Goal: Task Accomplishment & Management: Manage account settings

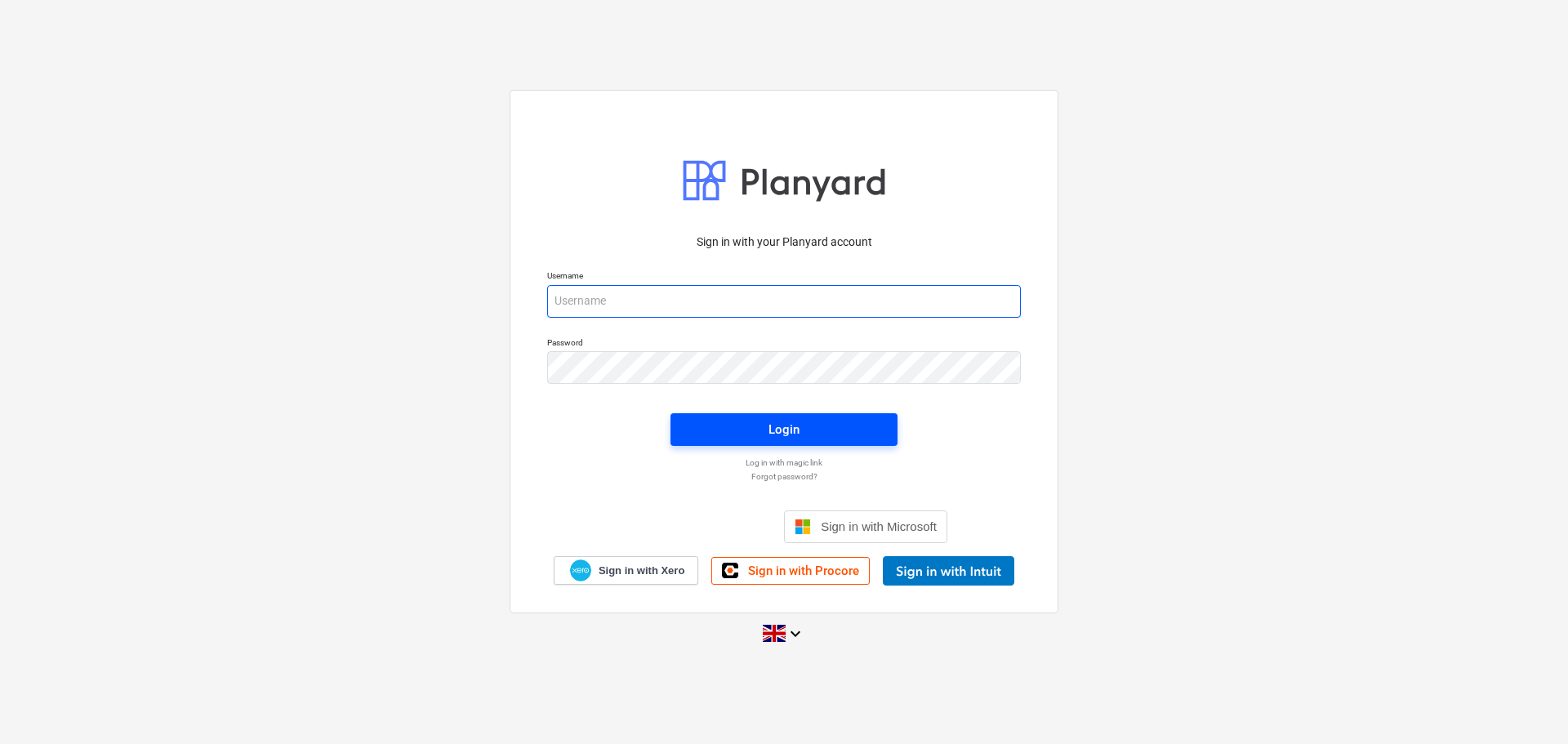
type input "[PERSON_NAME][EMAIL_ADDRESS][PERSON_NAME][DOMAIN_NAME]"
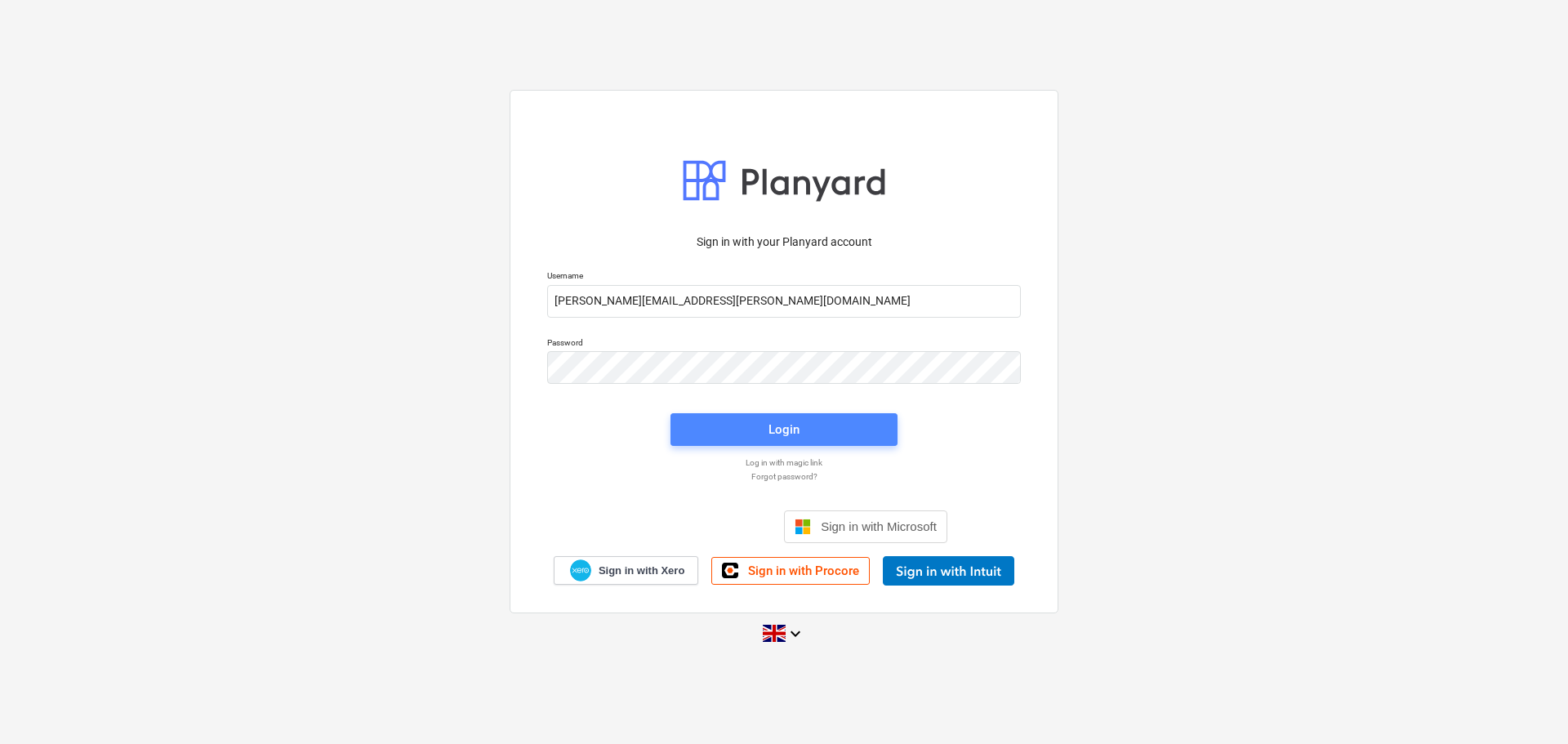
click at [763, 422] on span "Login" at bounding box center [784, 429] width 188 height 21
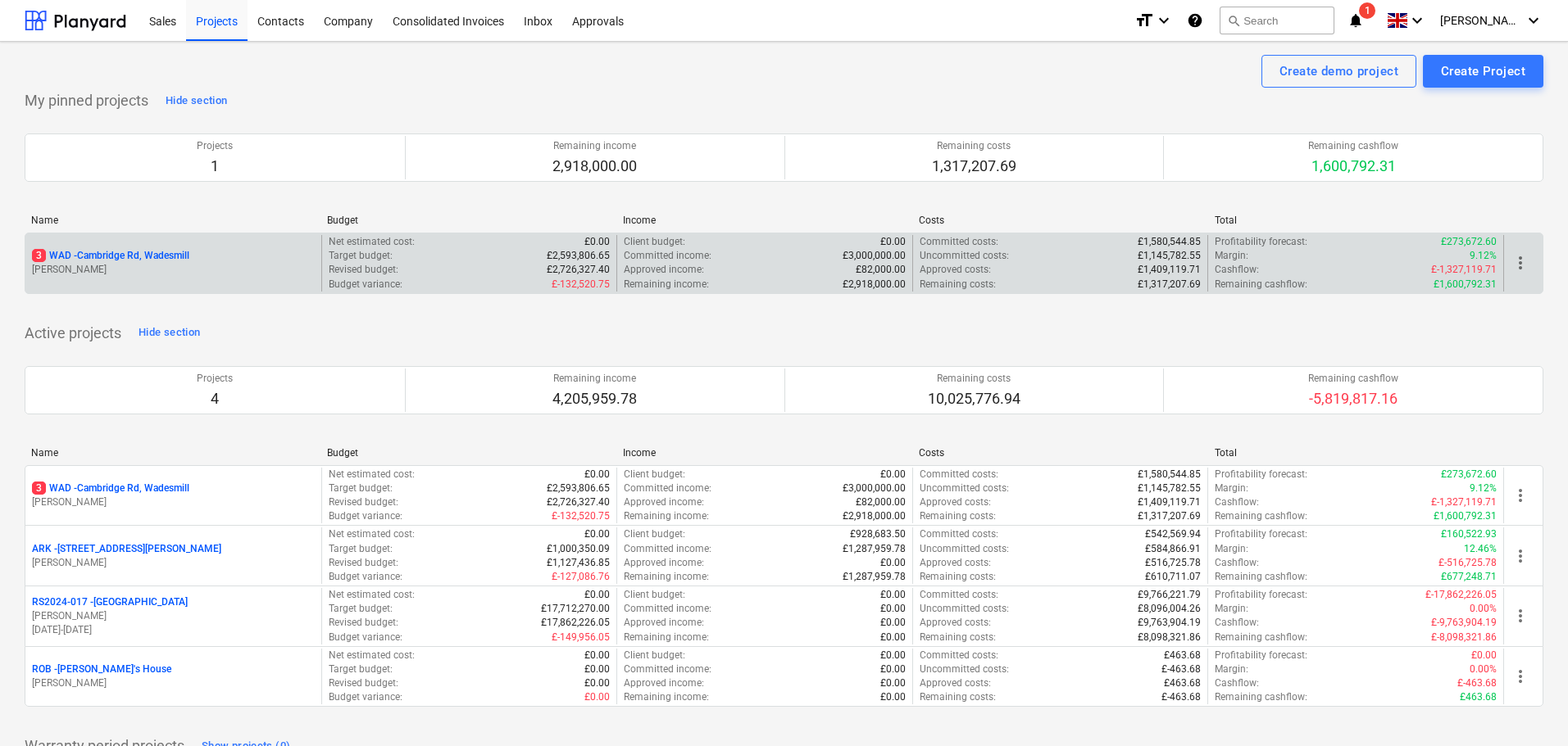
click at [122, 253] on p "3 WAD - Cambridge Rd, Wadesmill" at bounding box center [110, 255] width 157 height 14
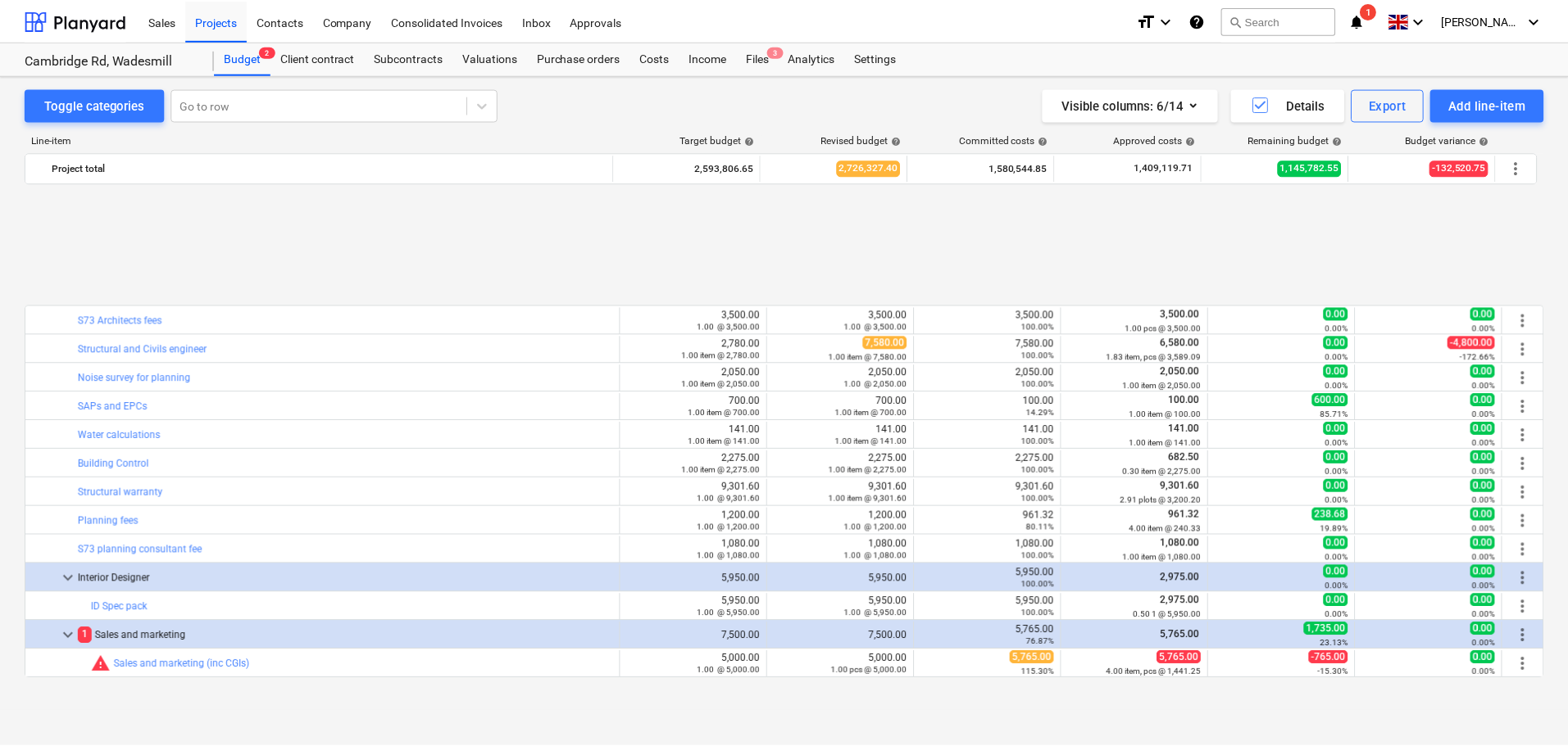
scroll to position [709, 0]
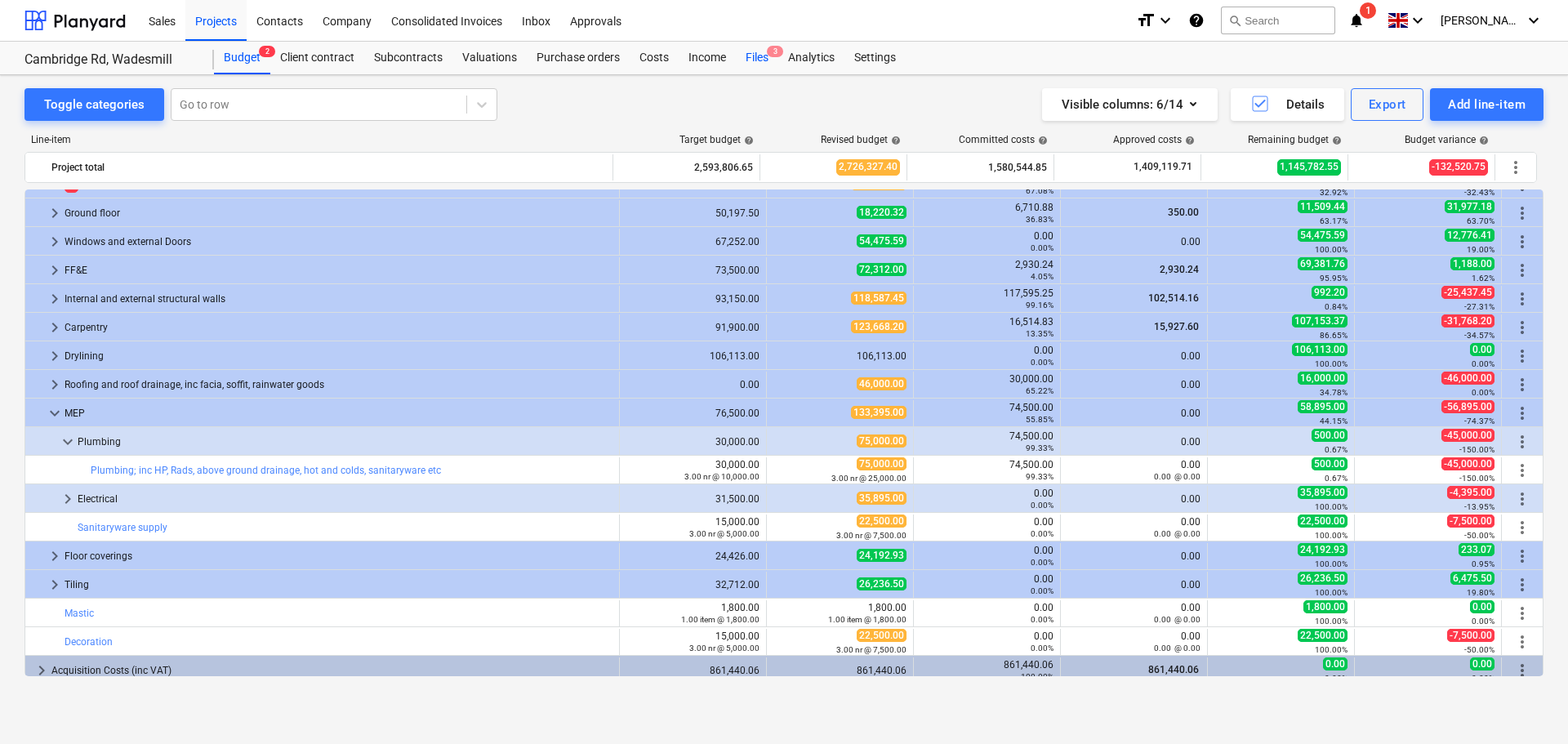
click at [762, 61] on div "Files 3" at bounding box center [757, 57] width 43 height 32
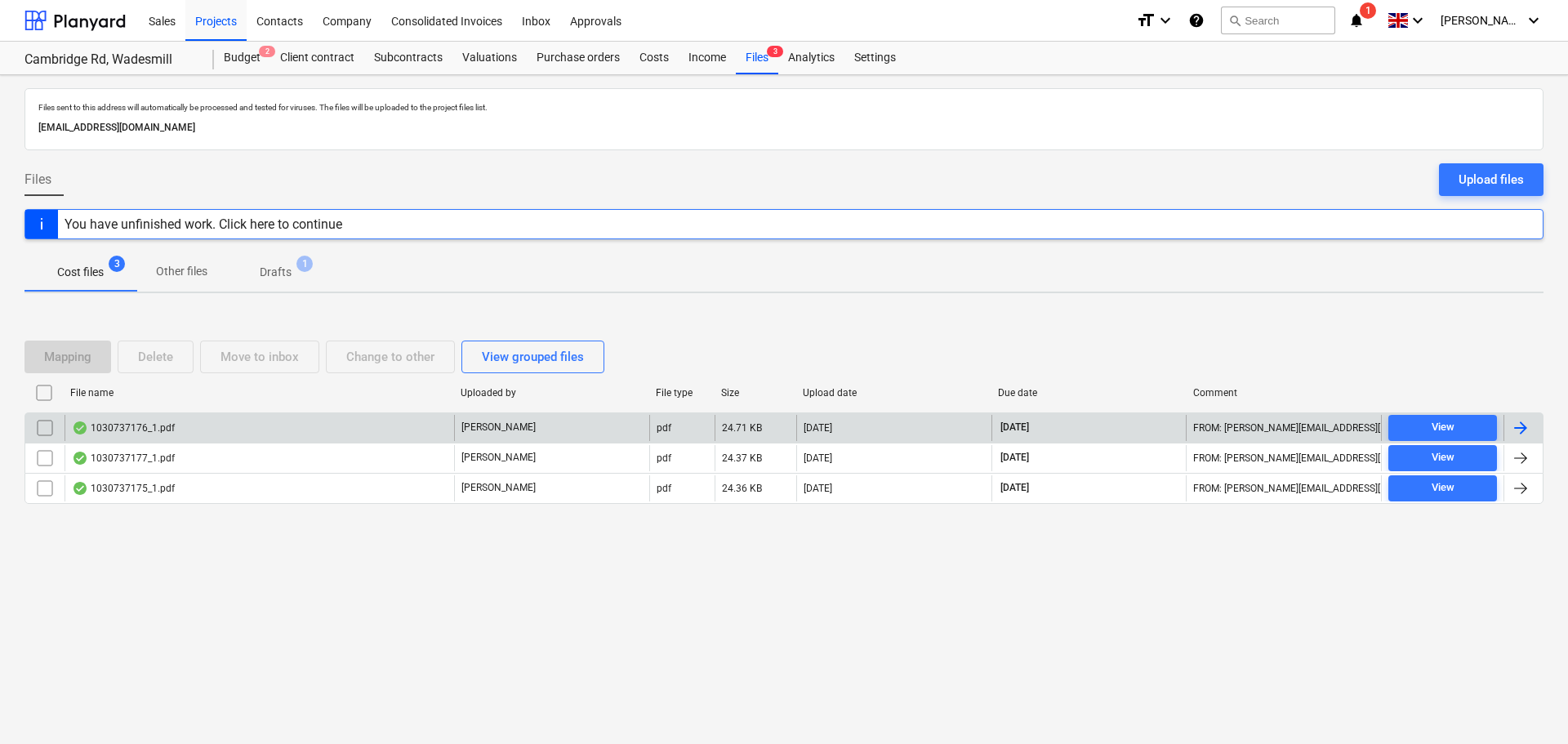
click at [124, 424] on div "1030737176_1.pdf" at bounding box center [123, 428] width 103 height 13
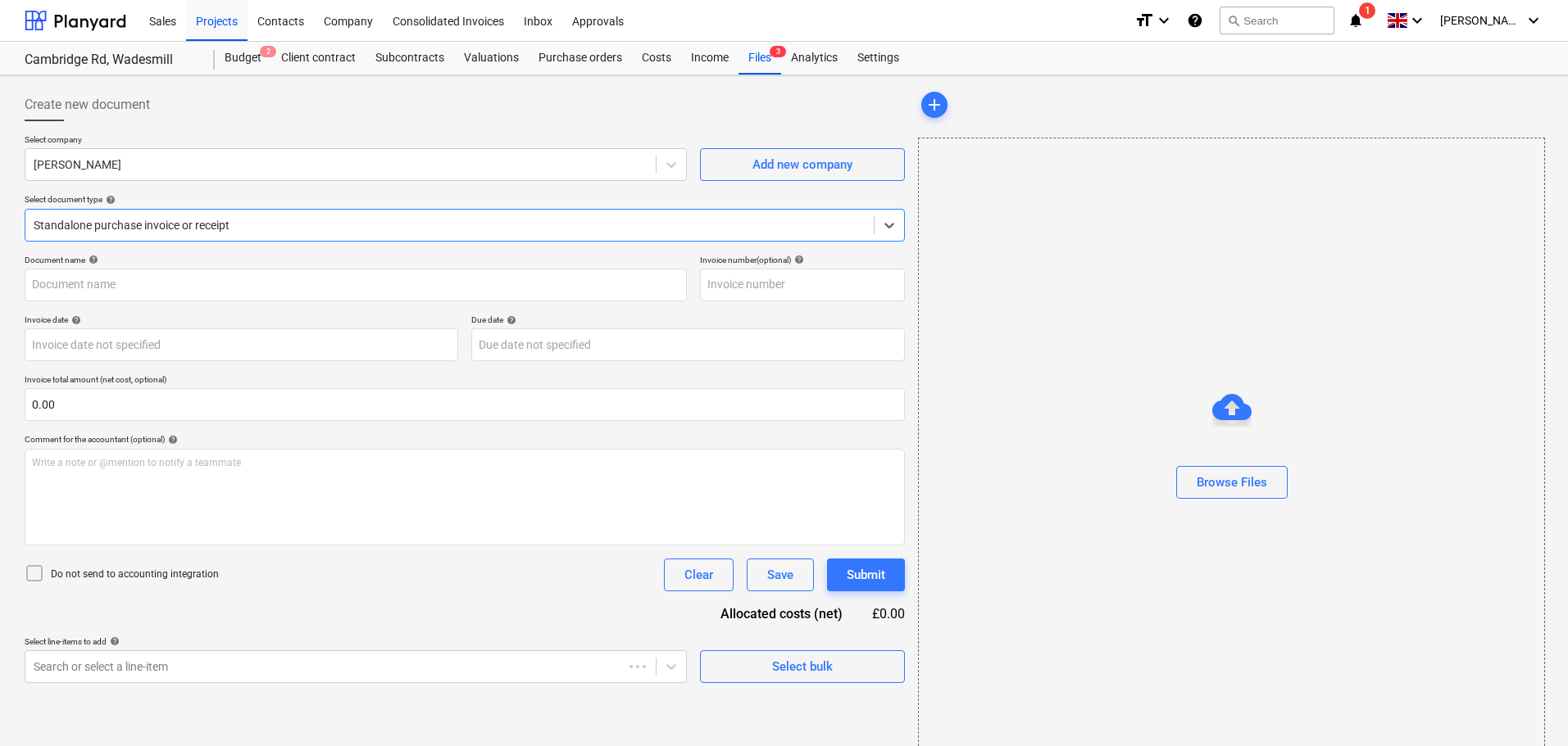
type input "1030737176"
type input "[DATE]"
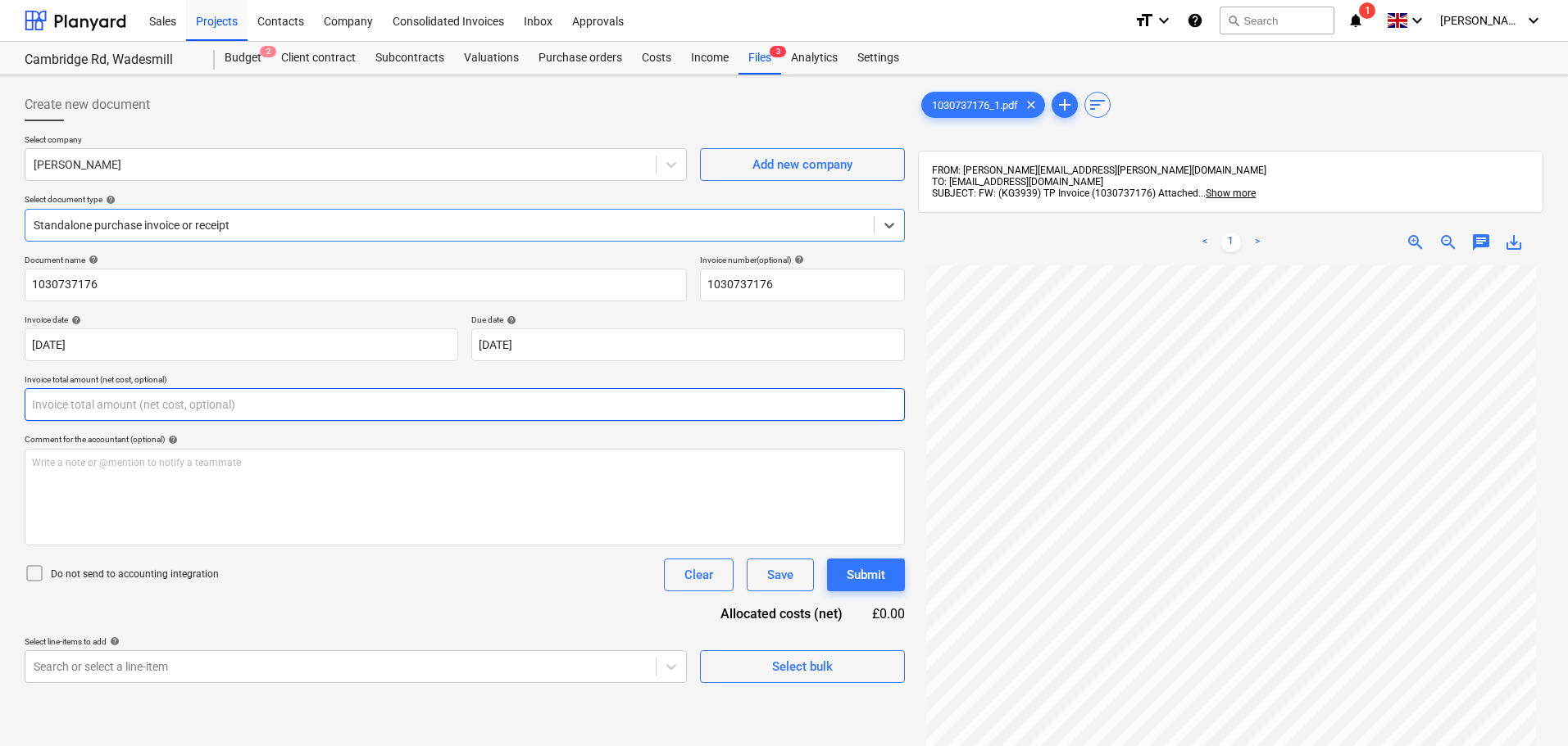
click at [111, 408] on input "text" at bounding box center [464, 404] width 880 height 33
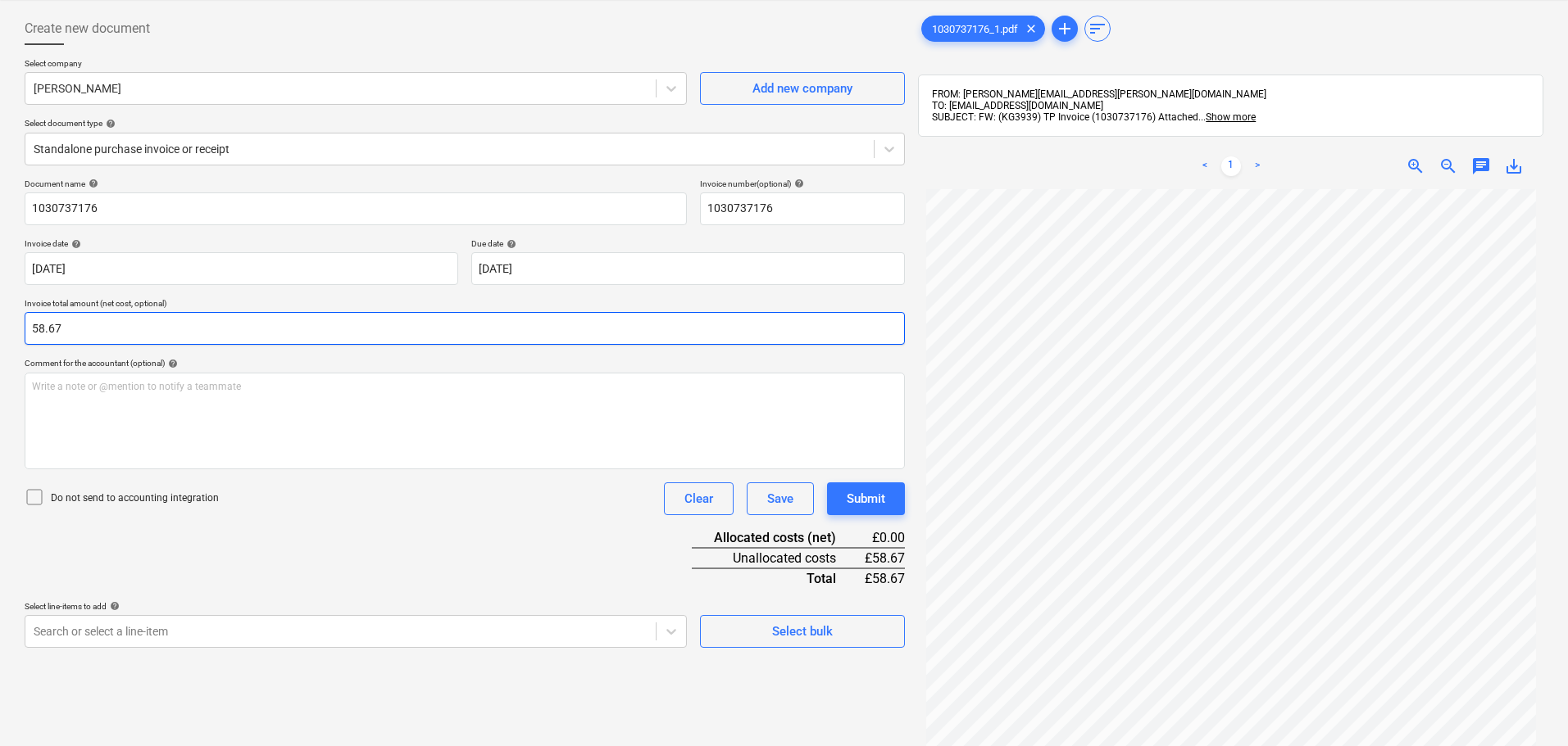
scroll to position [69, 0]
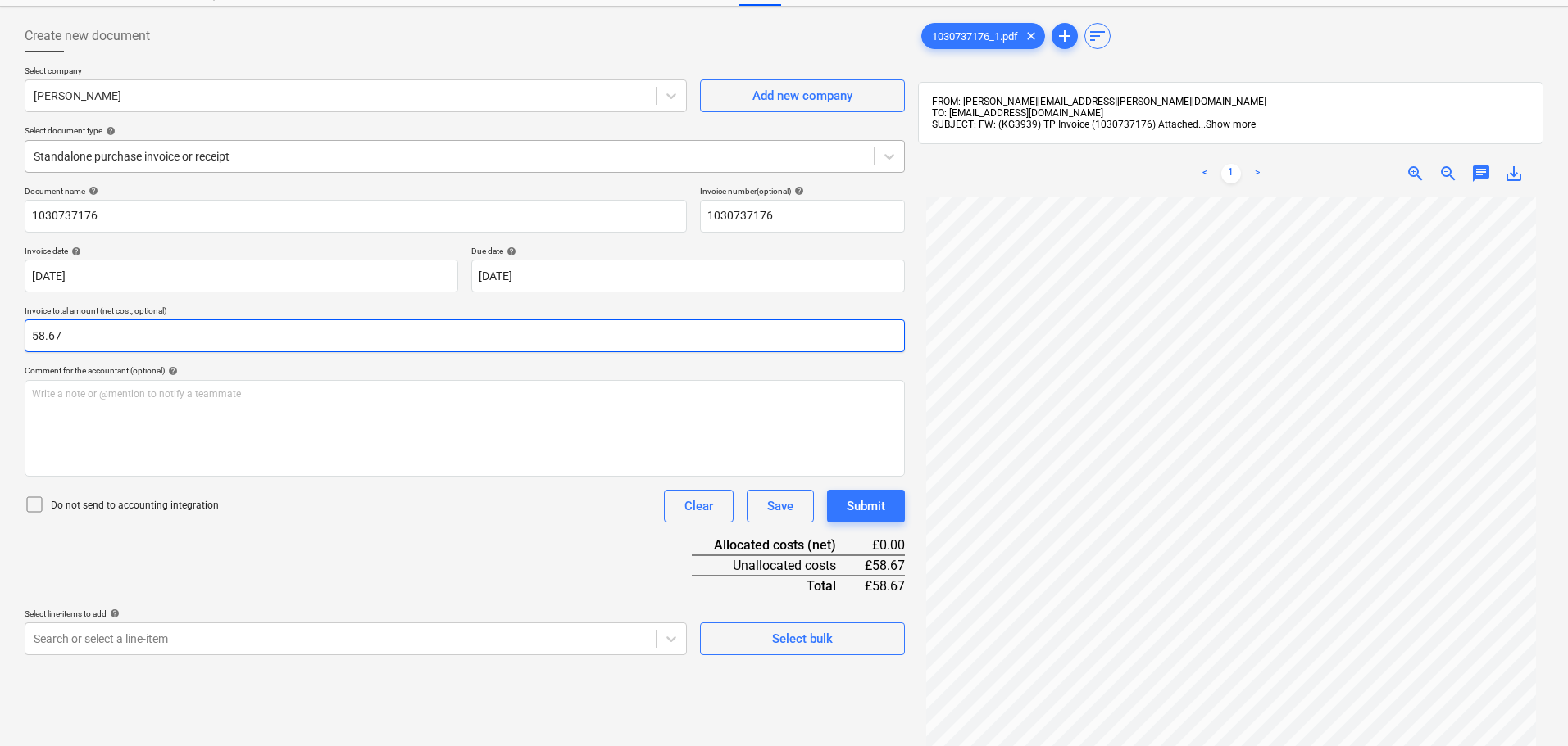
type input "58.67"
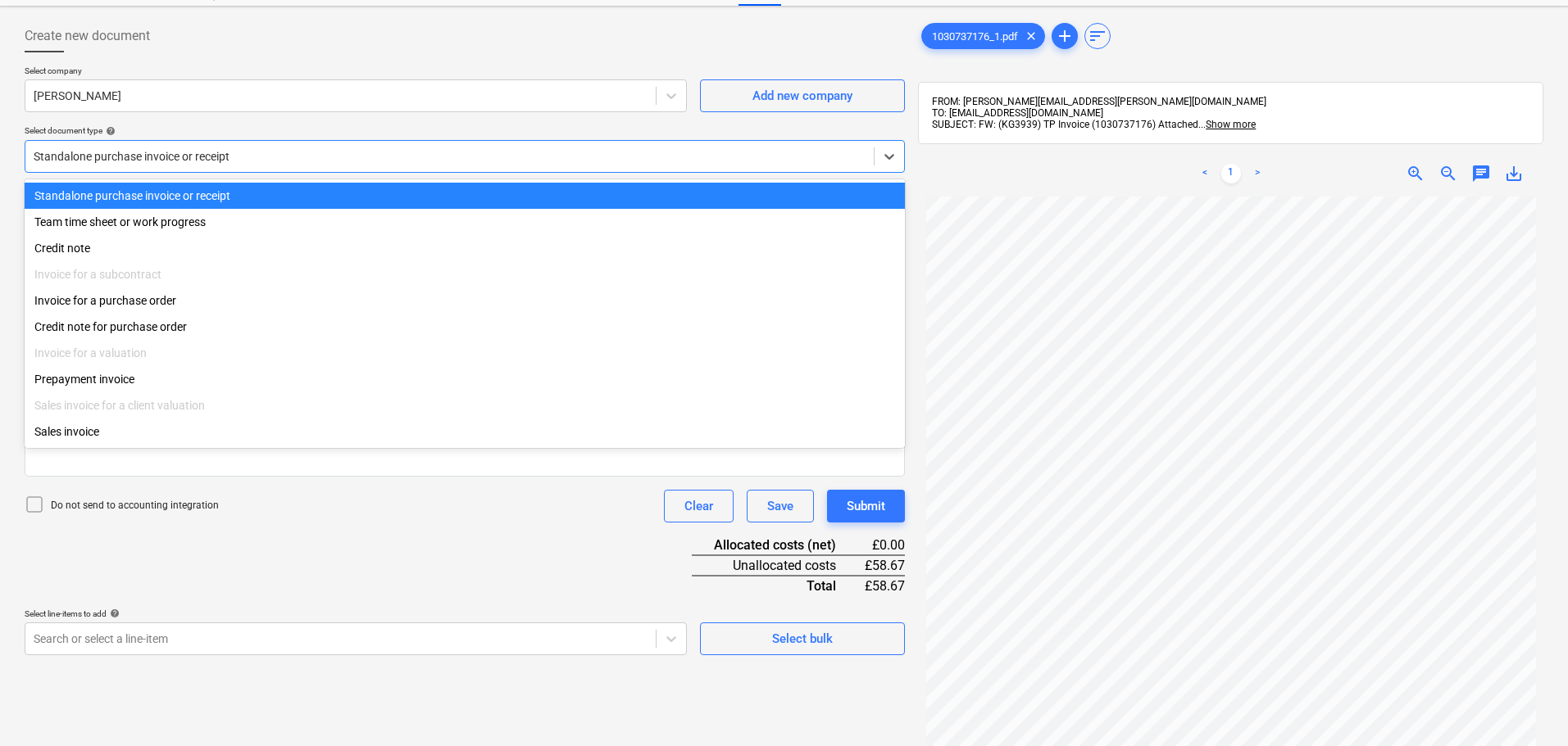
click at [308, 157] on div at bounding box center [449, 157] width 832 height 17
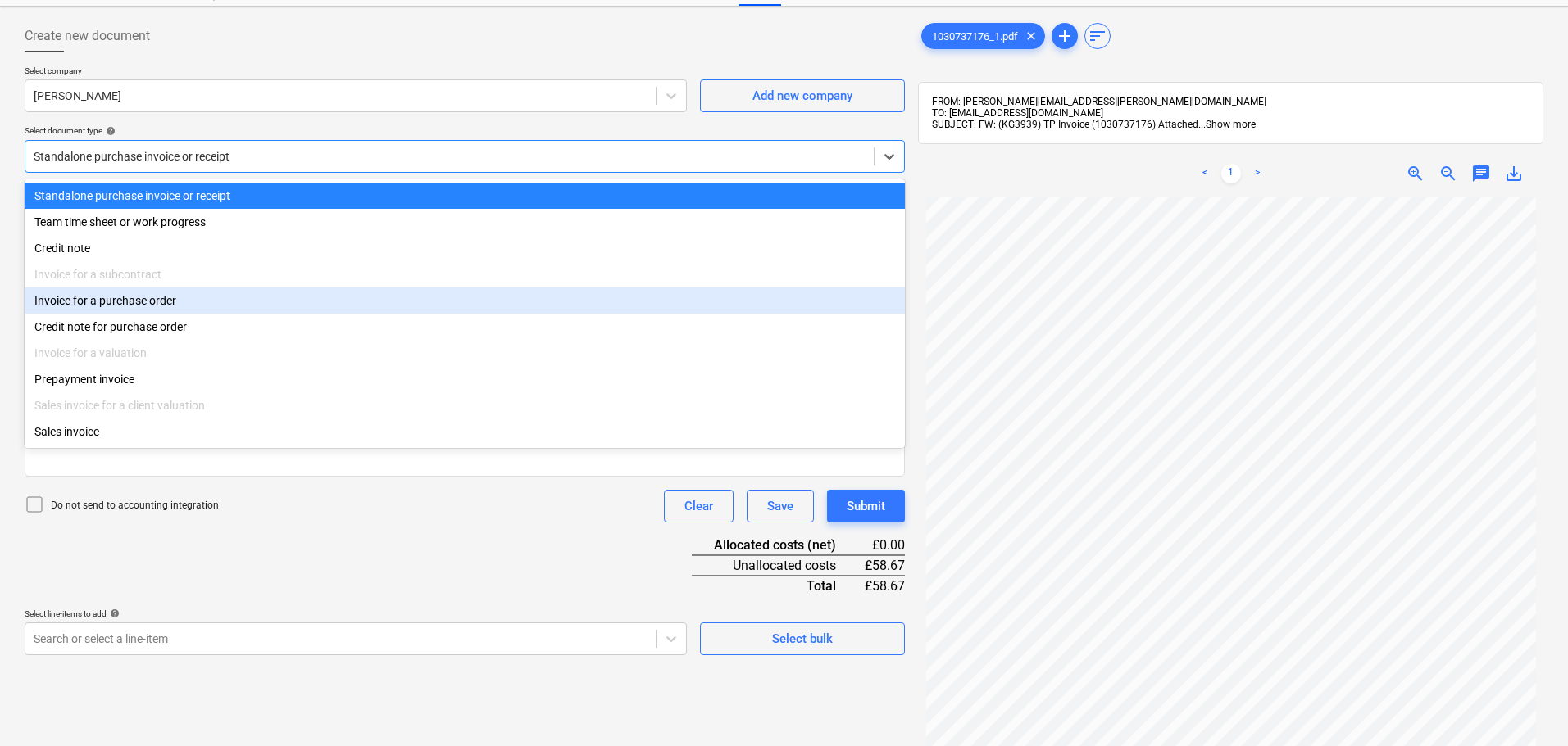
click at [218, 304] on div "Invoice for a purchase order" at bounding box center [464, 300] width 880 height 26
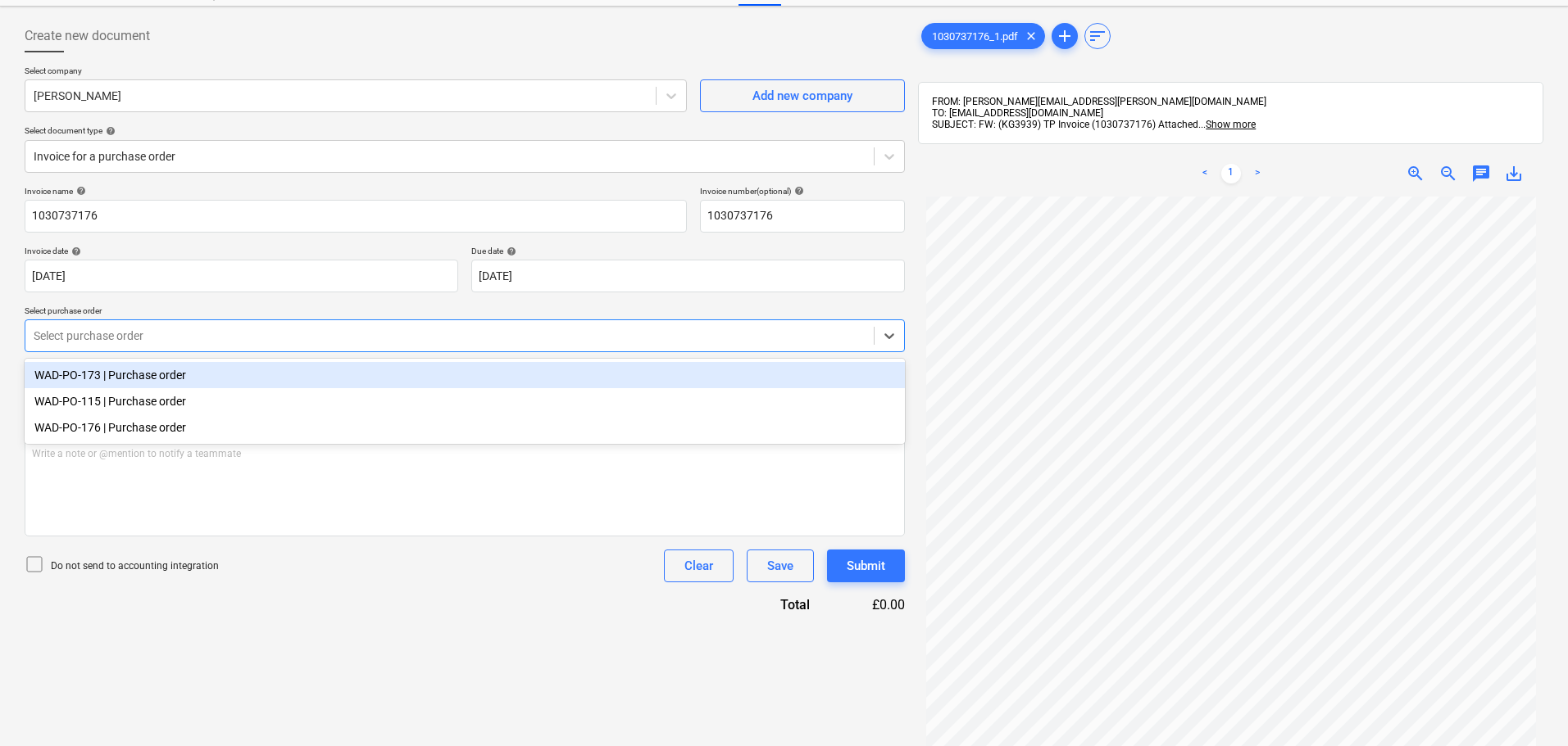
click at [100, 343] on div at bounding box center [449, 336] width 832 height 17
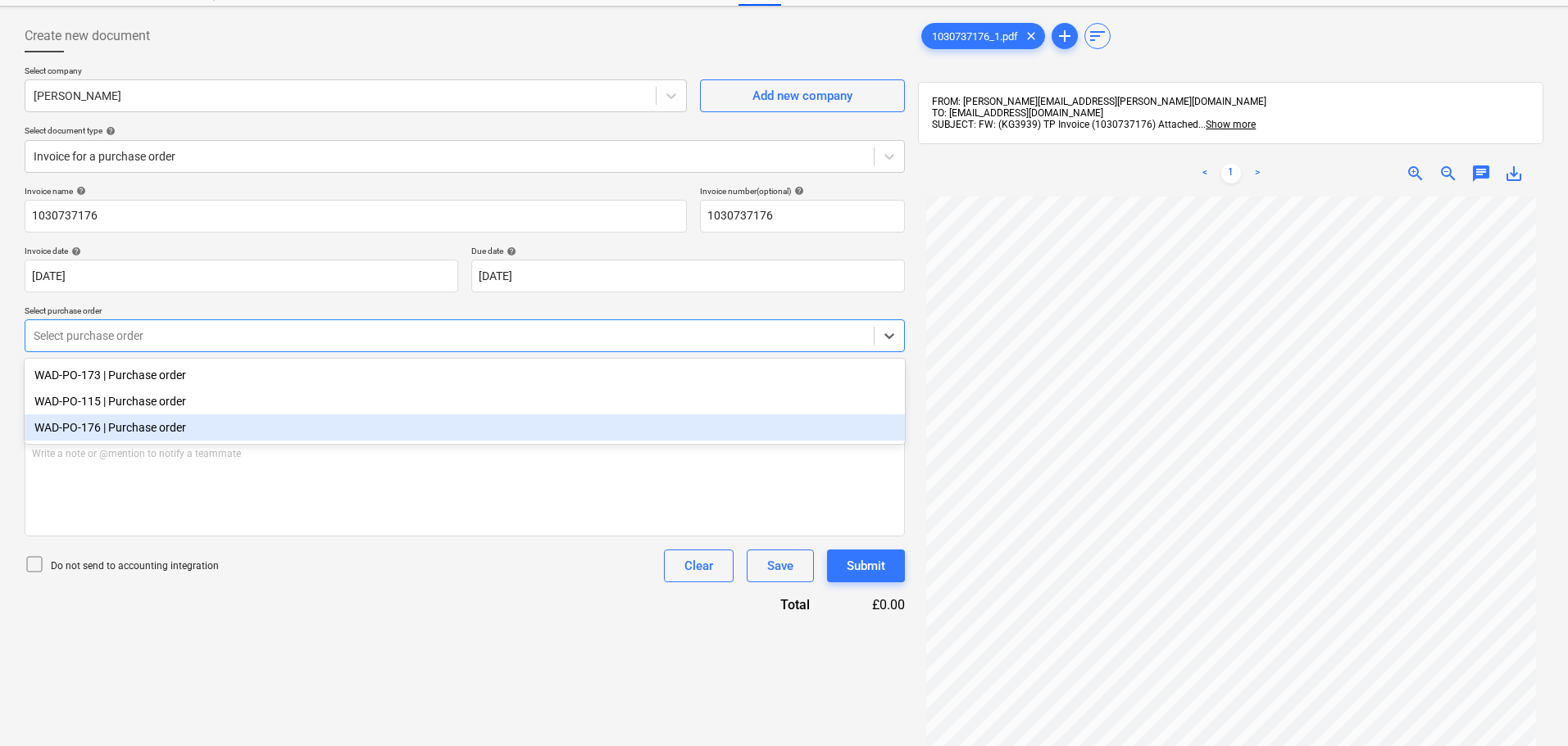
click at [392, 598] on div "Invoice name help 1030737176 Invoice number (optional) help 1030737176 Invoice …" at bounding box center [464, 399] width 880 height 428
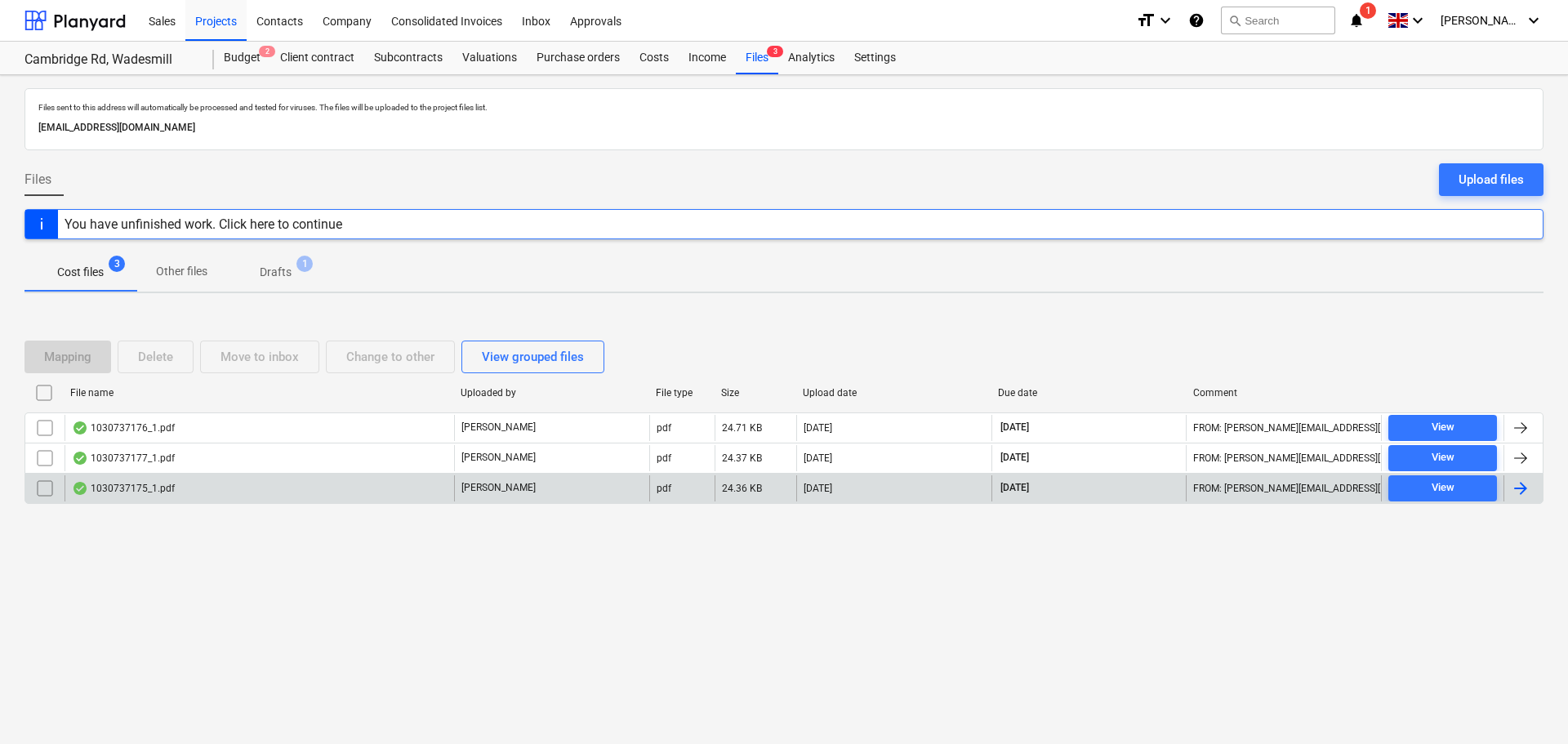
click at [142, 485] on div "1030737175_1.pdf" at bounding box center [123, 488] width 103 height 13
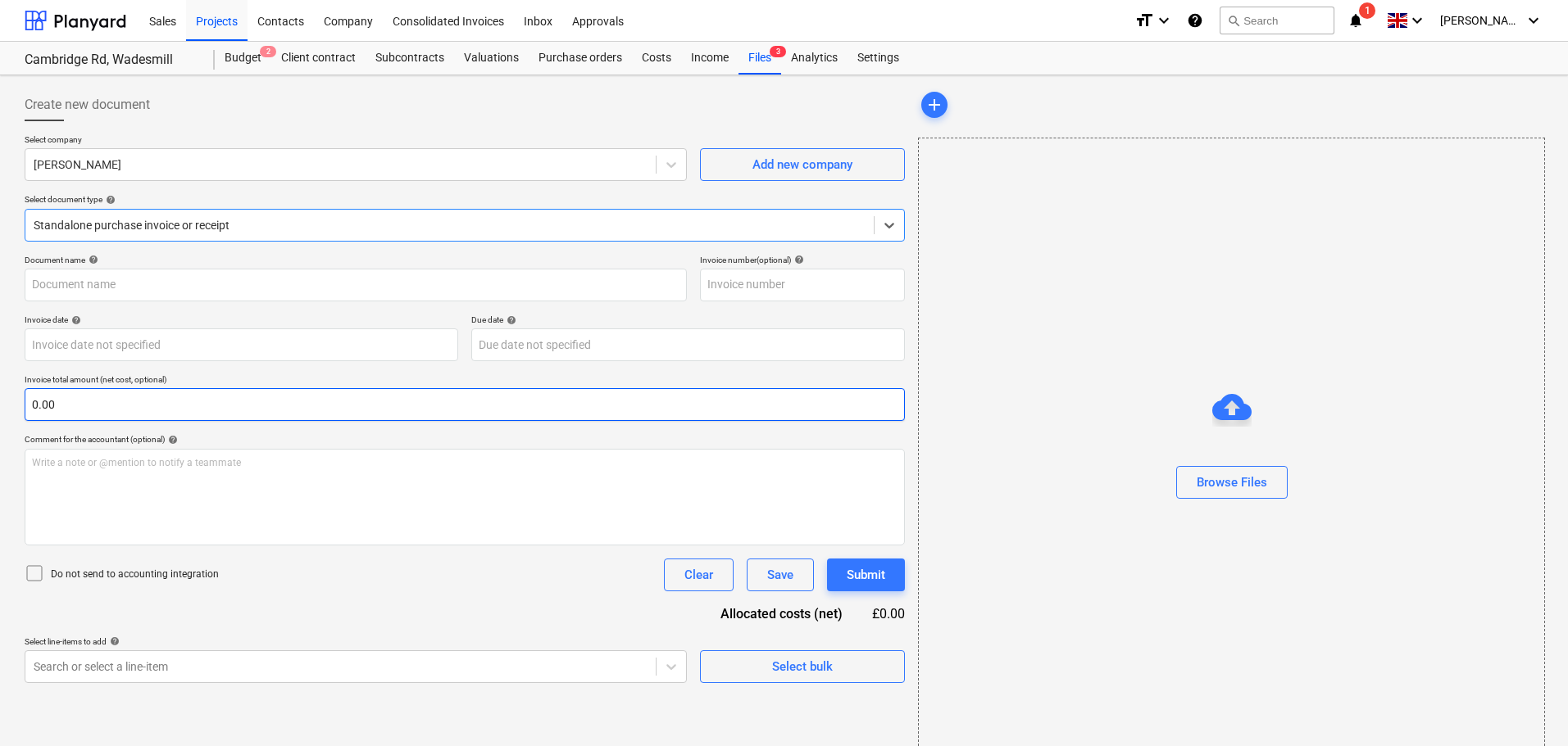
type input "1030737175"
type input "[DATE]"
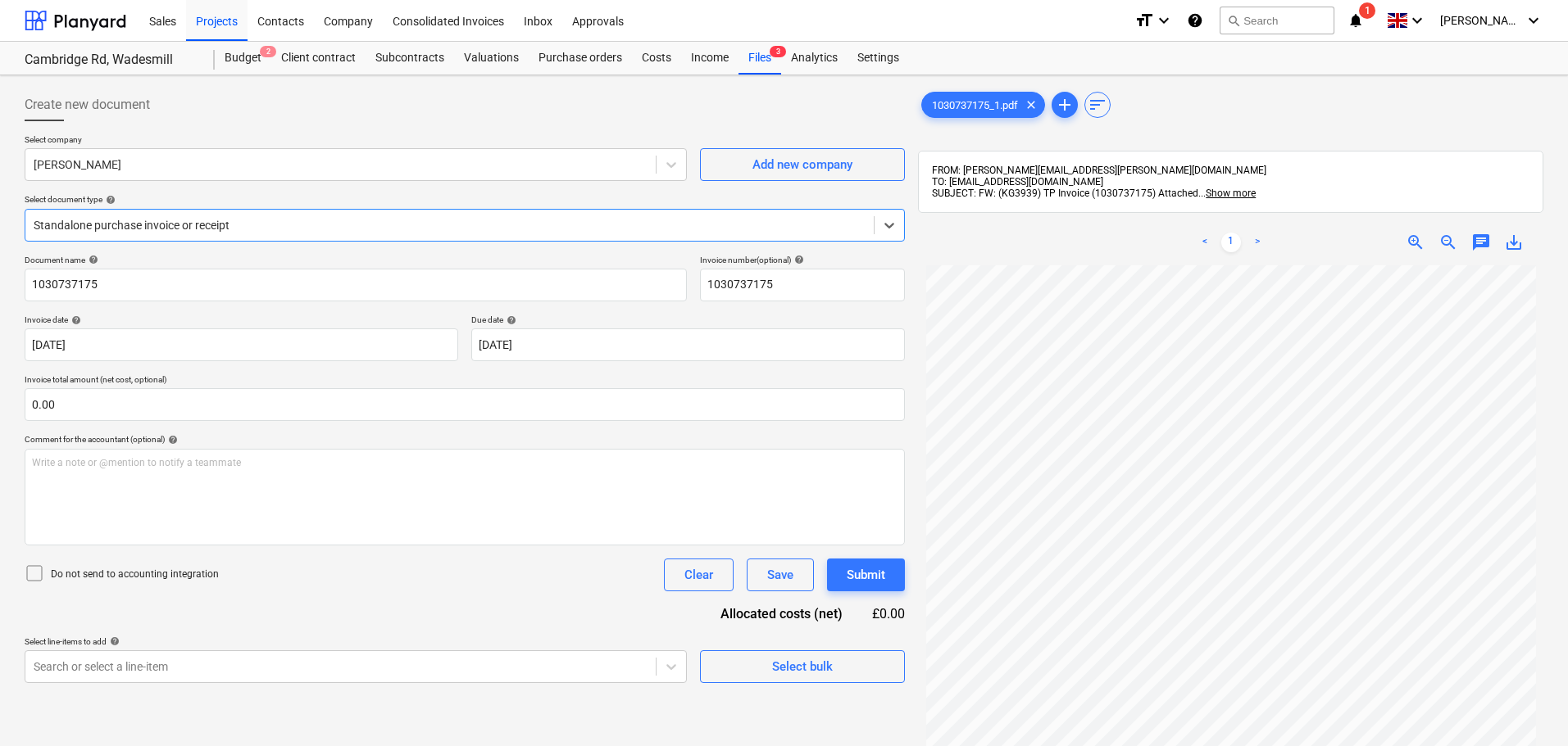
click at [294, 239] on div "Standalone purchase invoice or receipt" at bounding box center [464, 225] width 880 height 33
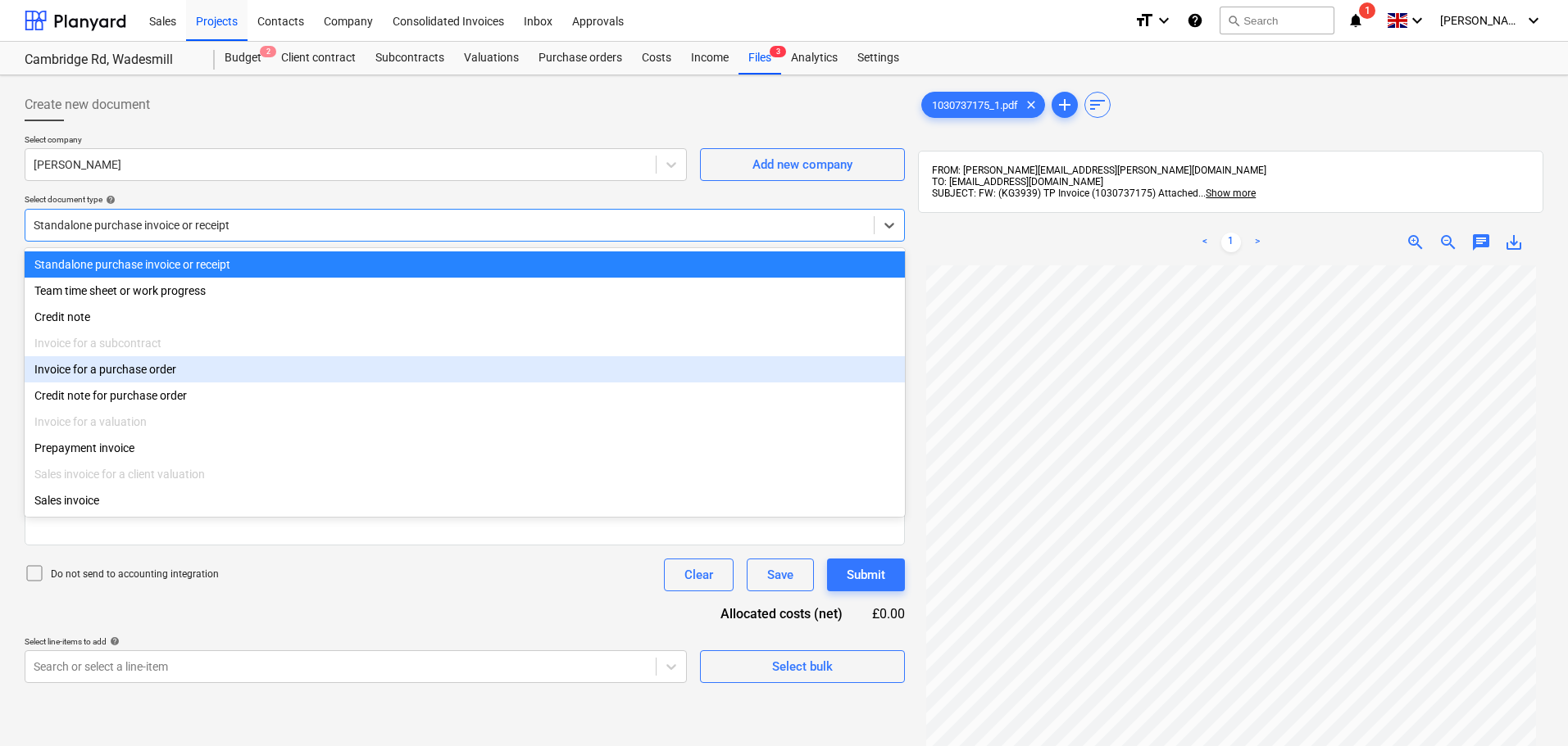
click at [156, 370] on div "Invoice for a purchase order" at bounding box center [464, 370] width 880 height 26
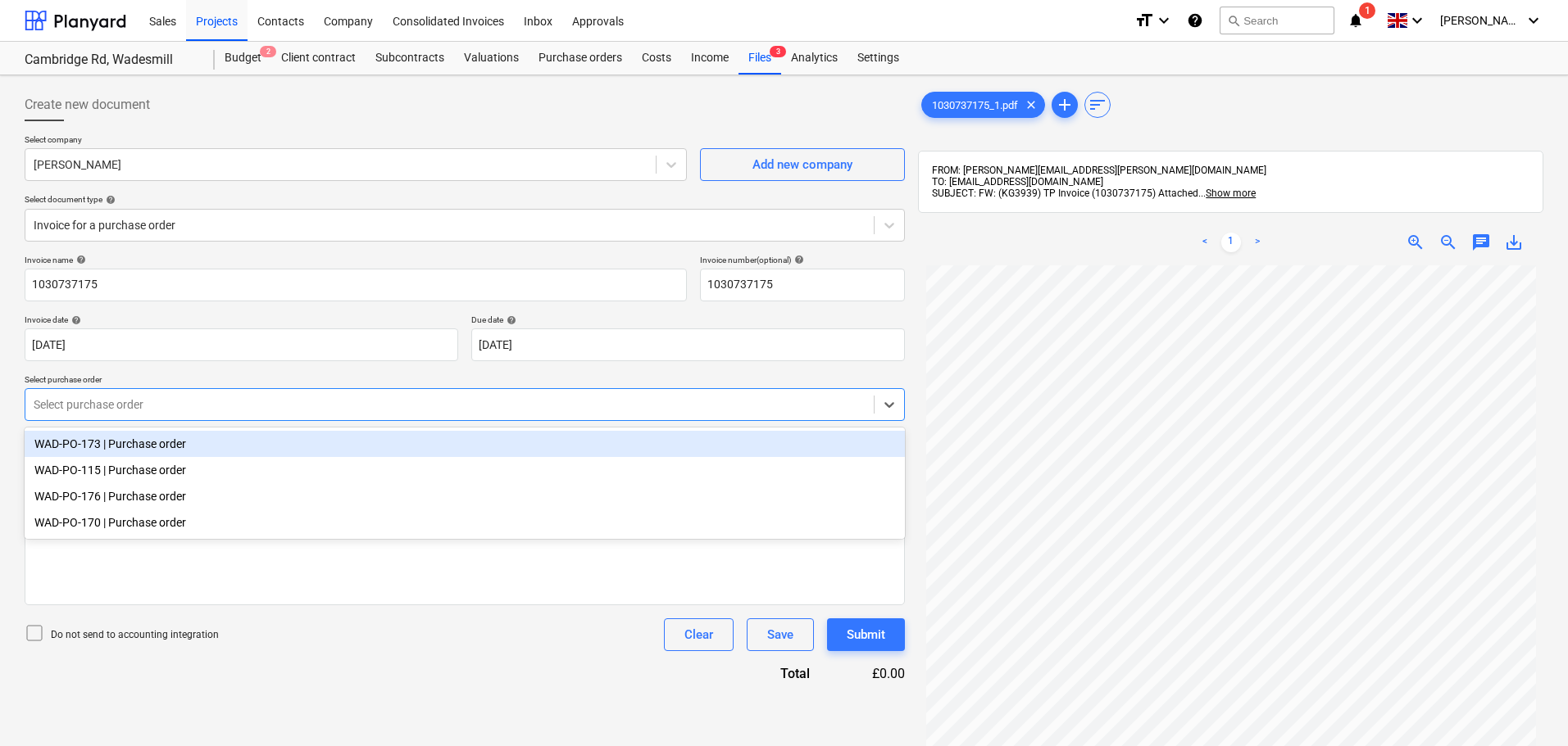
click at [150, 399] on div at bounding box center [449, 405] width 832 height 17
click at [195, 412] on div at bounding box center [449, 405] width 832 height 17
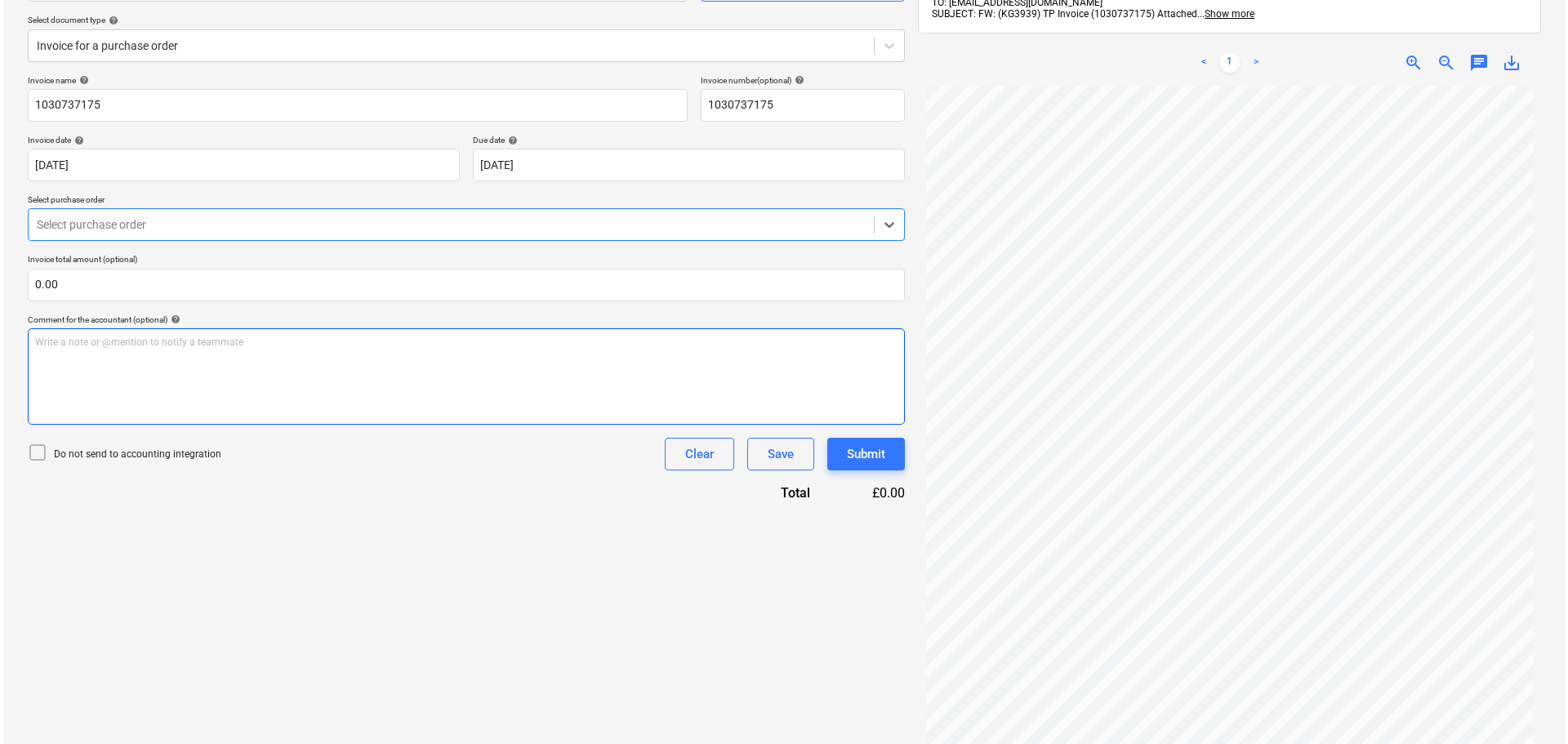
scroll to position [232, 0]
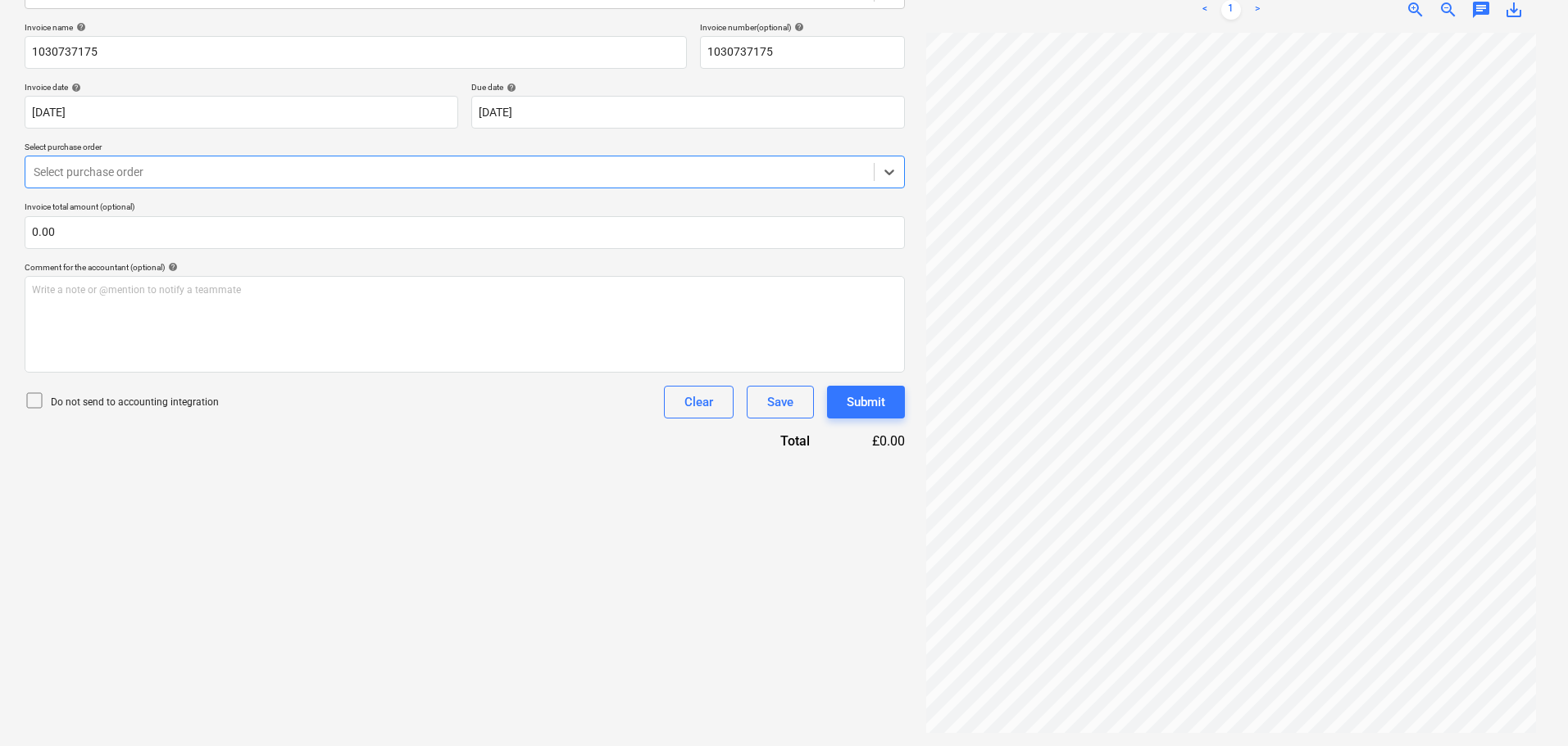
click at [150, 176] on div at bounding box center [449, 172] width 832 height 17
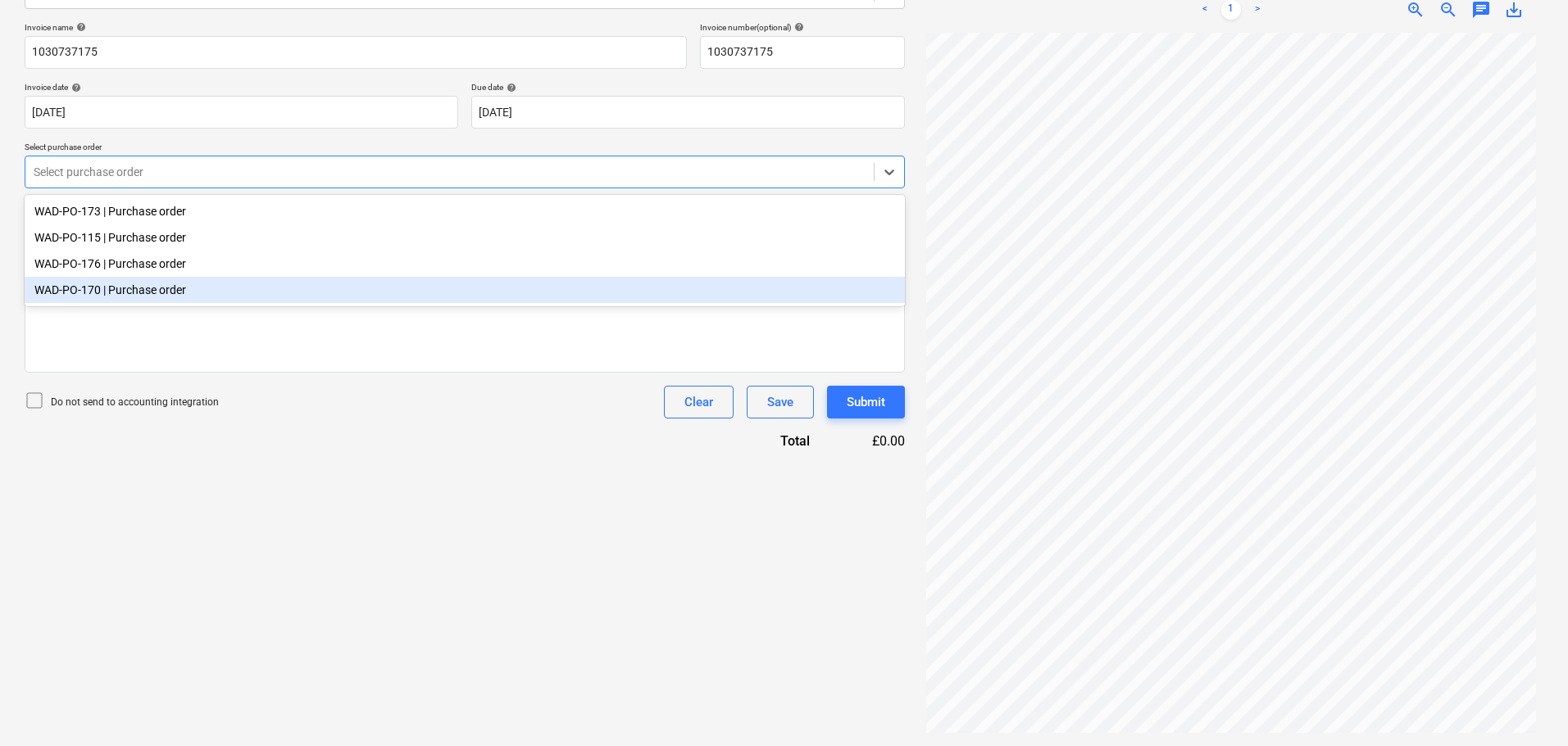
click at [131, 291] on div "WAD-PO-170 | Purchase order" at bounding box center [464, 290] width 880 height 26
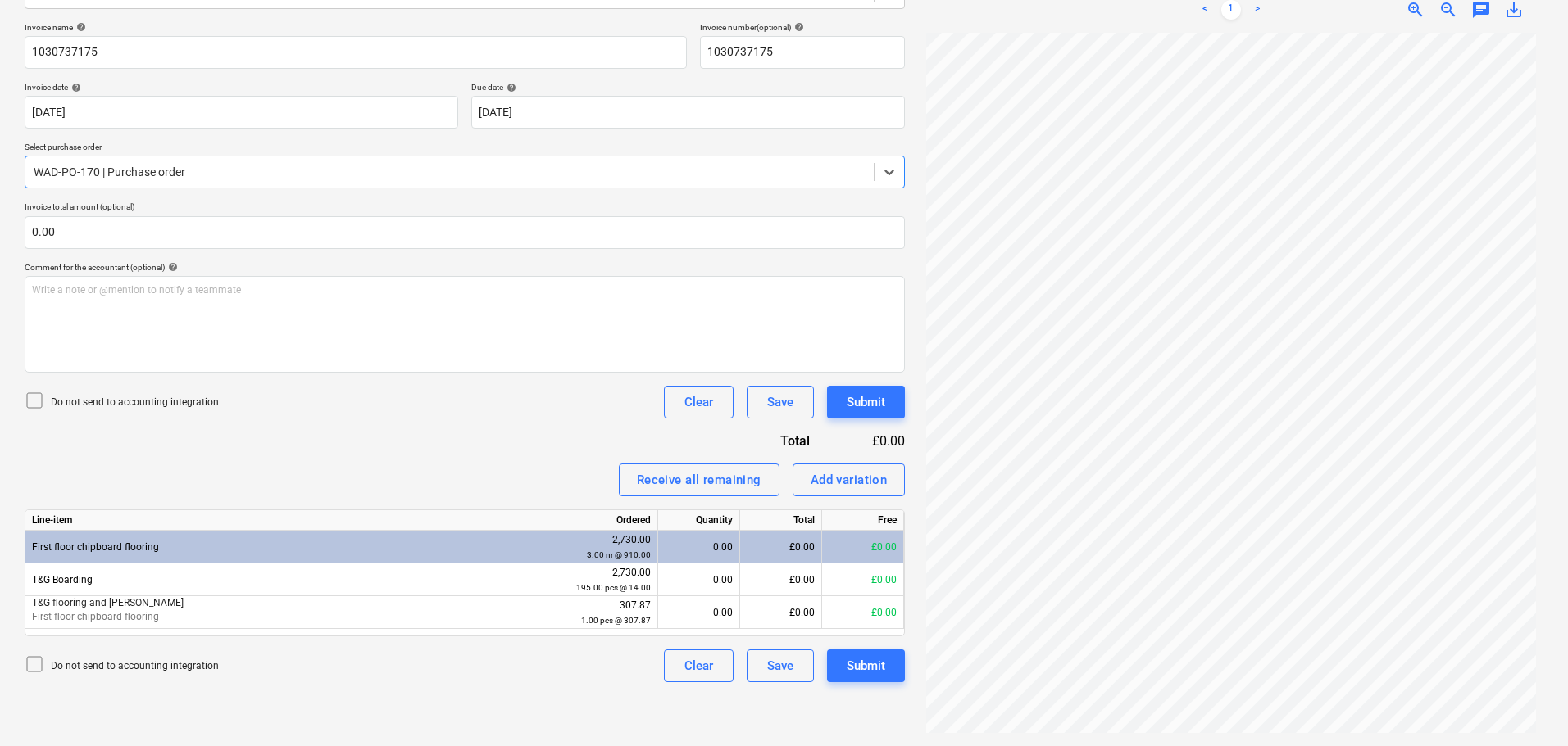
click at [141, 184] on div "WAD-PO-170 | Purchase order" at bounding box center [449, 172] width 849 height 23
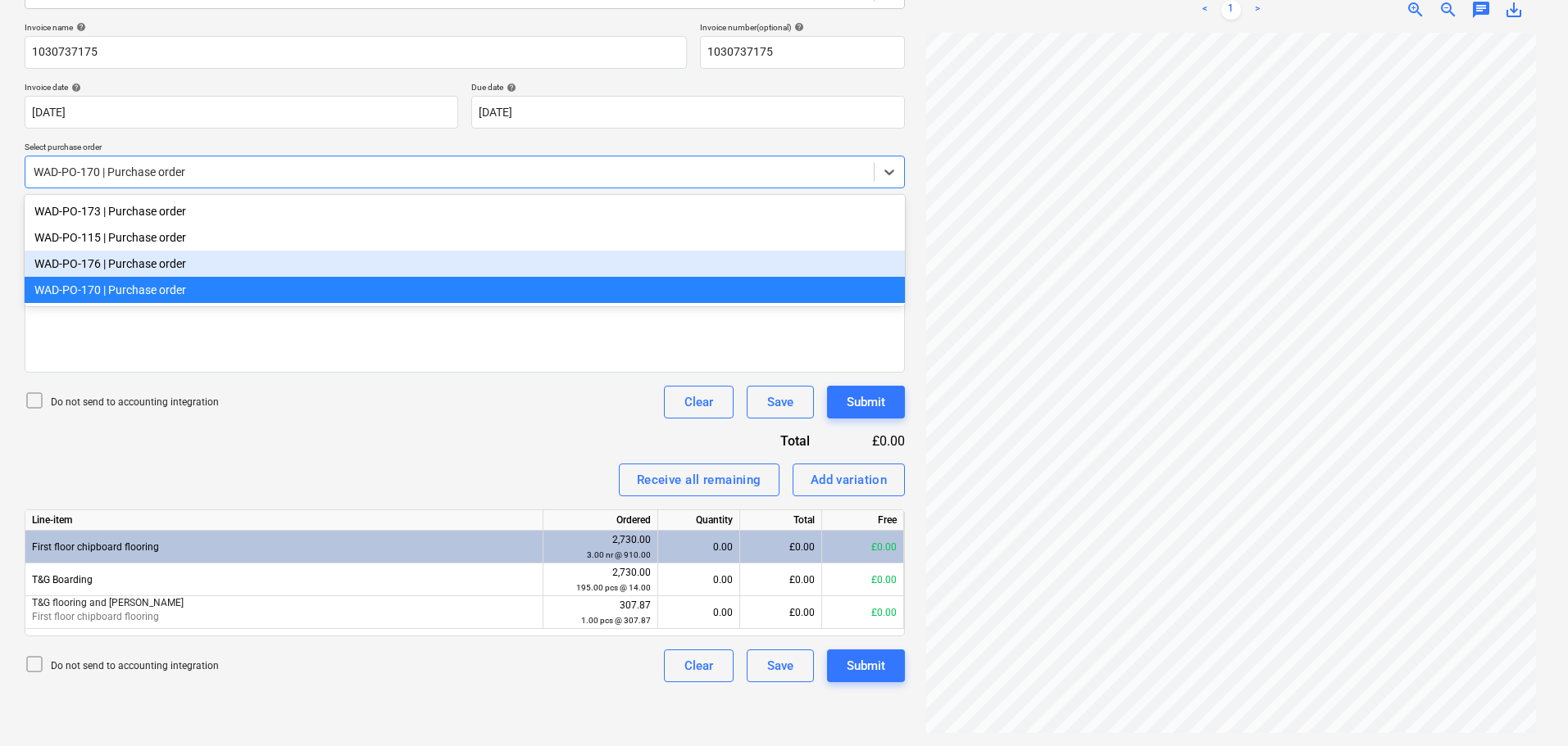
click at [128, 257] on div "WAD-PO-176 | Purchase order" at bounding box center [464, 264] width 880 height 26
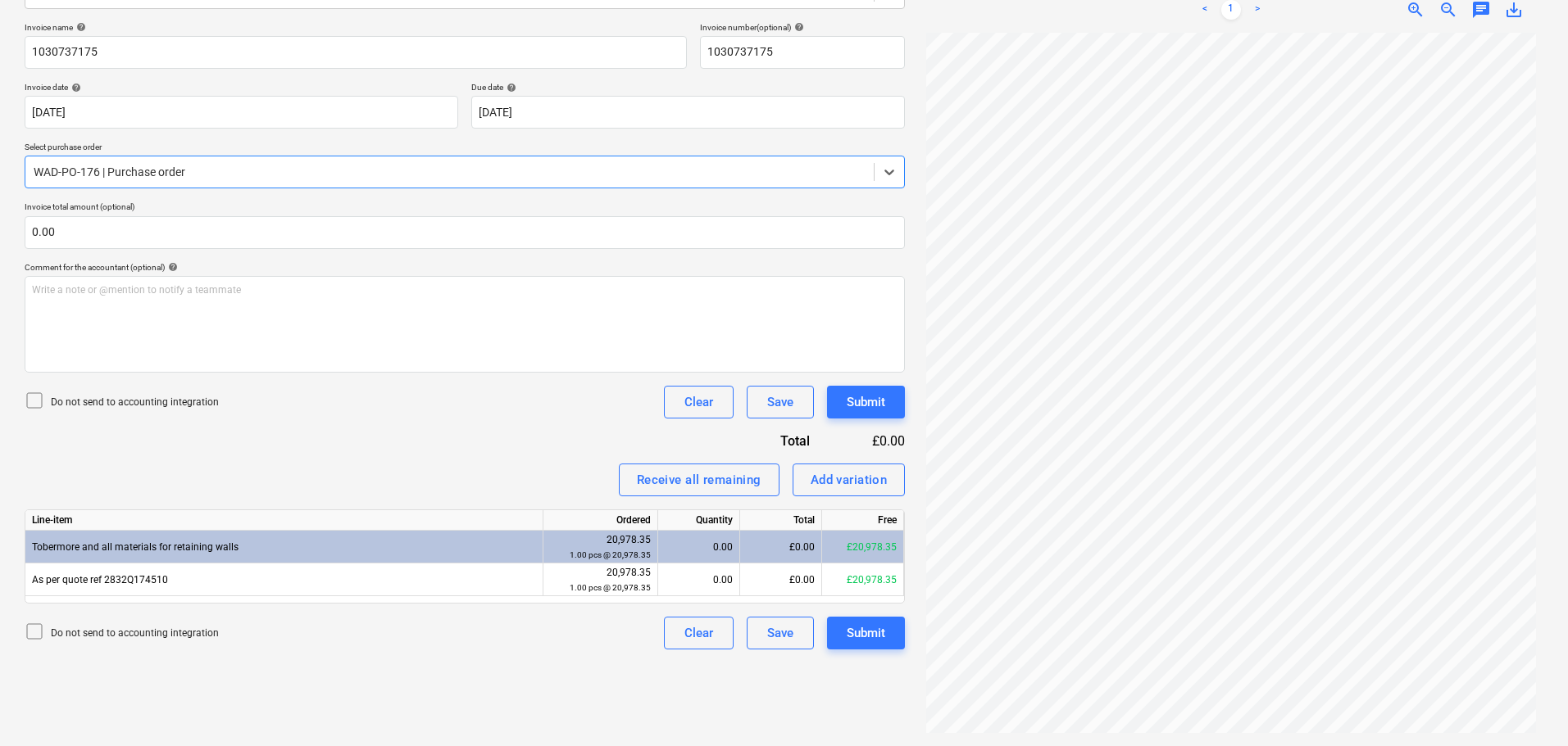
click at [148, 171] on div at bounding box center [449, 172] width 832 height 17
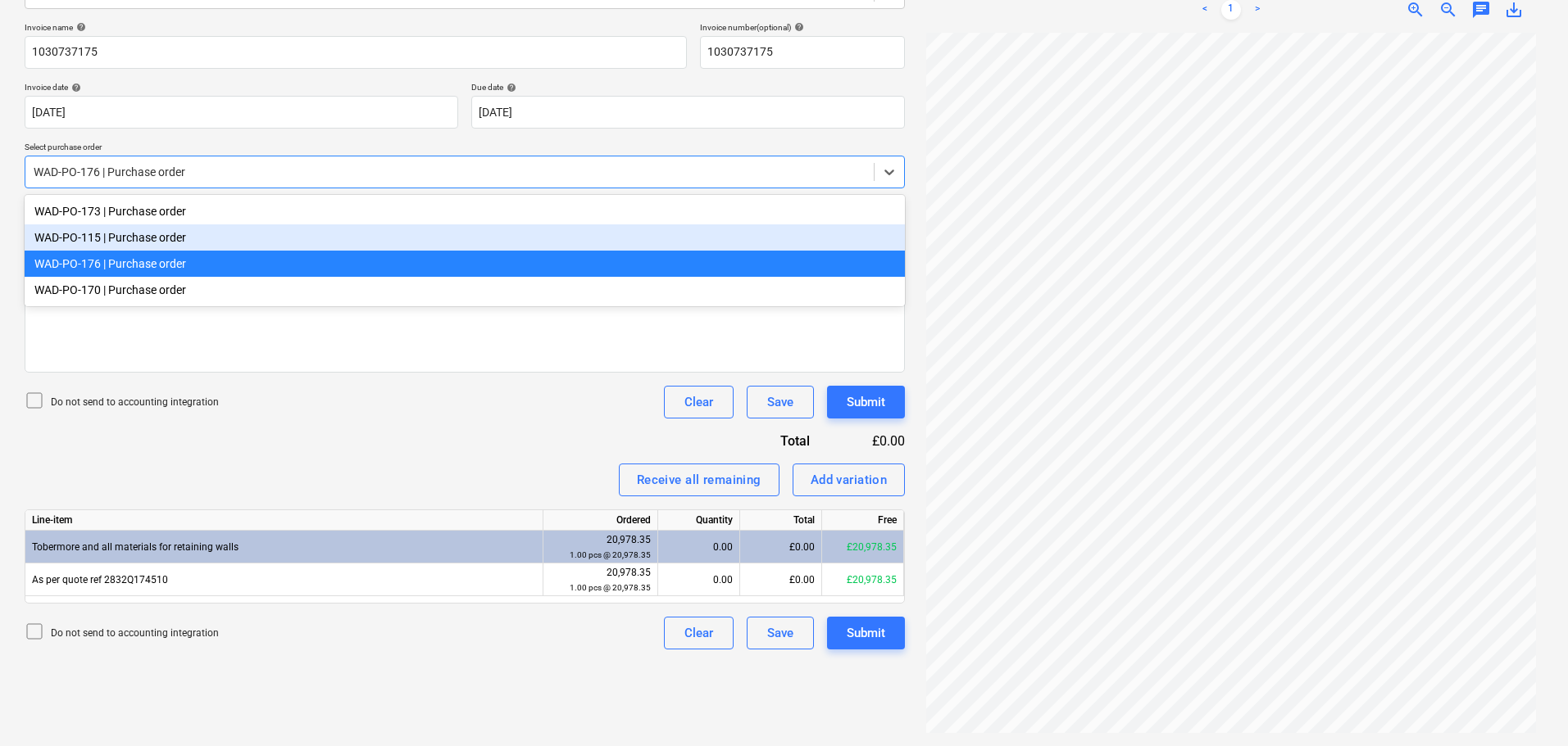
click at [141, 240] on div "WAD-PO-115 | Purchase order" at bounding box center [464, 238] width 880 height 26
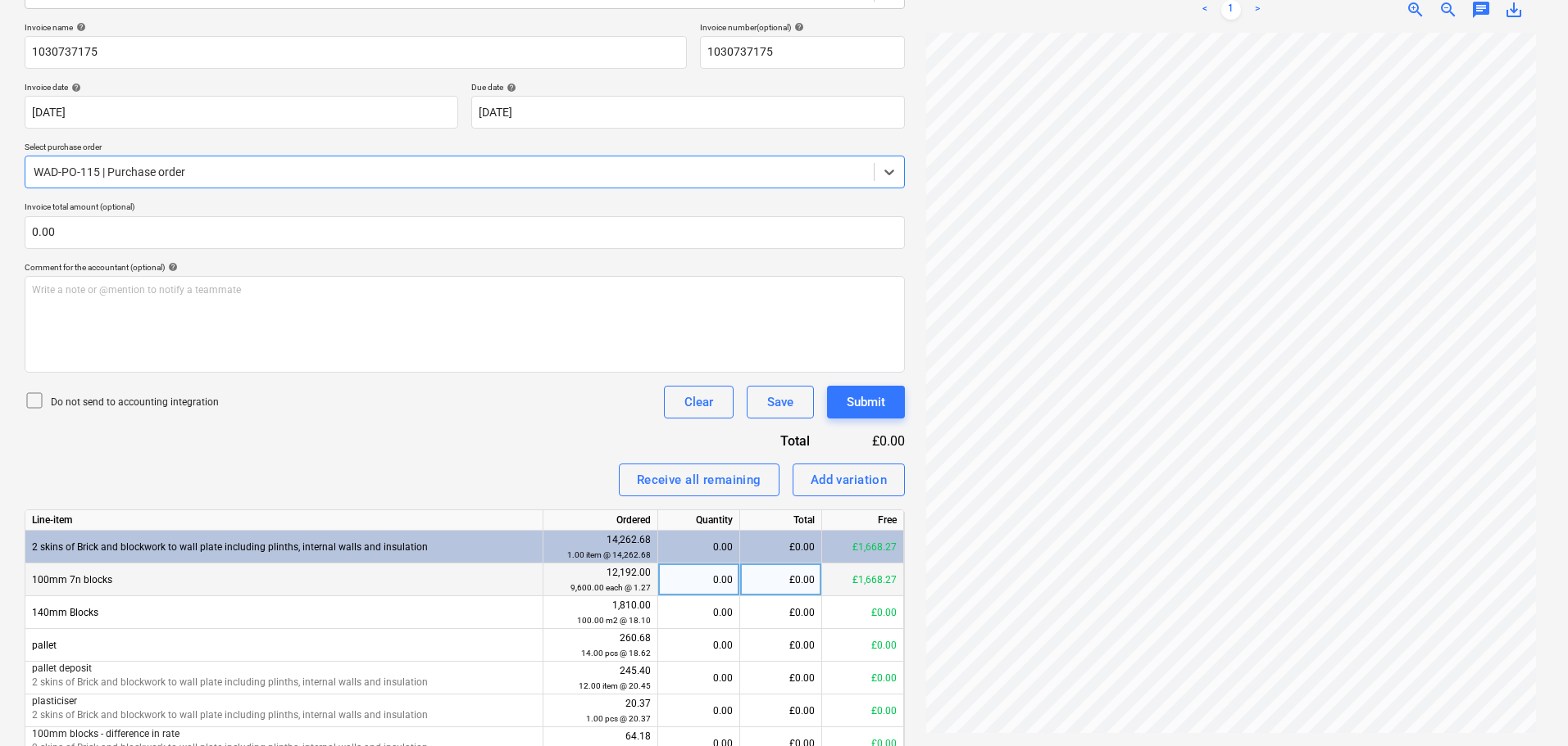
click at [785, 580] on div "£0.00" at bounding box center [781, 580] width 82 height 33
type input "518.40"
click at [454, 424] on div "Invoice name help 1030737175 Invoice number (optional) help 1030737175 Invoice …" at bounding box center [464, 500] width 880 height 955
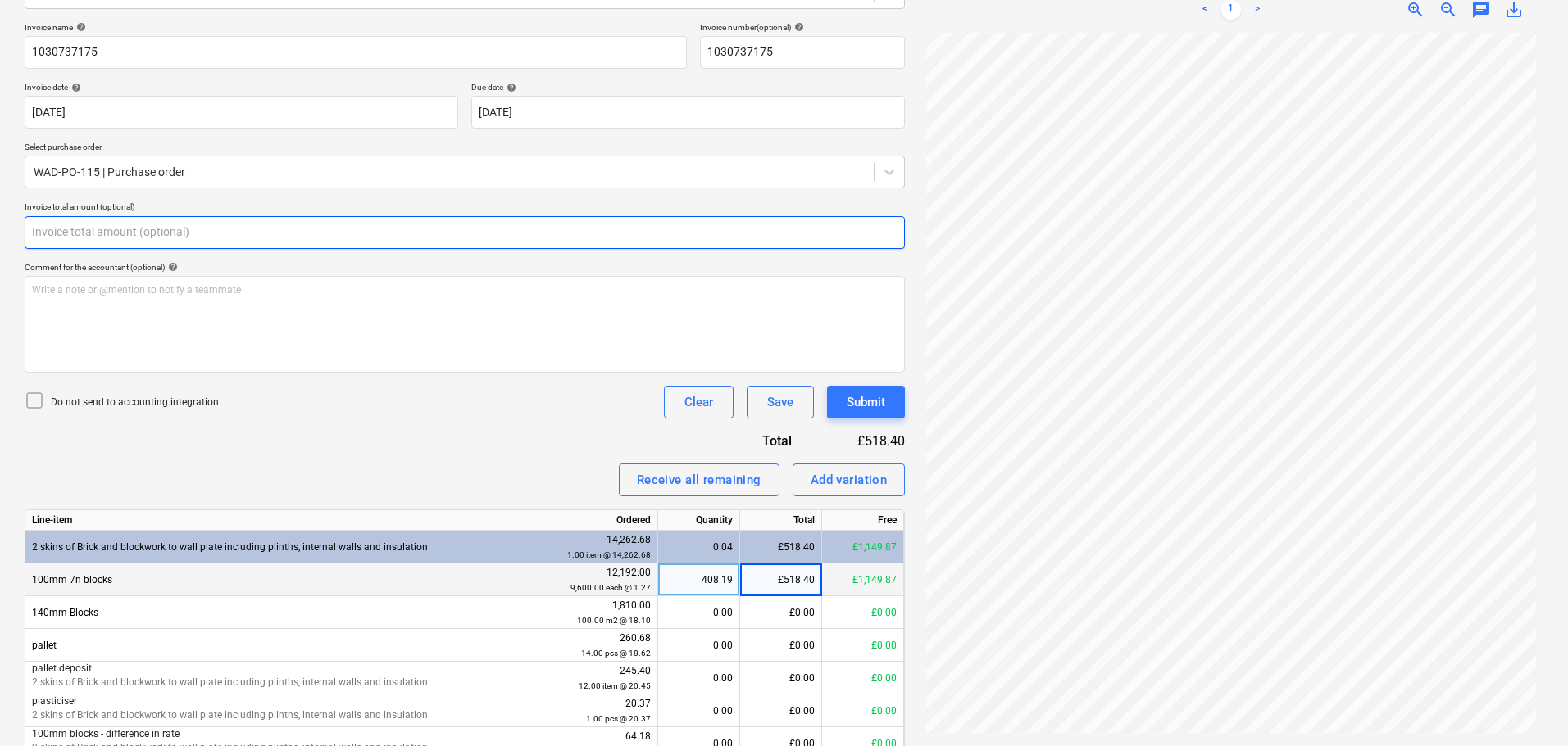
click at [213, 234] on input "text" at bounding box center [464, 232] width 880 height 33
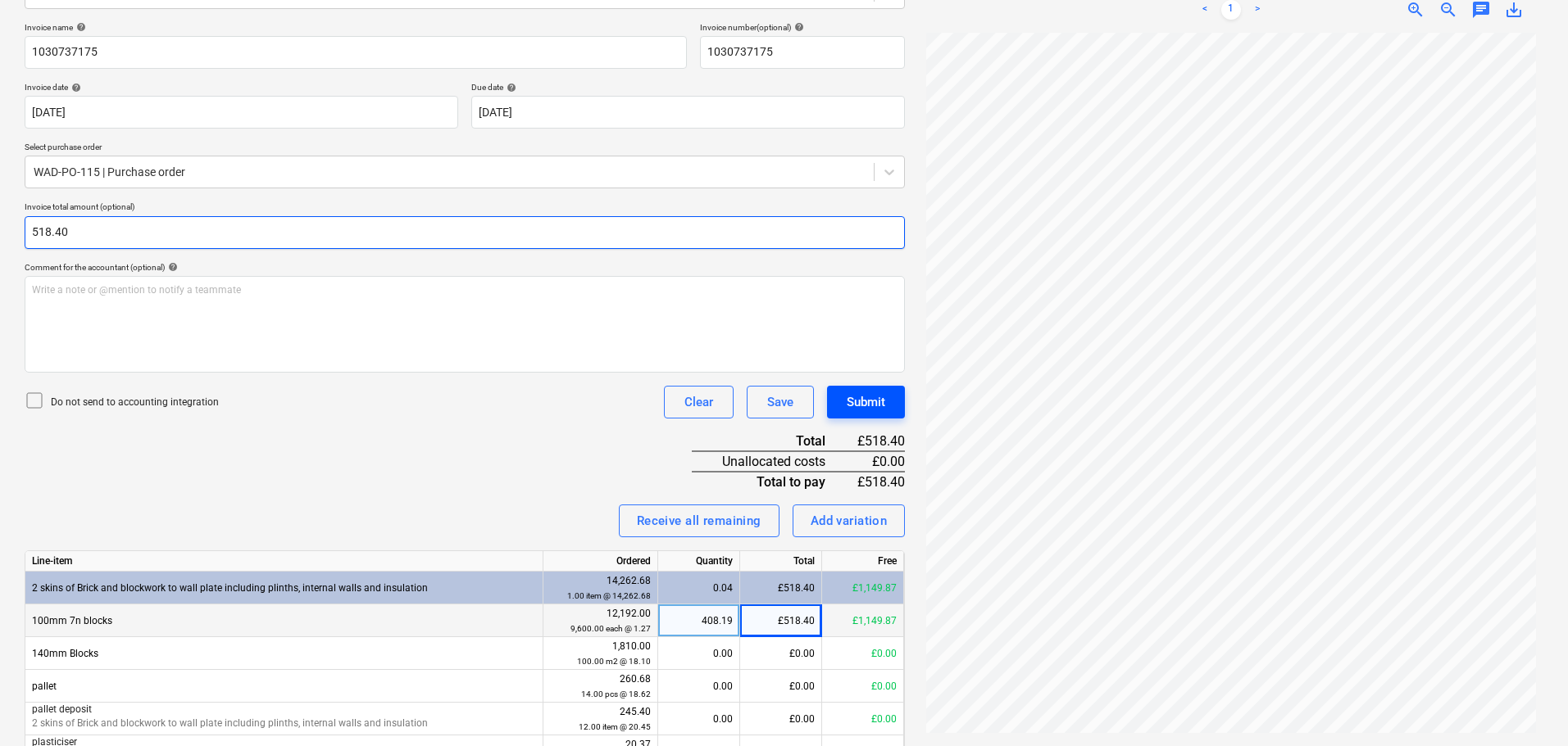
type input "518.40"
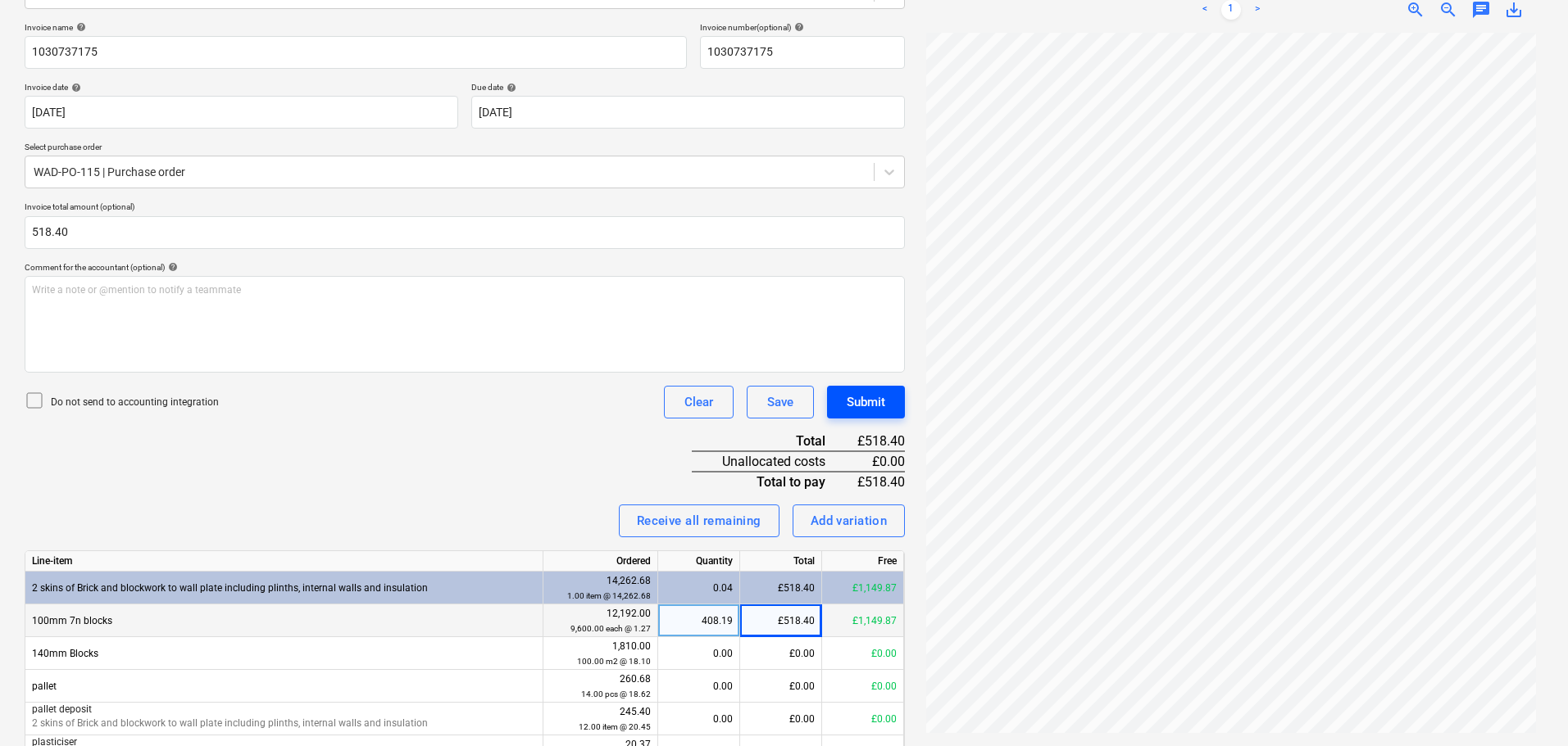
click at [882, 400] on div "Submit" at bounding box center [865, 401] width 38 height 21
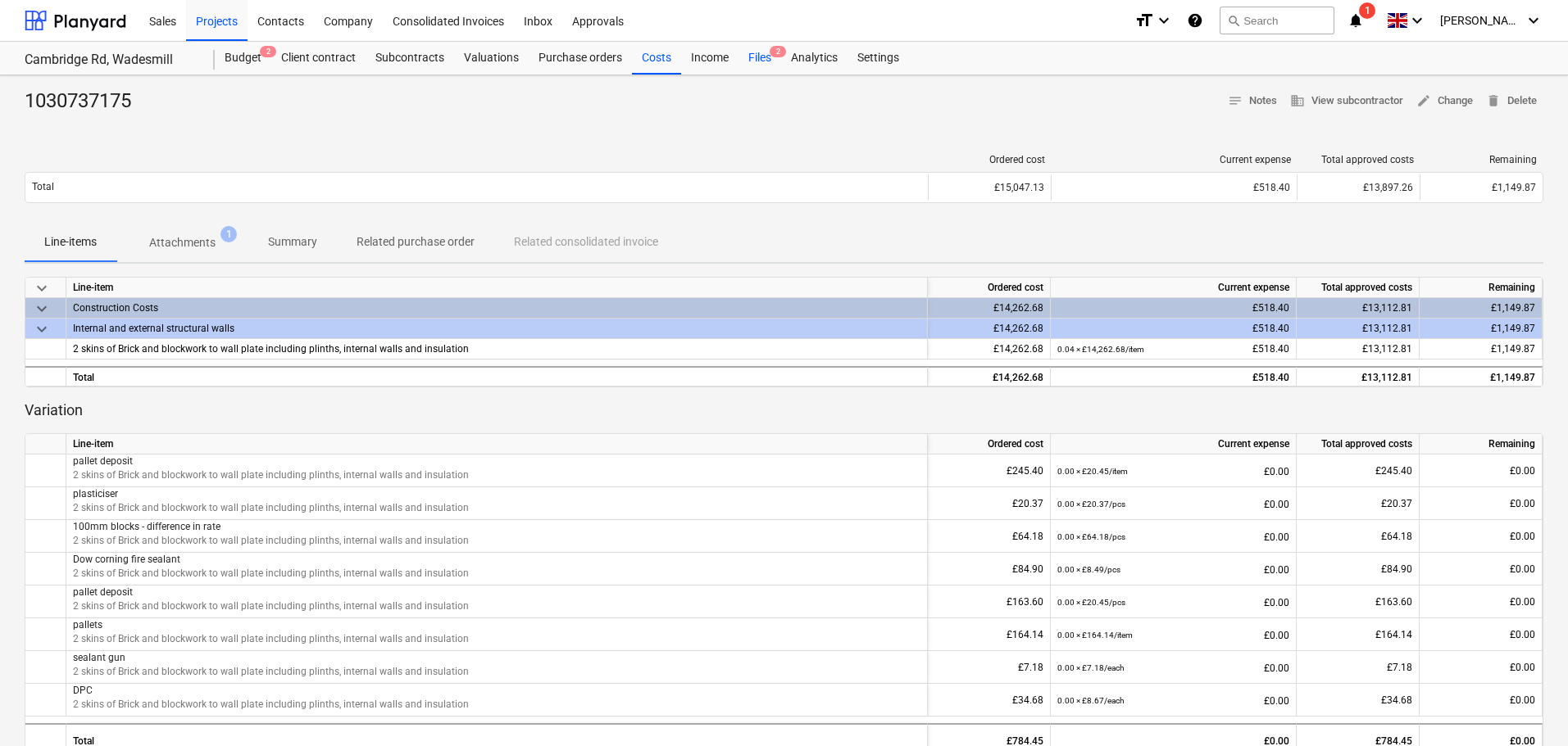
drag, startPoint x: 773, startPoint y: 61, endPoint x: 765, endPoint y: 63, distance: 8.2
click at [773, 61] on div "Files 2" at bounding box center [759, 58] width 43 height 33
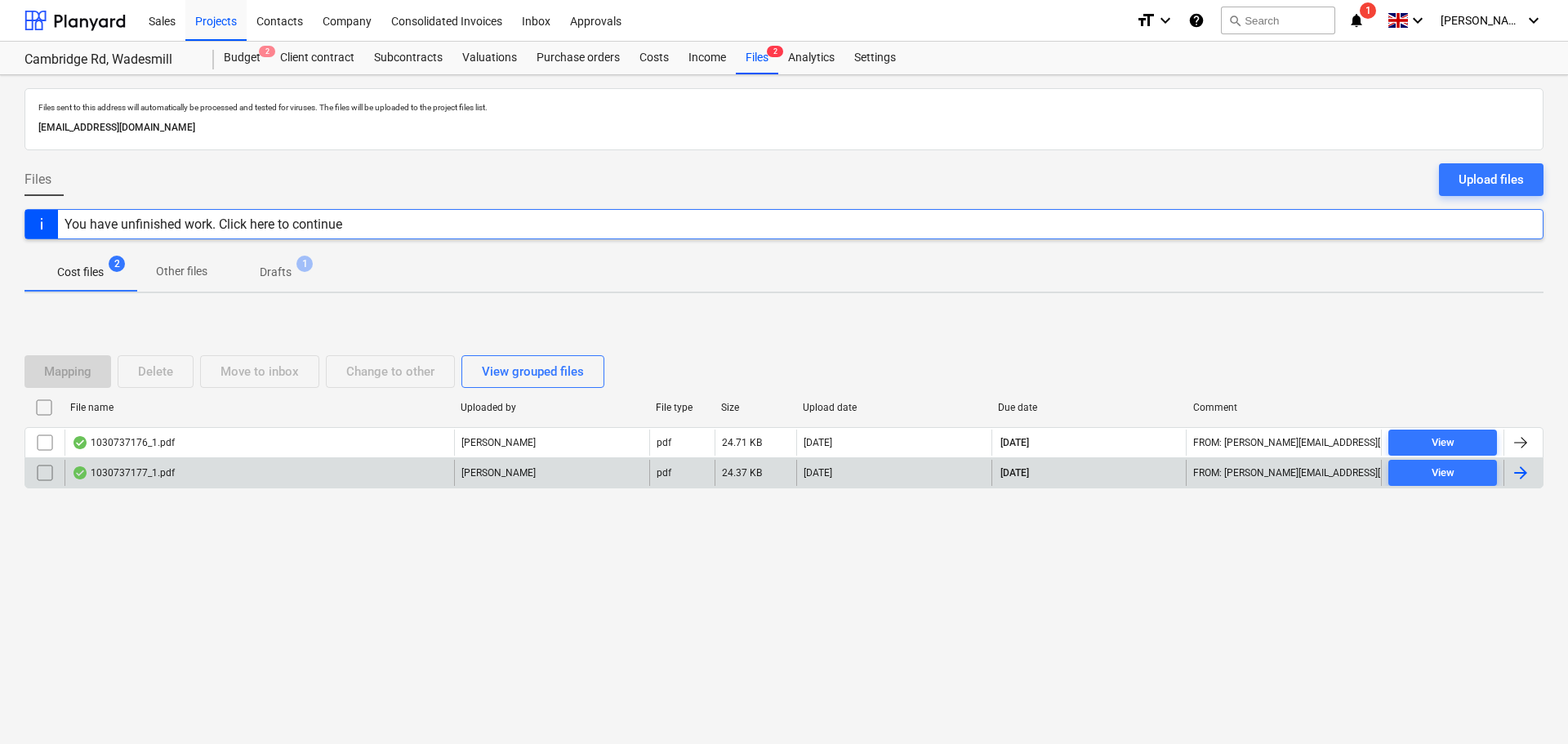
click at [143, 473] on div "1030737177_1.pdf" at bounding box center [123, 473] width 103 height 13
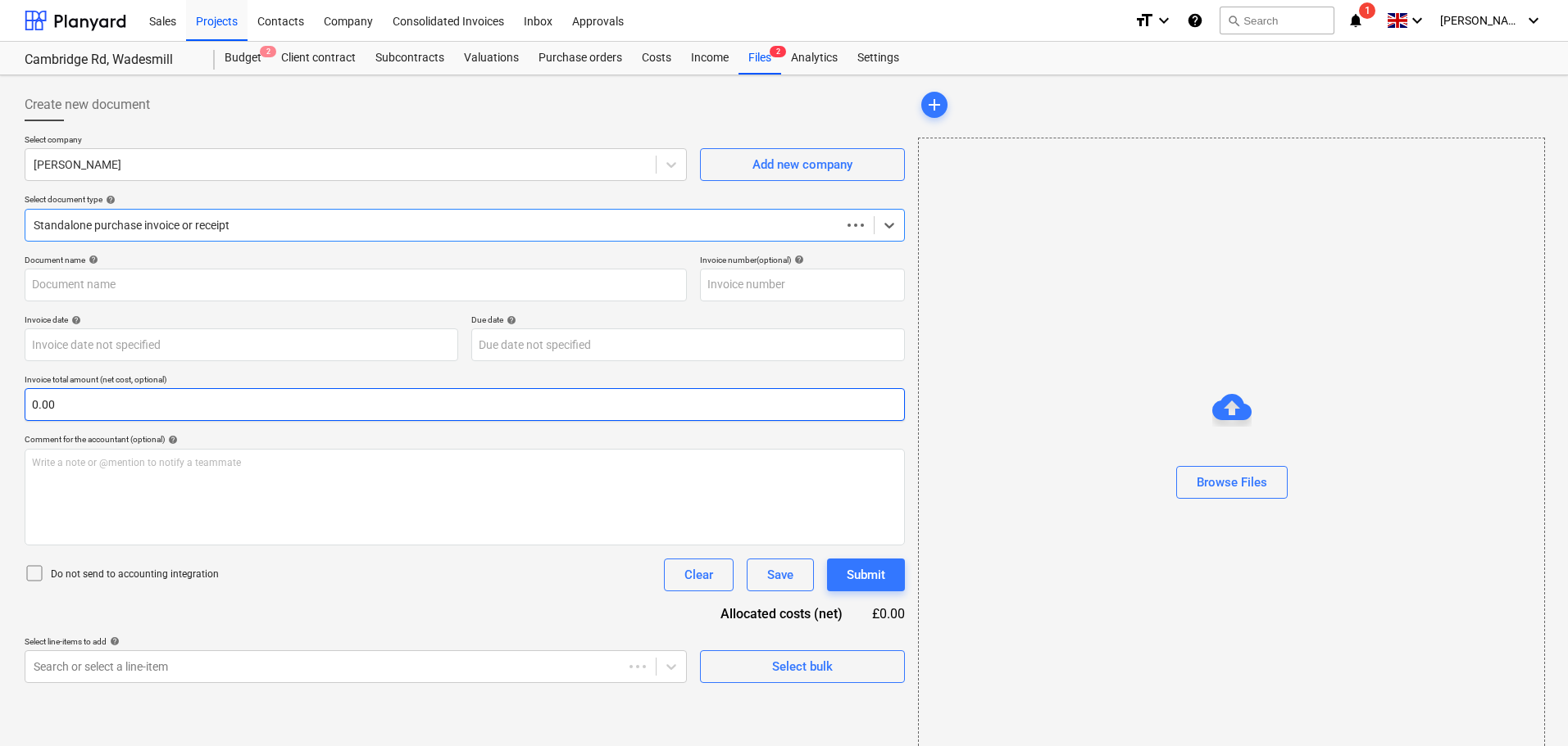
type input "1030737177"
type input "[DATE]"
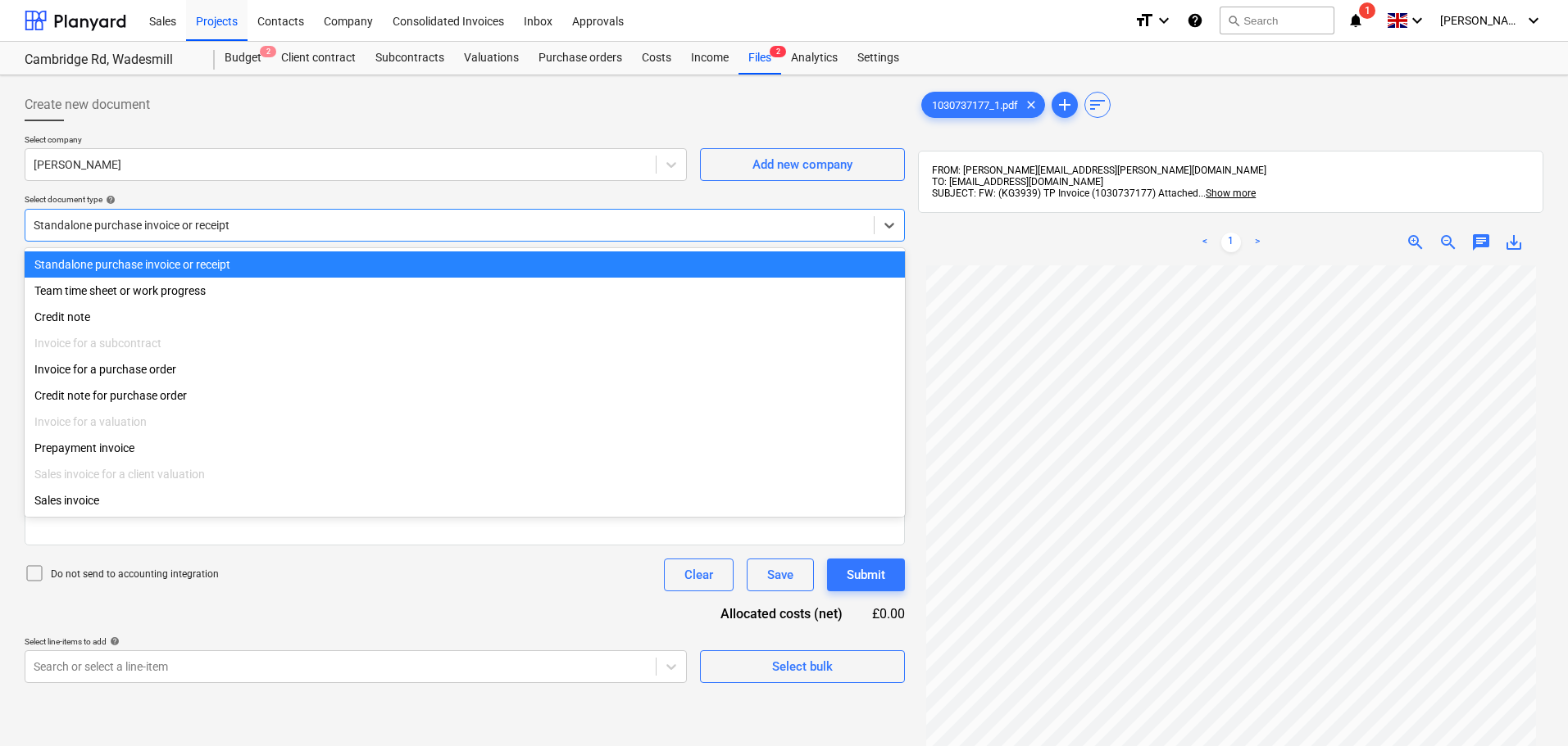
click at [227, 224] on div at bounding box center [449, 226] width 832 height 17
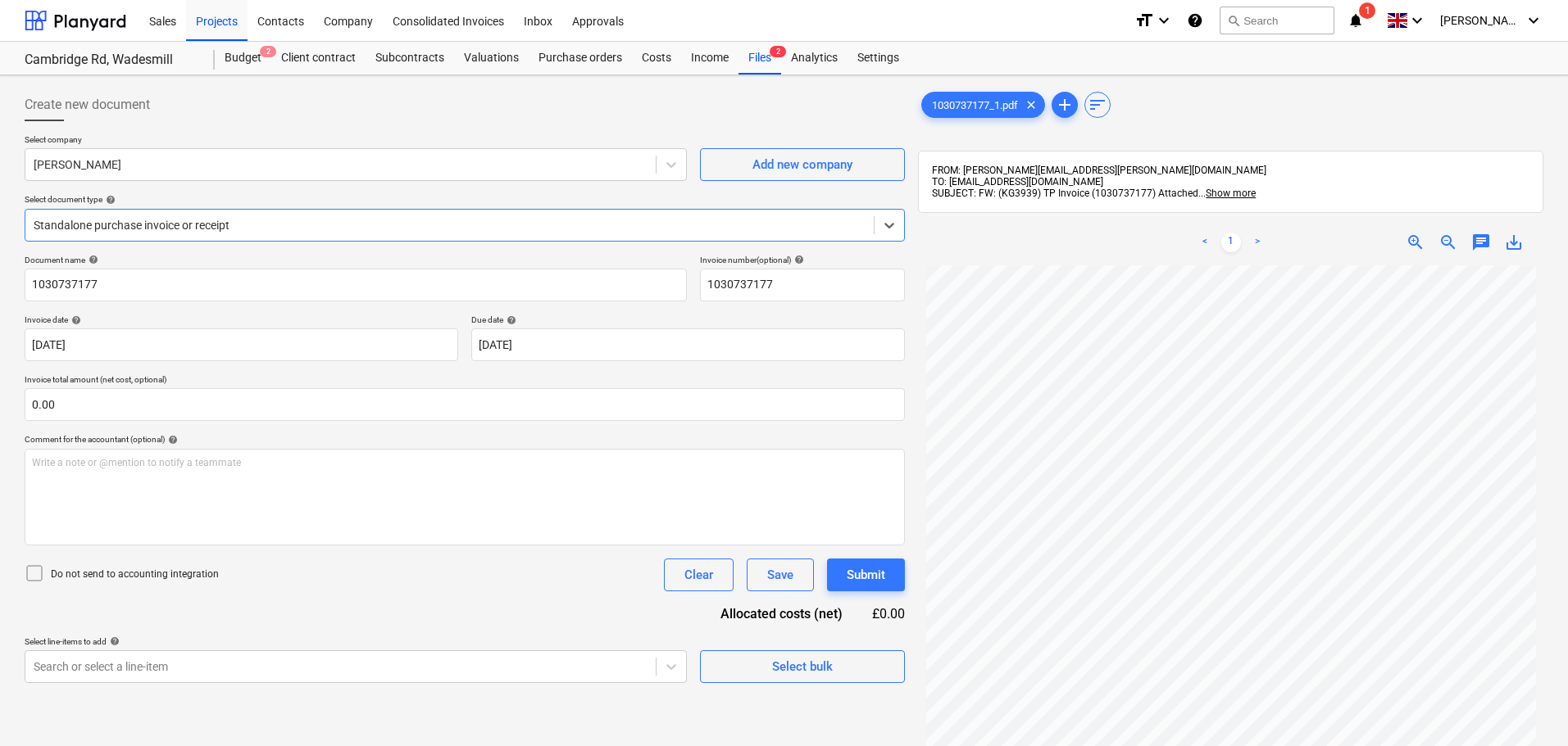
click at [227, 224] on div at bounding box center [449, 226] width 832 height 17
click at [166, 223] on div at bounding box center [449, 226] width 832 height 17
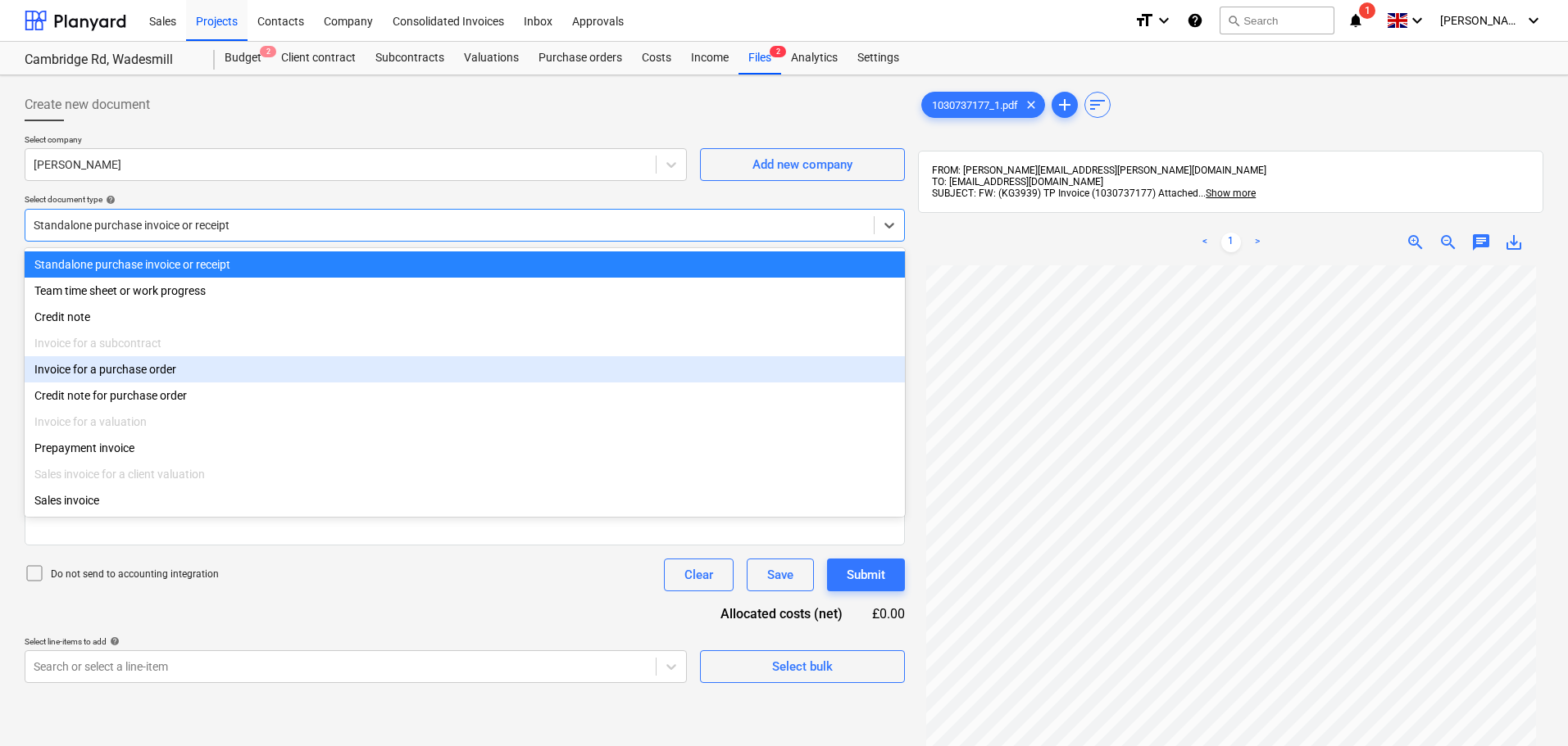
click at [127, 377] on div "Invoice for a purchase order" at bounding box center [464, 370] width 880 height 26
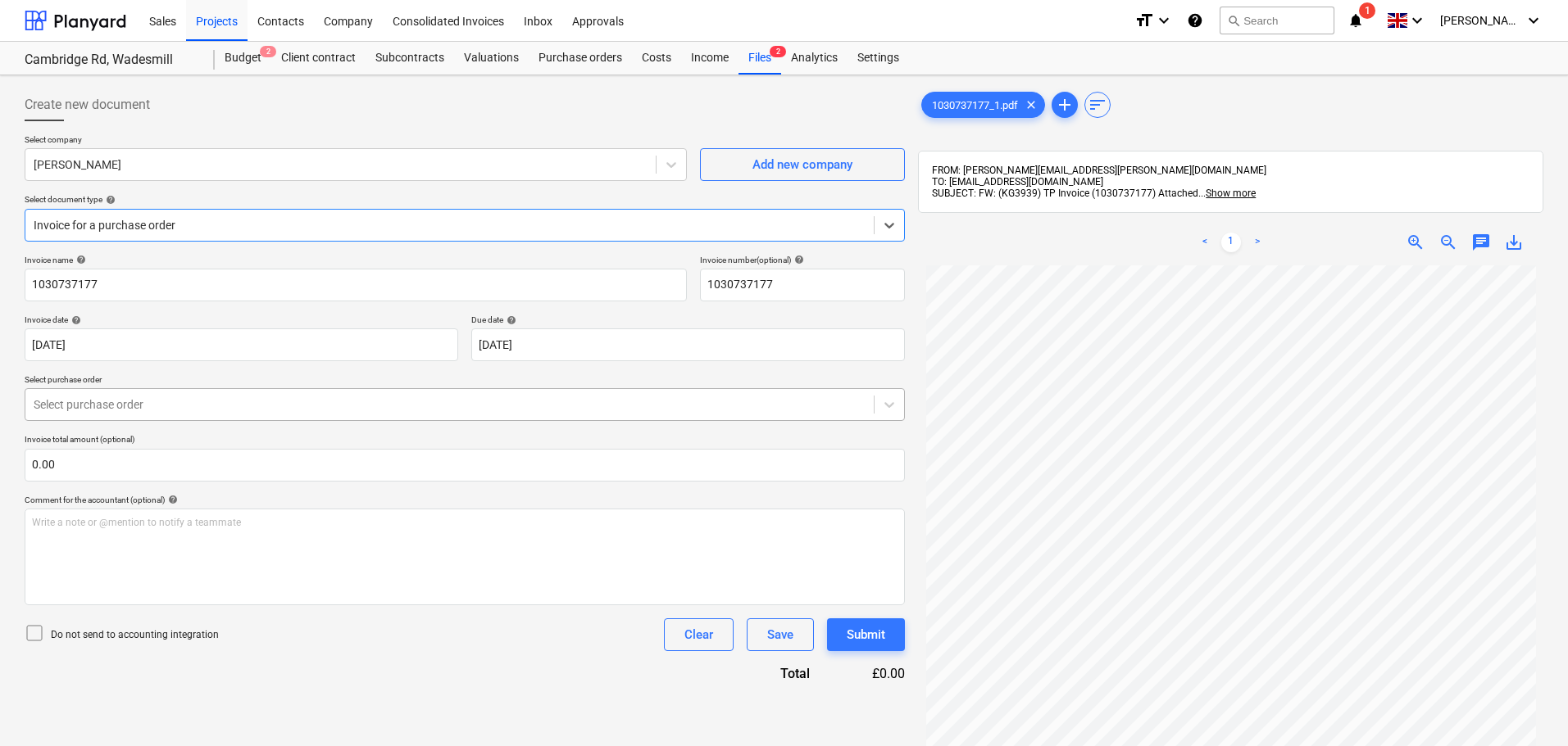
click at [137, 411] on div at bounding box center [449, 405] width 832 height 17
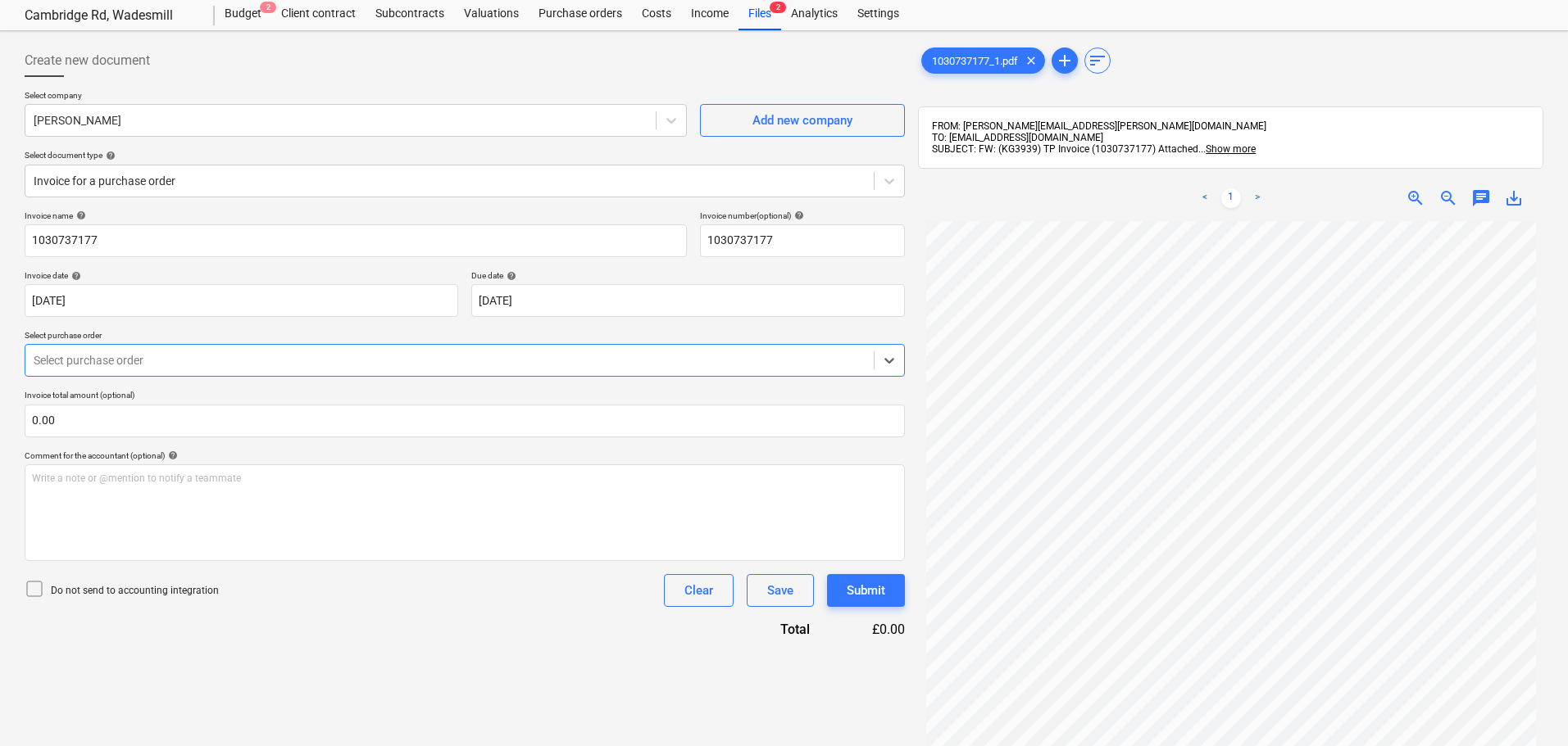
scroll to position [82, 0]
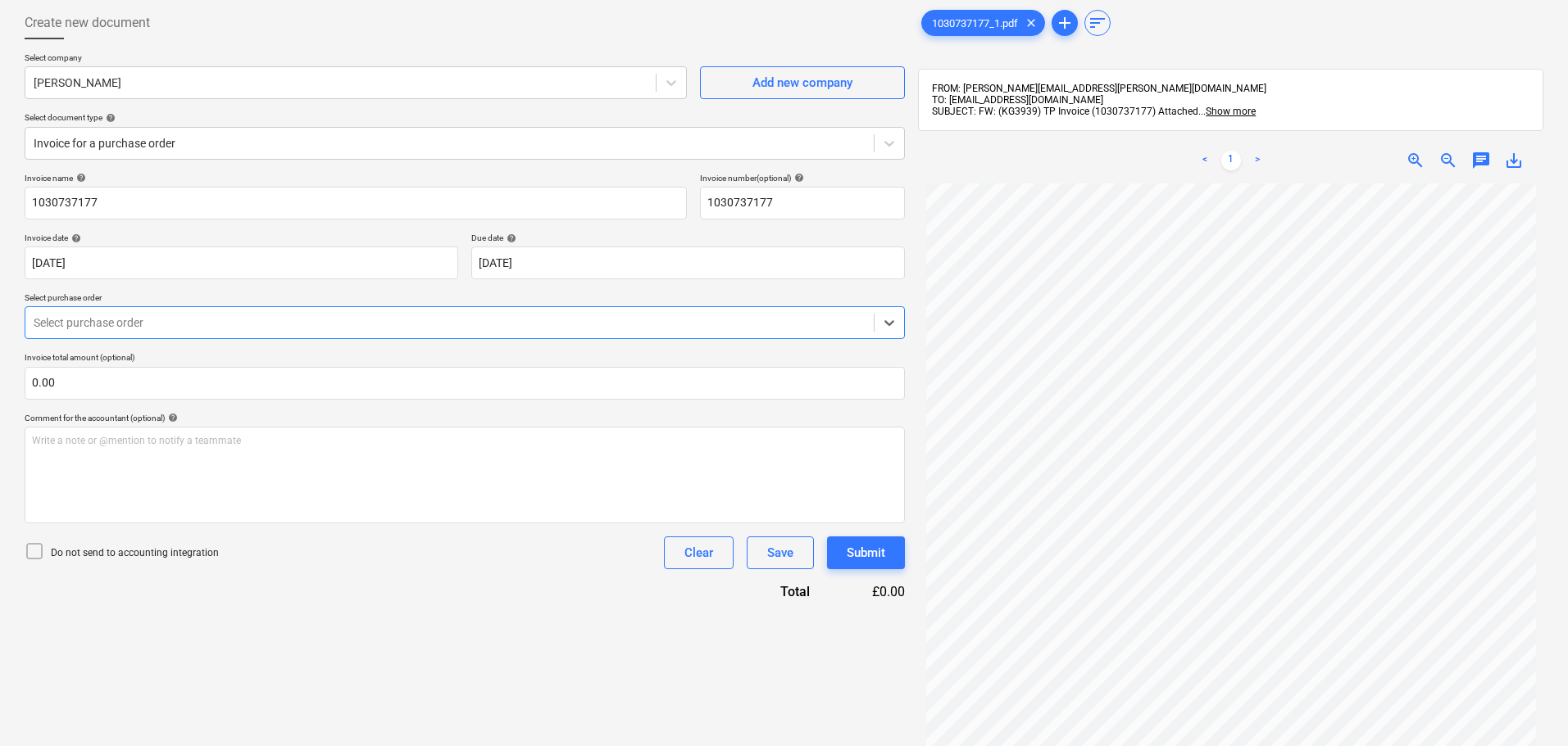
click at [124, 321] on div at bounding box center [449, 323] width 832 height 17
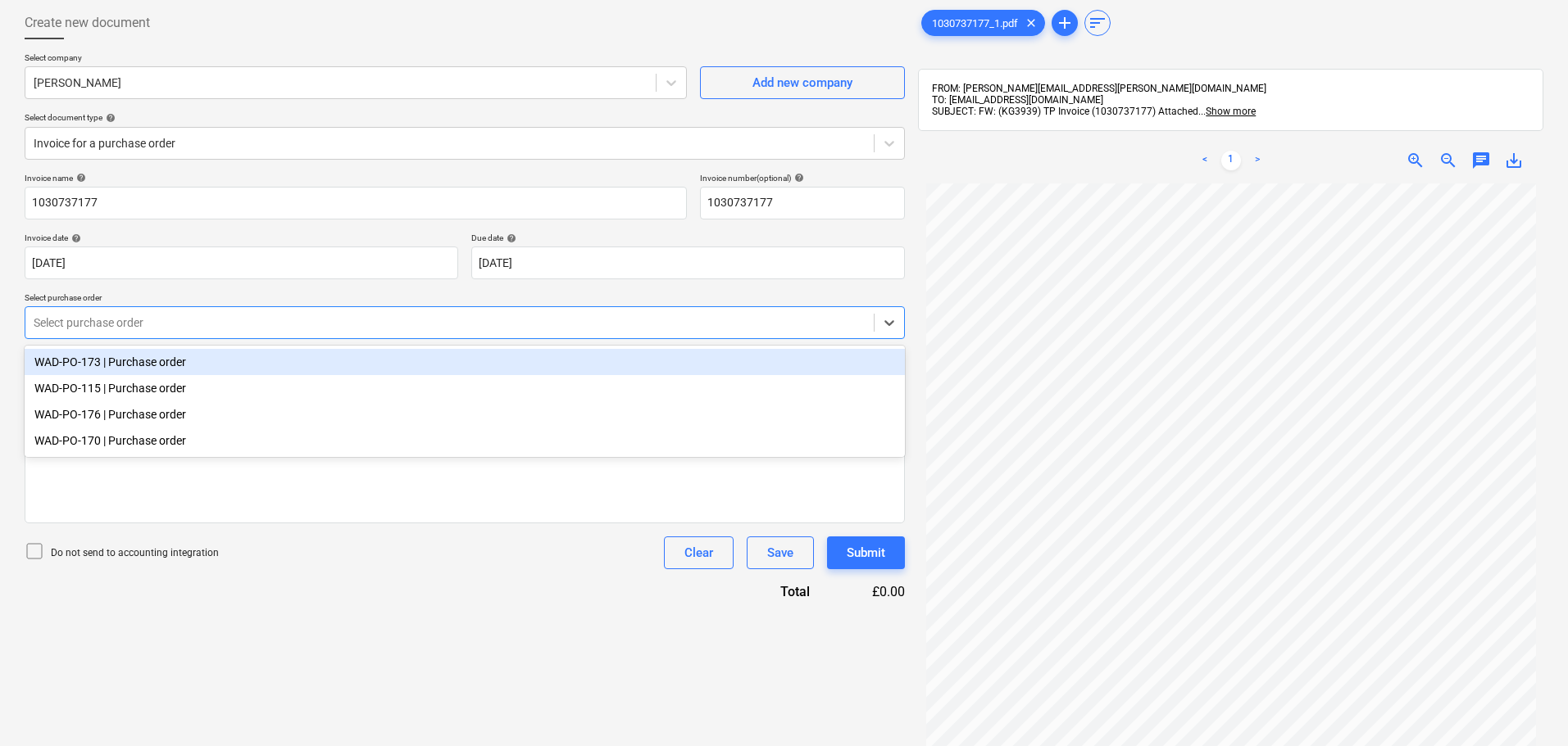
click at [108, 370] on div "WAD-PO-173 | Purchase order" at bounding box center [464, 362] width 880 height 26
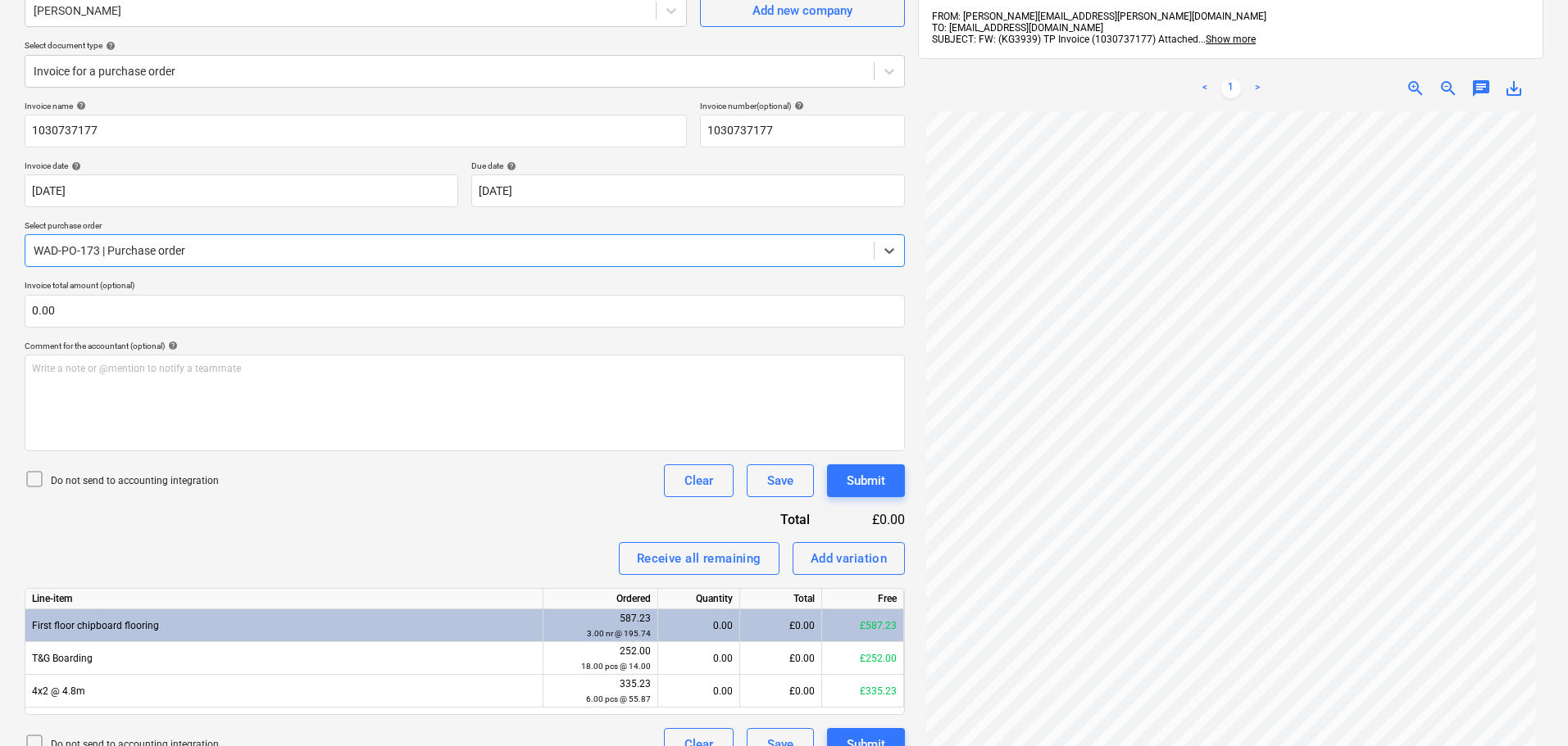
scroll to position [232, 0]
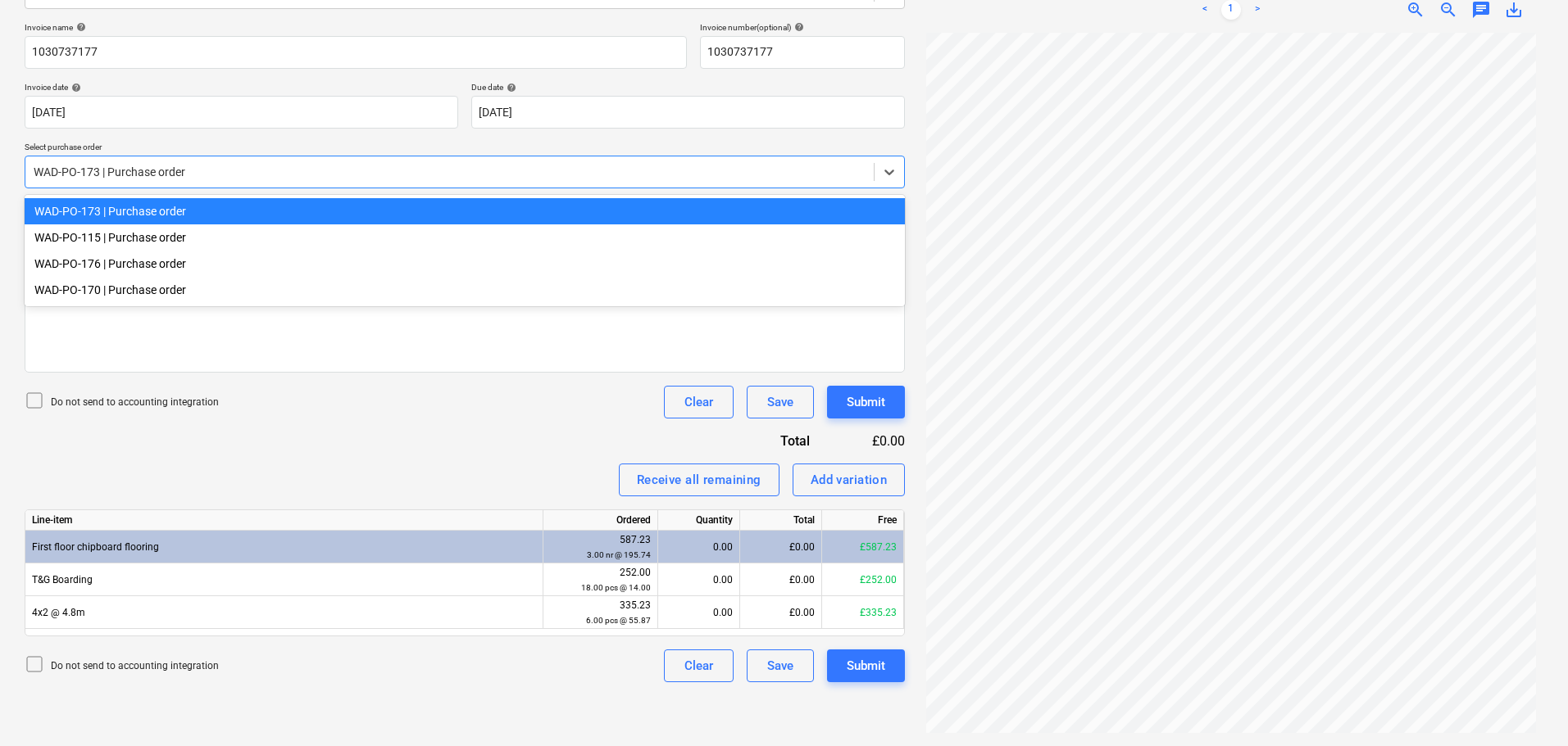
click at [185, 177] on div at bounding box center [449, 172] width 832 height 17
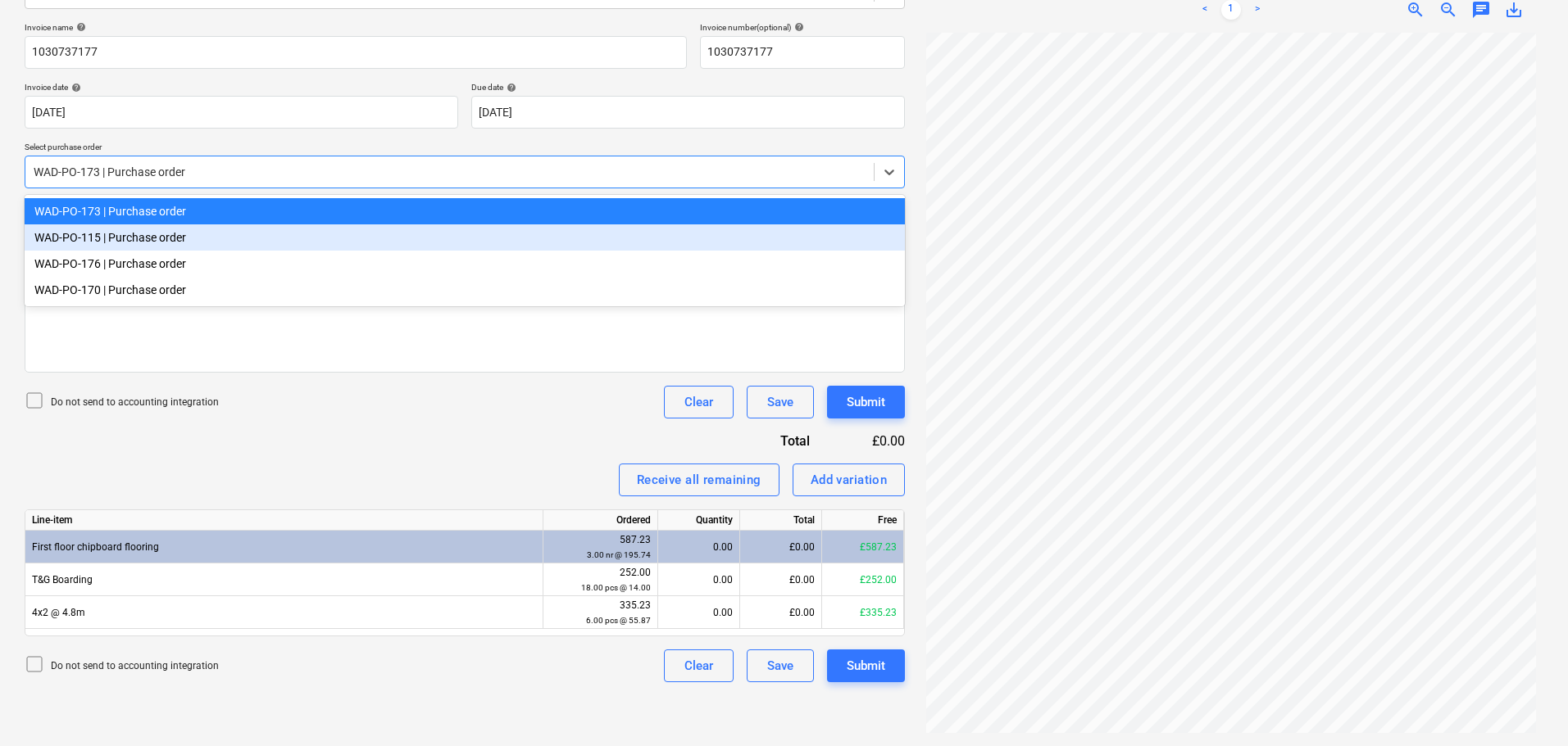
click at [171, 241] on div "WAD-PO-115 | Purchase order" at bounding box center [464, 238] width 880 height 26
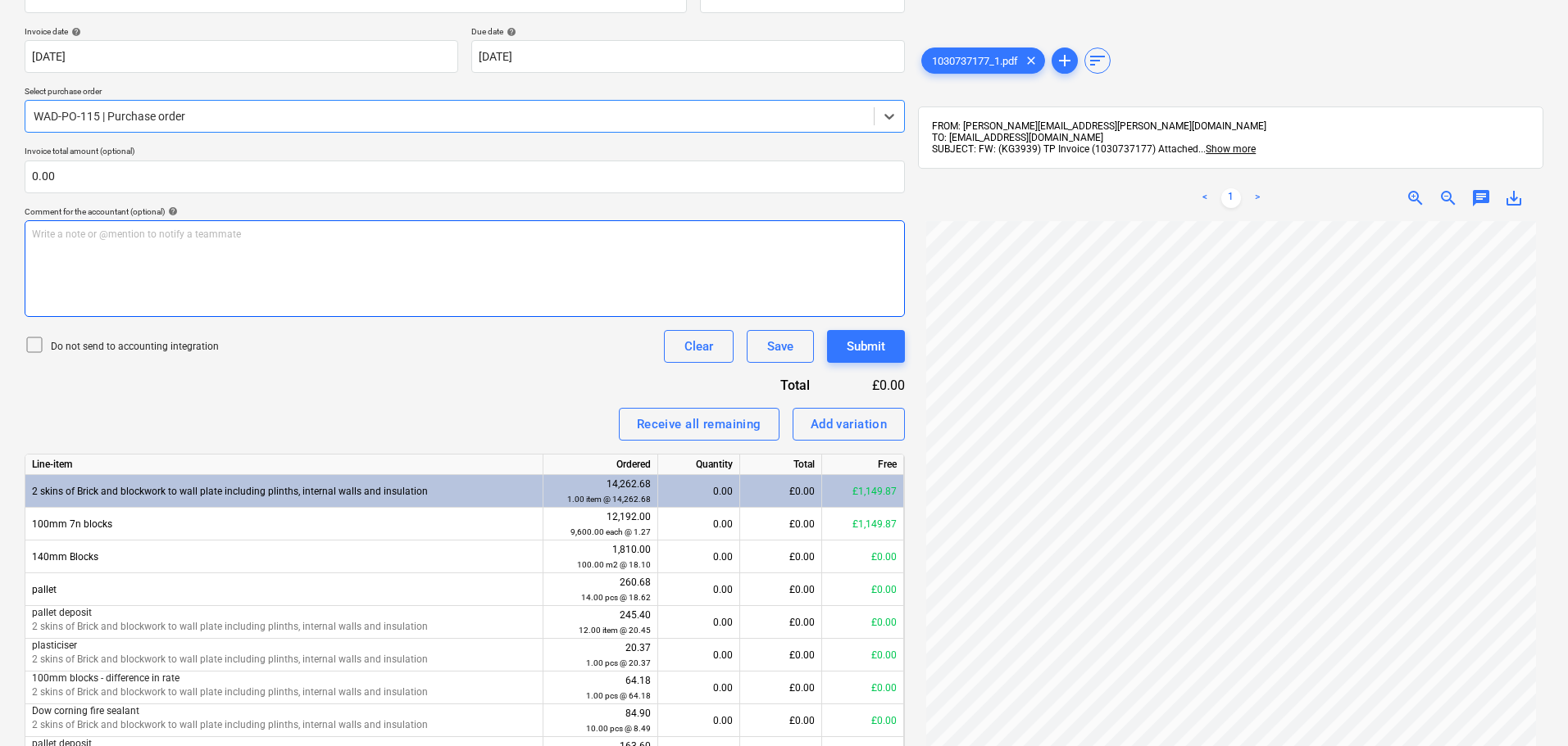
scroll to position [231, 0]
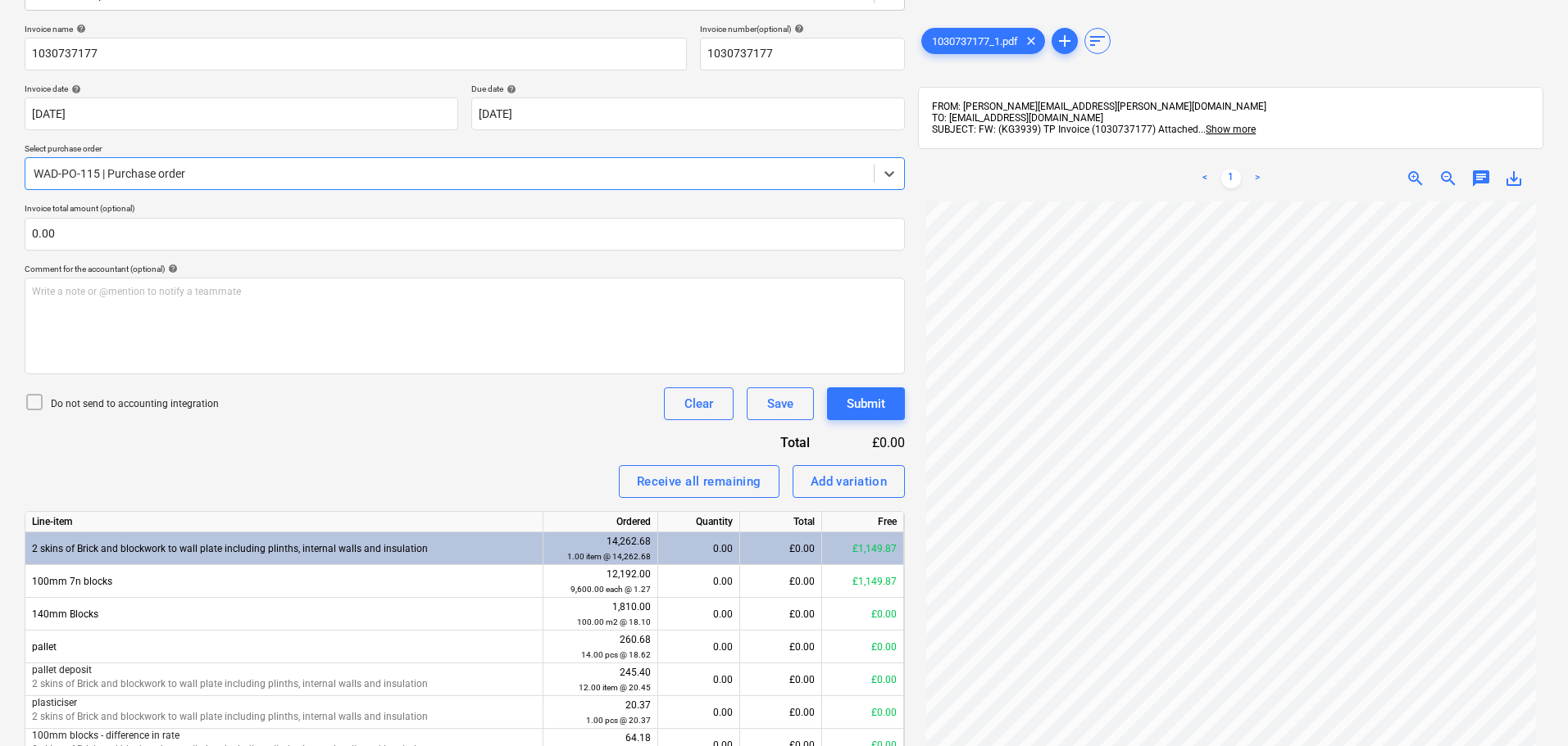
click at [199, 178] on div at bounding box center [449, 174] width 832 height 17
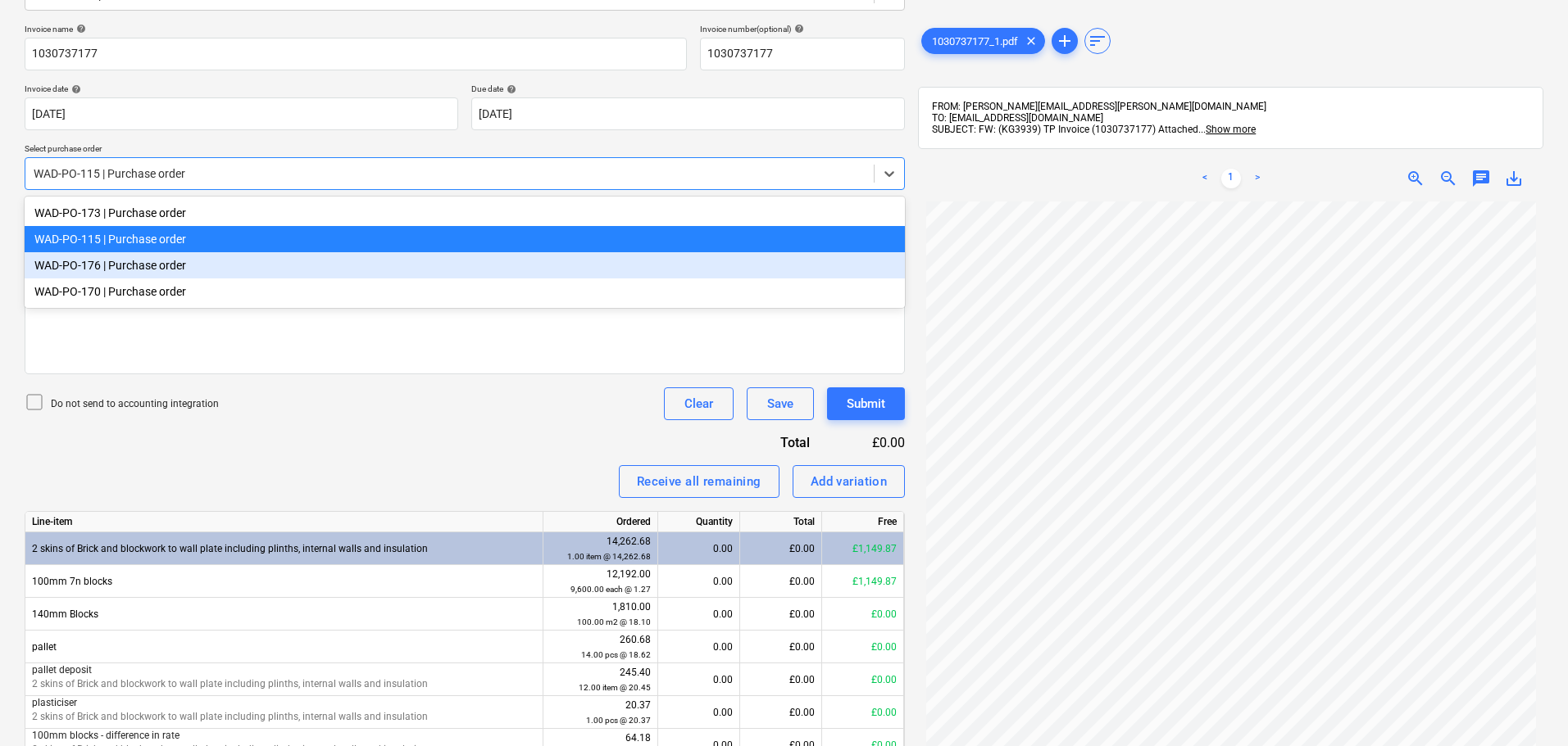
click at [162, 273] on div "WAD-PO-176 | Purchase order" at bounding box center [464, 266] width 880 height 26
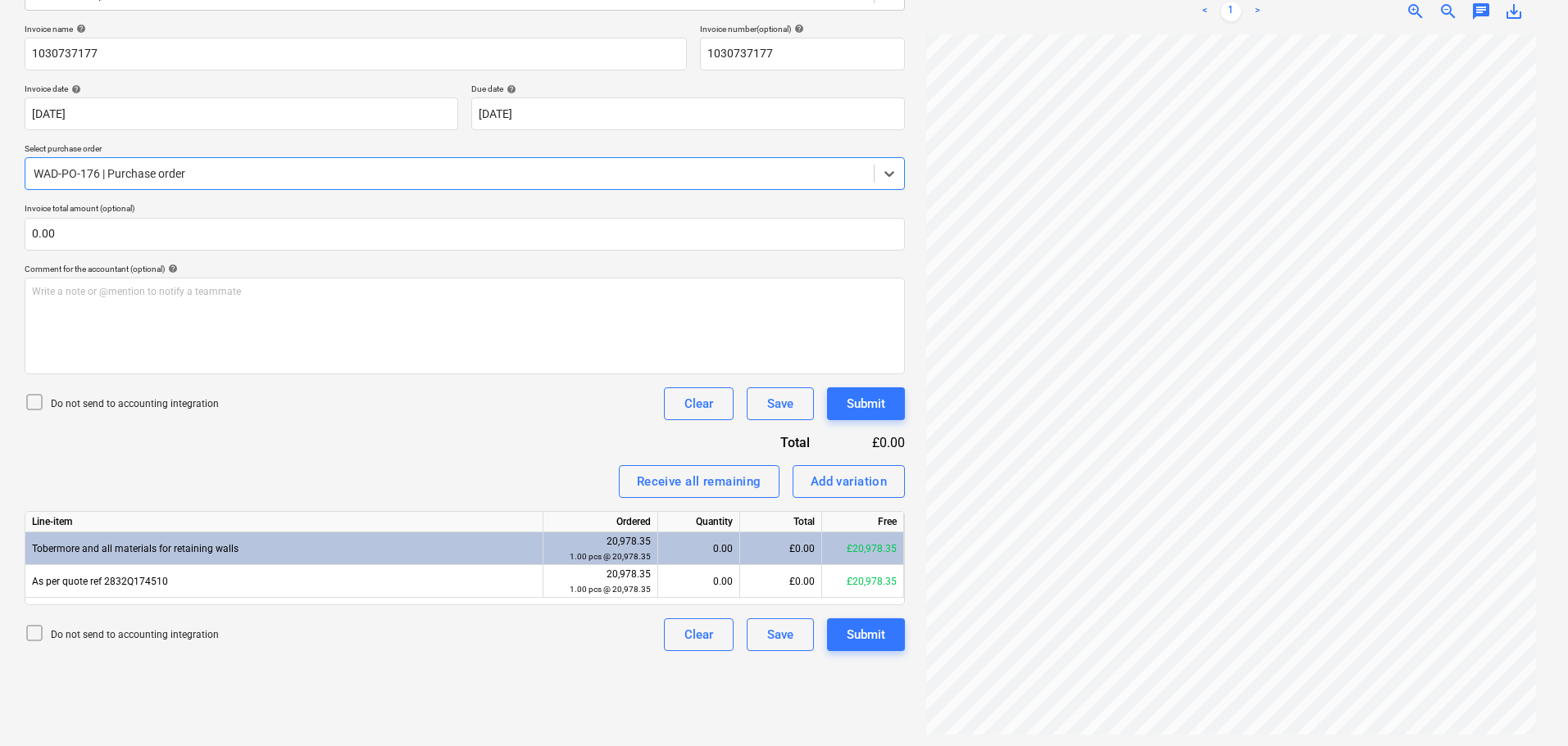
scroll to position [232, 0]
click at [236, 172] on div at bounding box center [449, 172] width 832 height 17
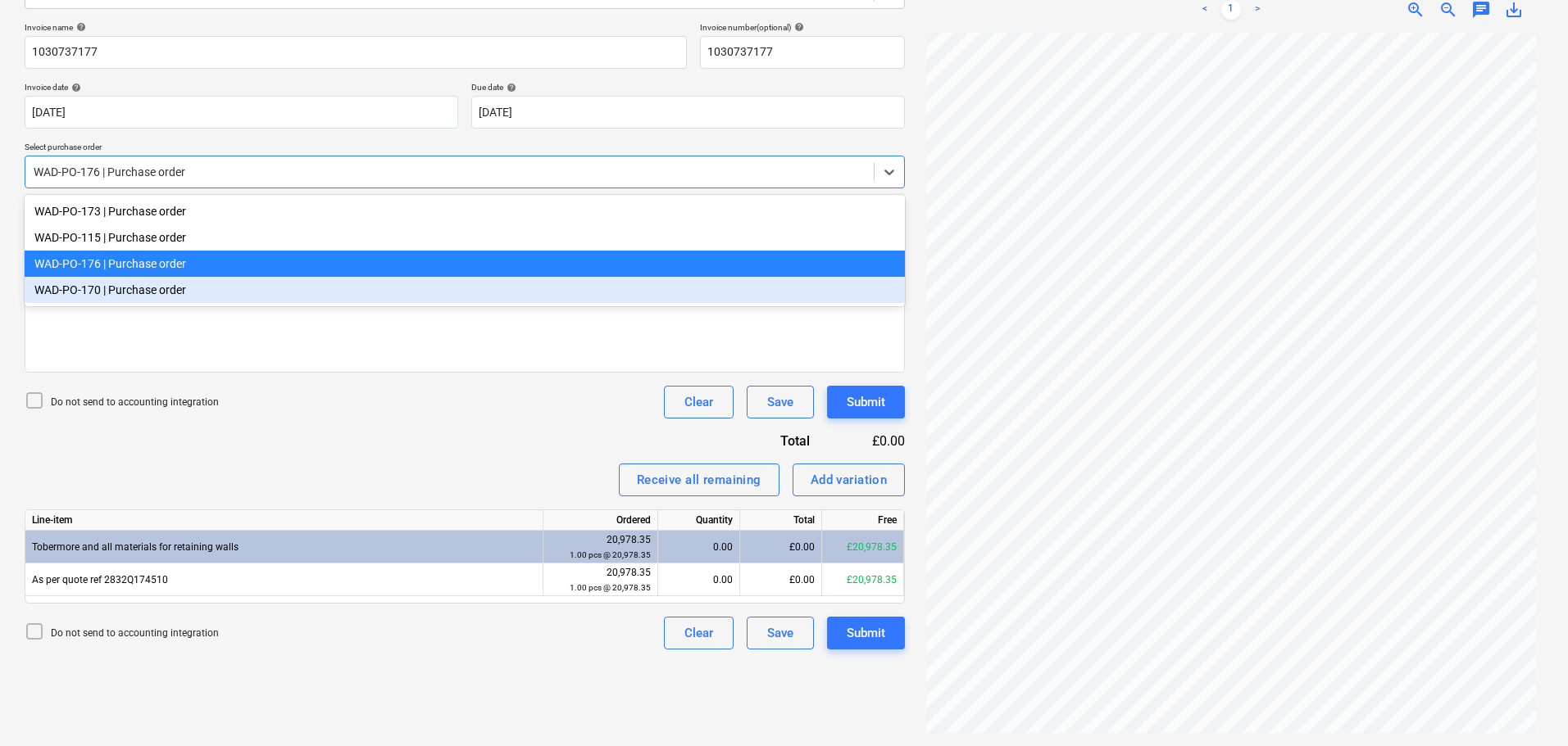
click at [149, 294] on div "WAD-PO-170 | Purchase order" at bounding box center [464, 290] width 880 height 26
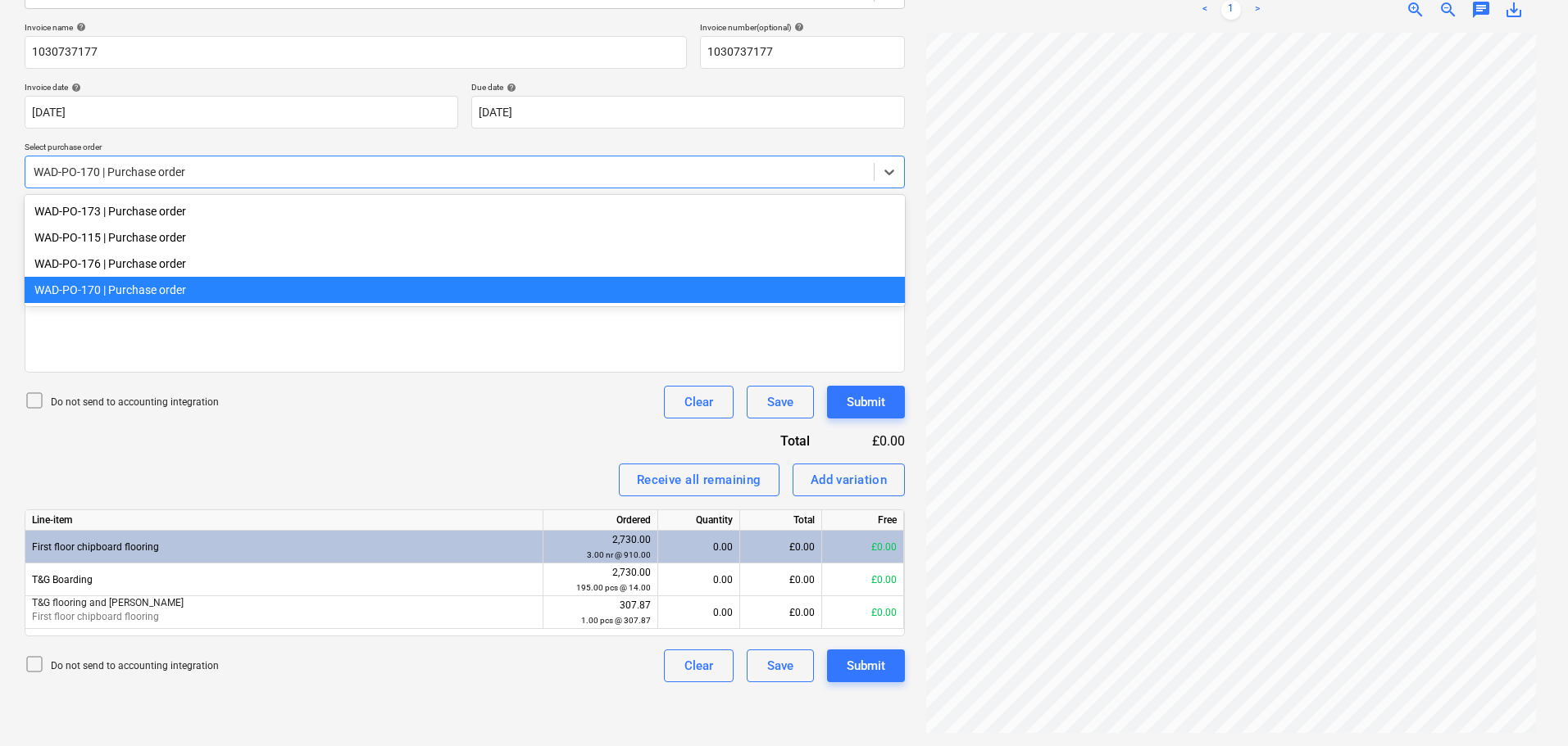
click at [198, 173] on div at bounding box center [449, 172] width 832 height 17
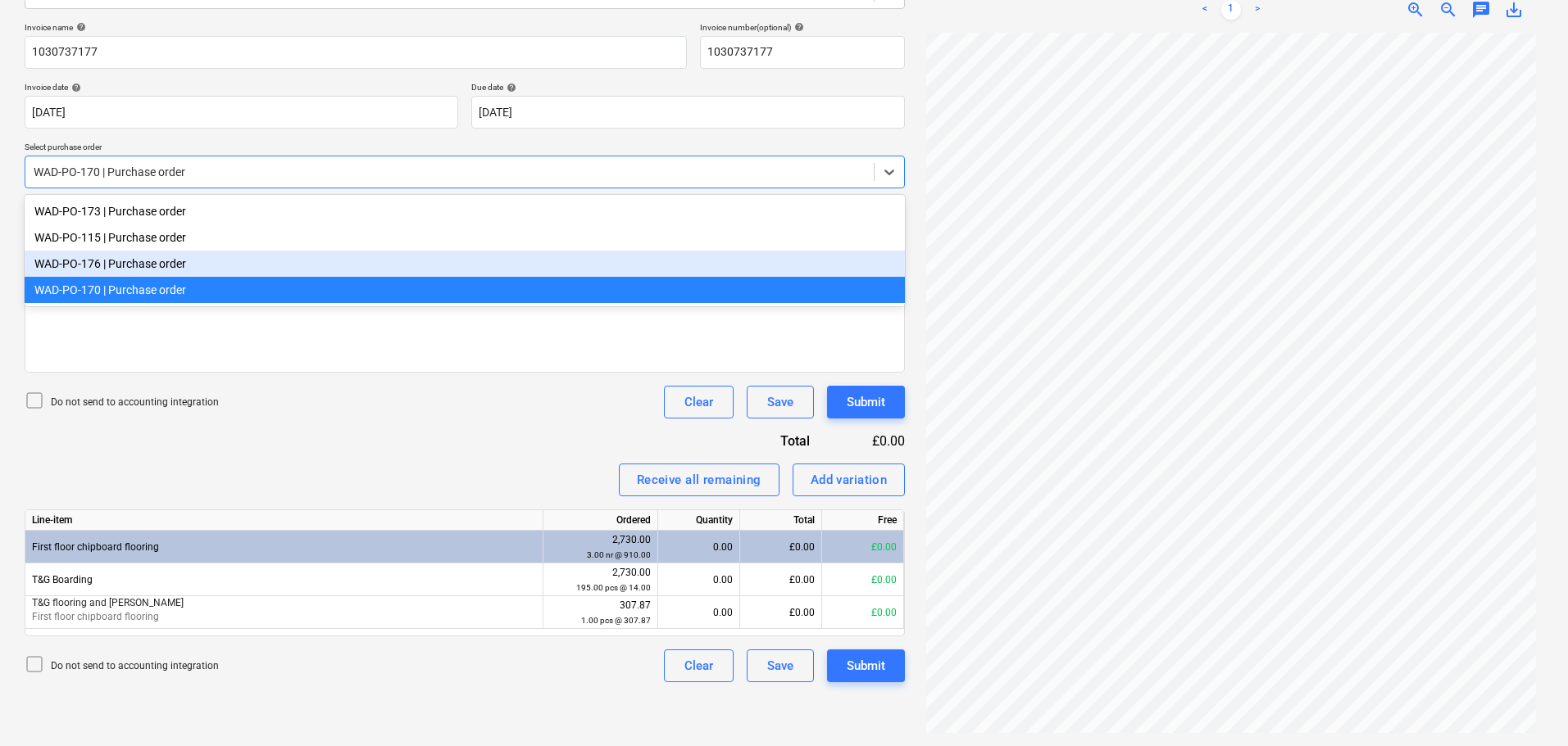
click at [163, 267] on div "WAD-PO-176 | Purchase order" at bounding box center [464, 264] width 880 height 26
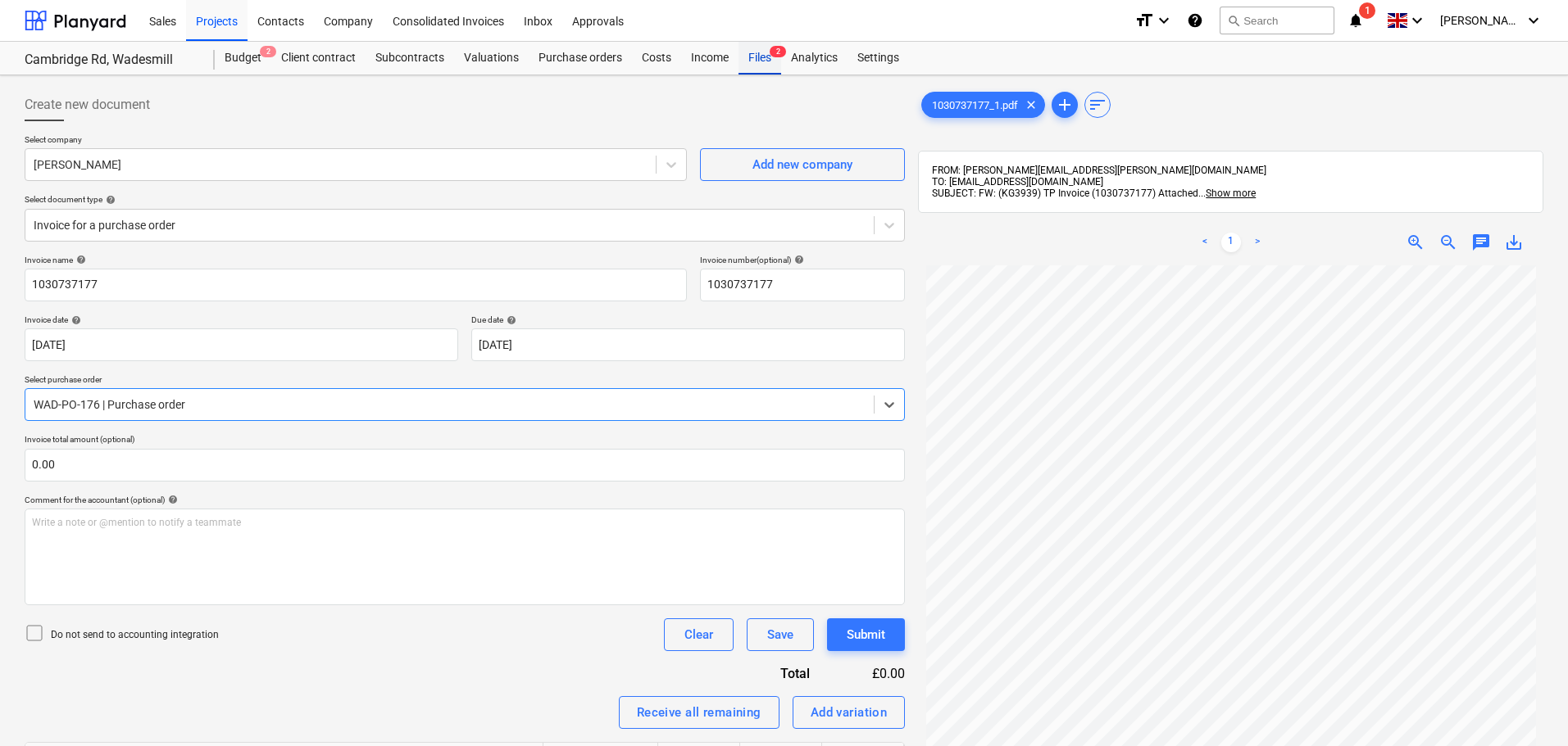
click at [758, 64] on div "Files 2" at bounding box center [759, 58] width 43 height 33
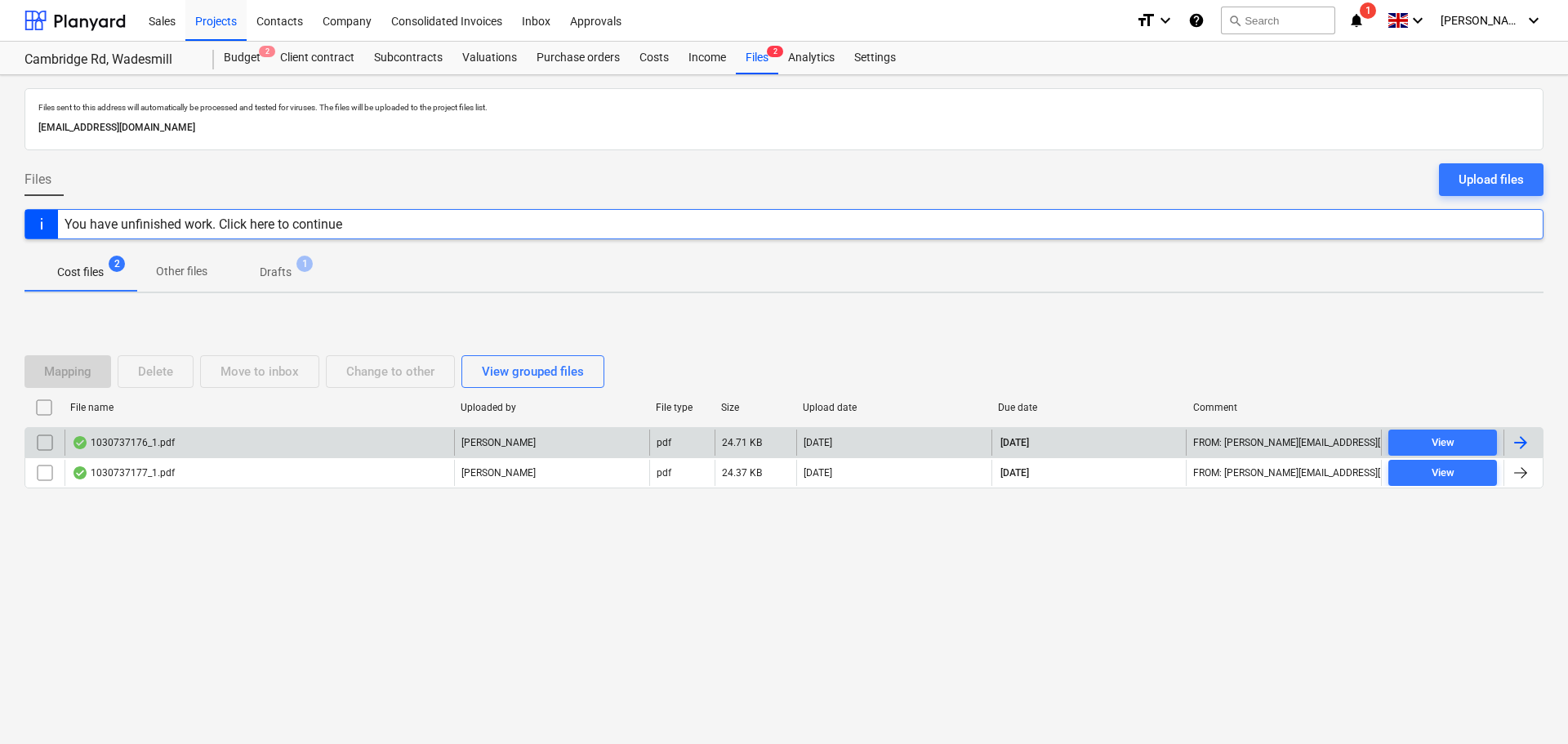
click at [294, 451] on div "1030737176_1.pdf" at bounding box center [259, 443] width 390 height 26
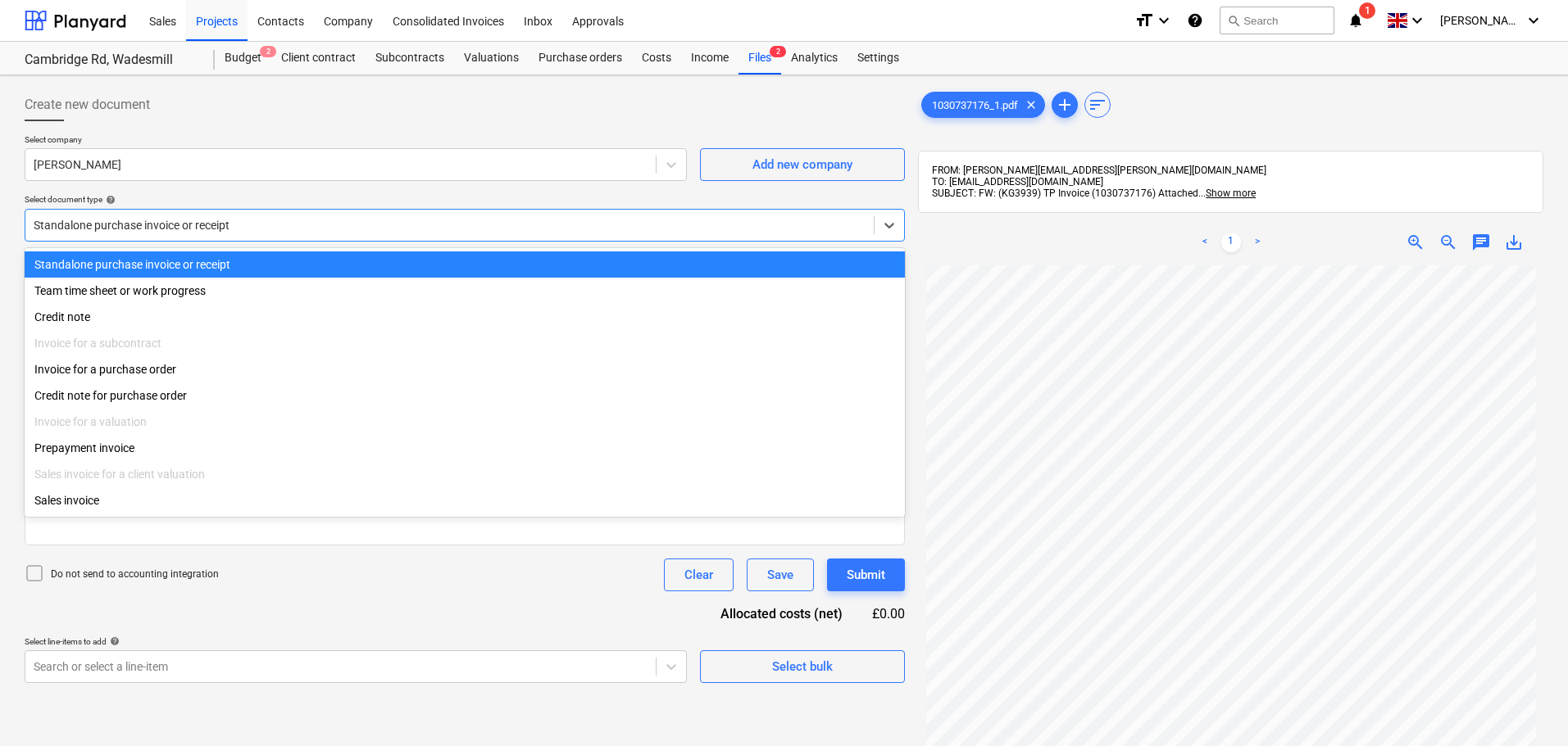
click at [191, 230] on div at bounding box center [449, 226] width 832 height 17
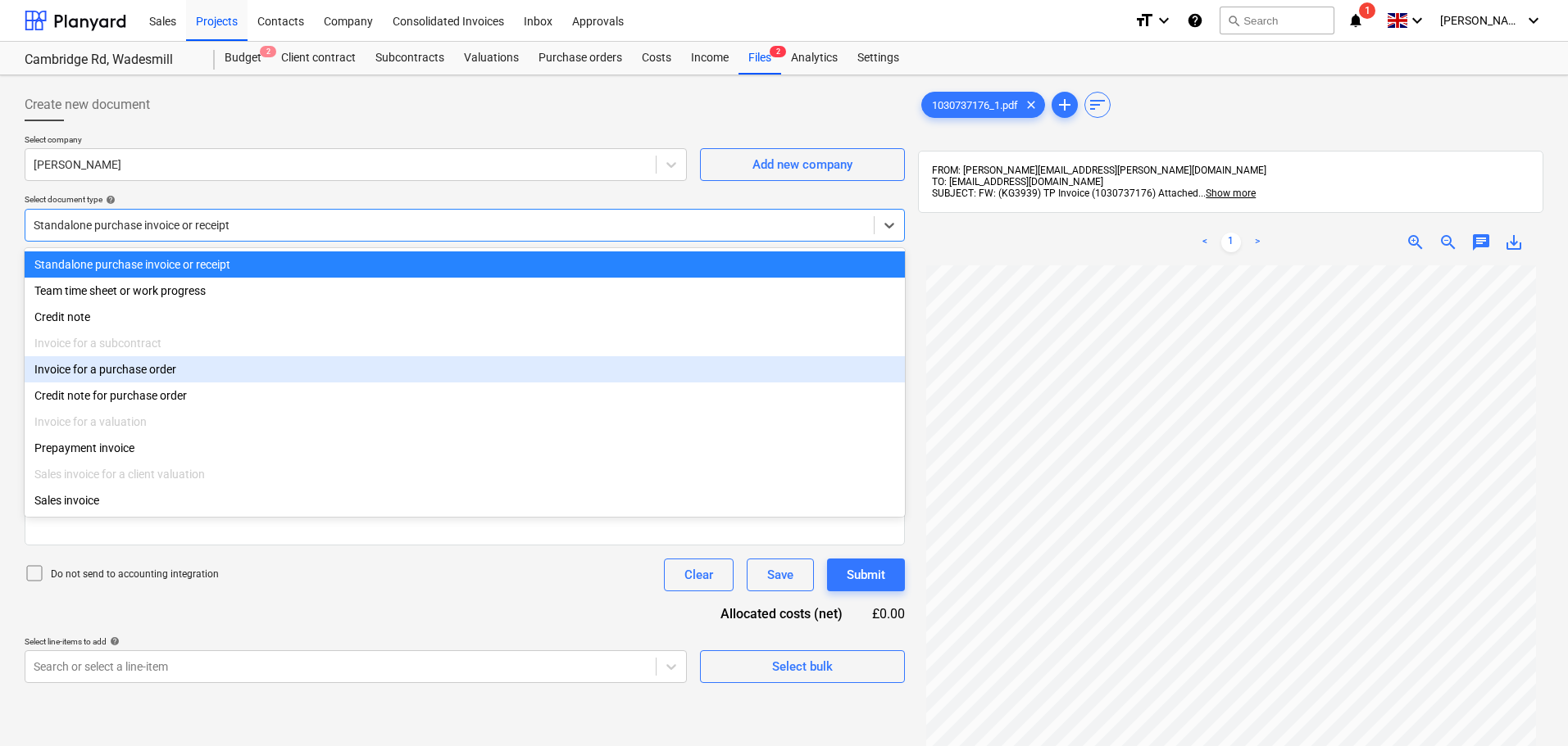
click at [138, 371] on div "Invoice for a purchase order" at bounding box center [464, 370] width 880 height 26
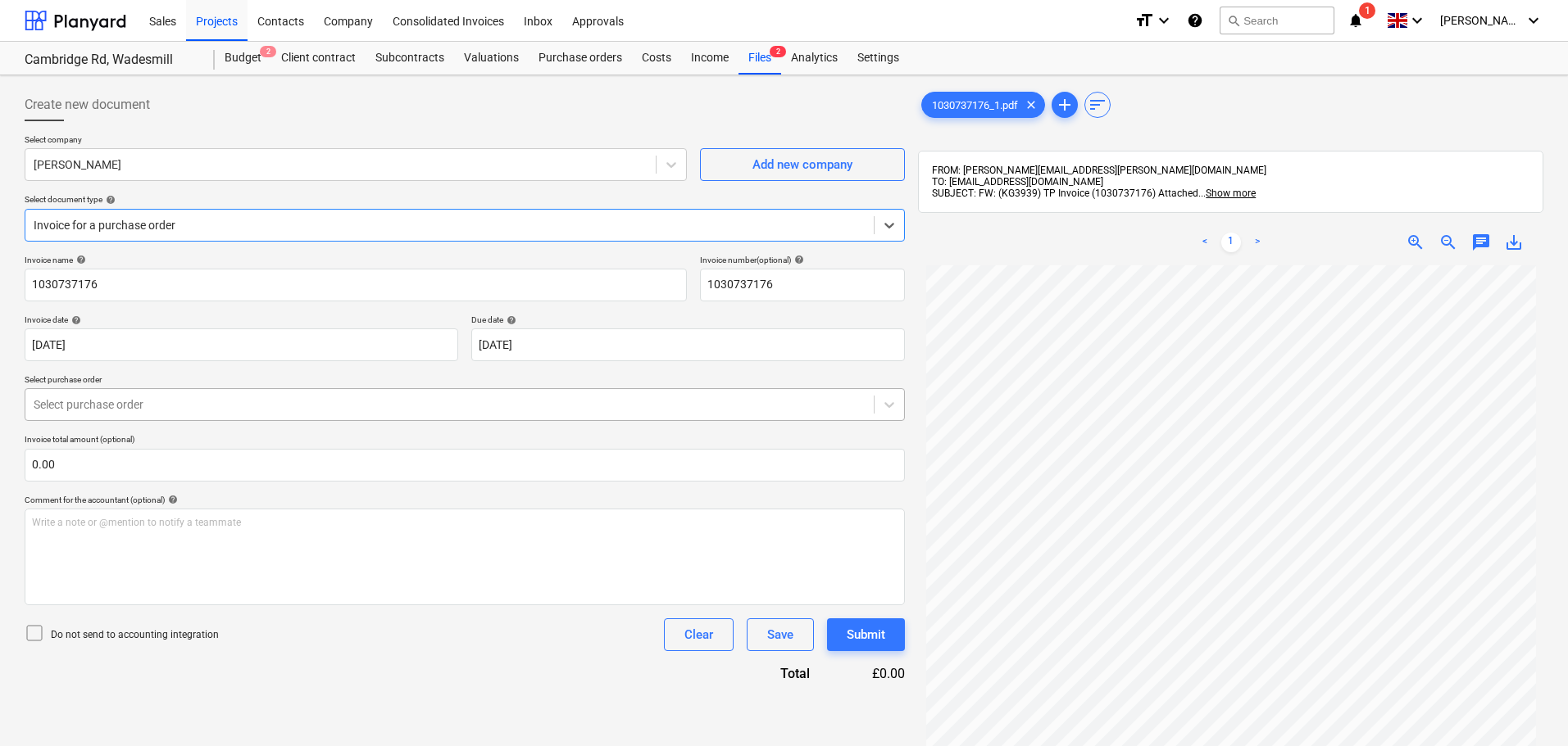
click at [102, 404] on div at bounding box center [449, 405] width 832 height 17
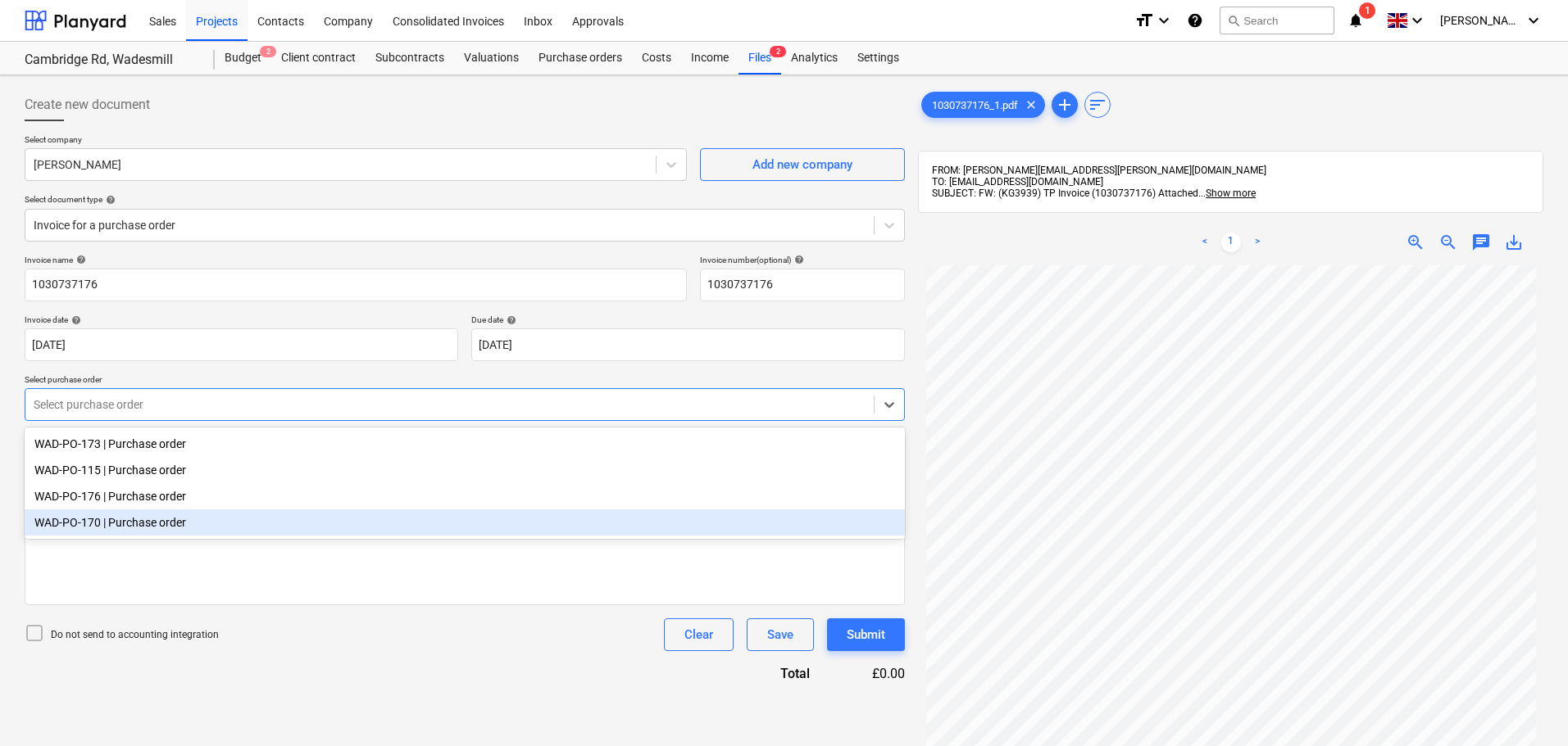
click at [111, 519] on div "WAD-PO-170 | Purchase order" at bounding box center [464, 522] width 880 height 26
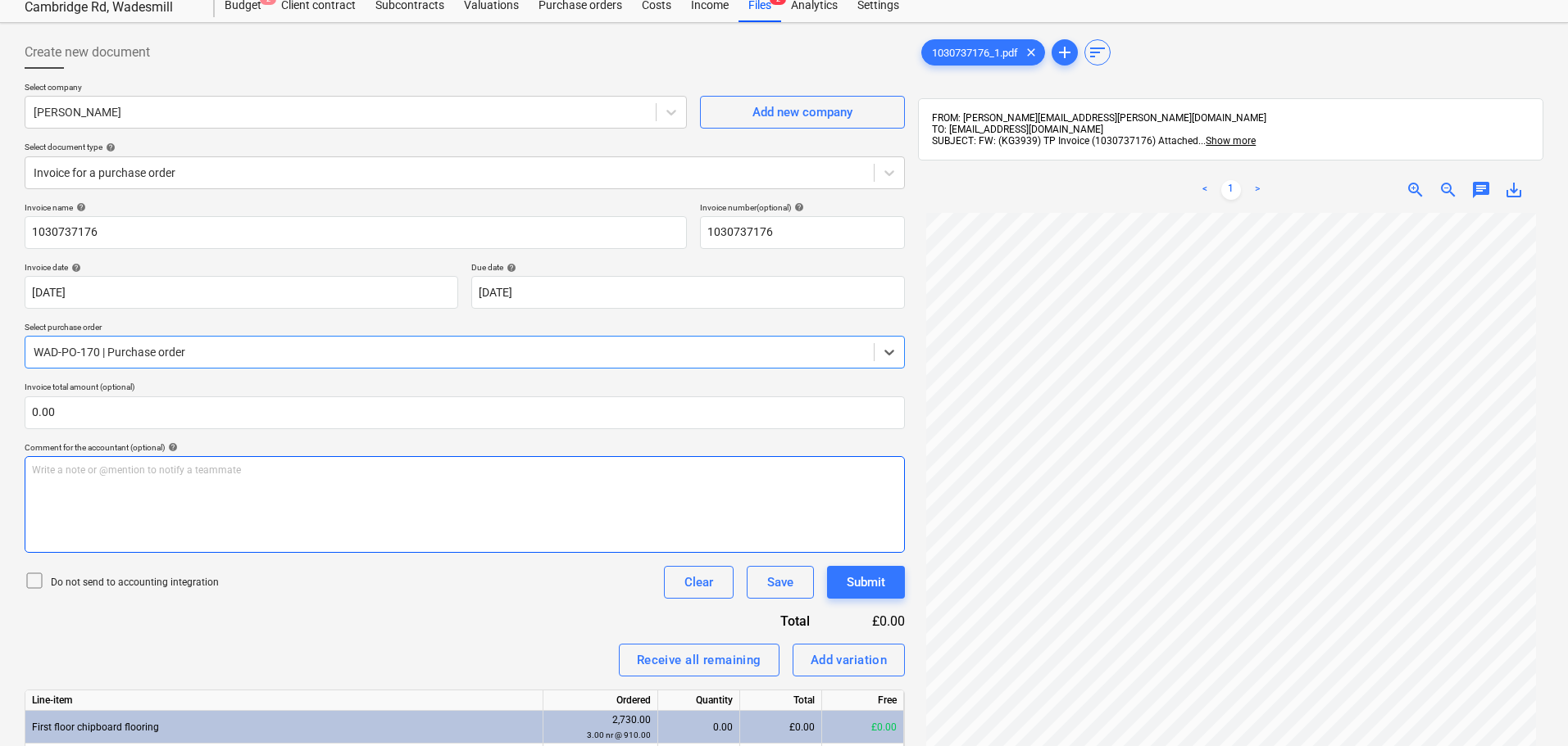
scroll to position [82, 0]
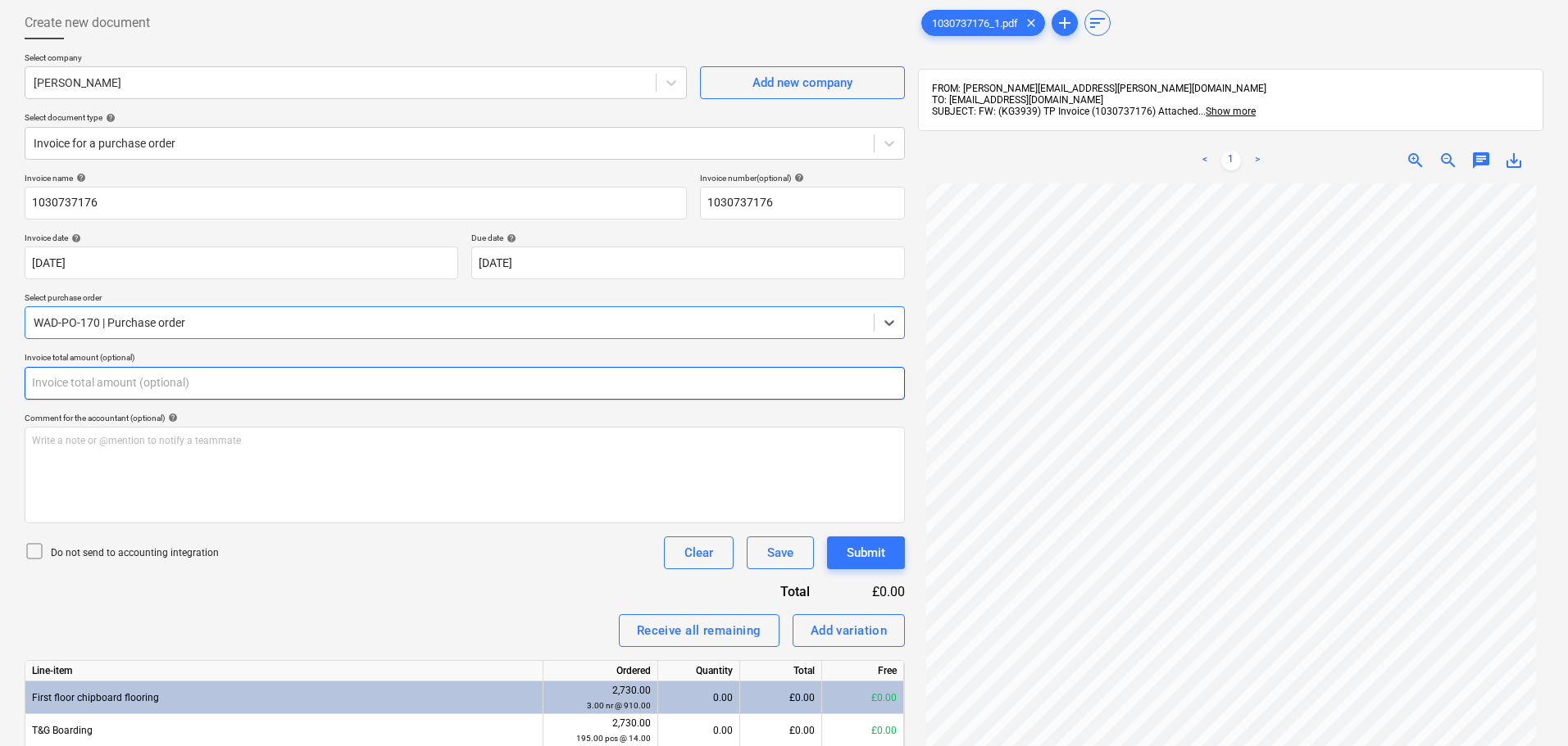
click at [197, 387] on input "text" at bounding box center [464, 383] width 880 height 33
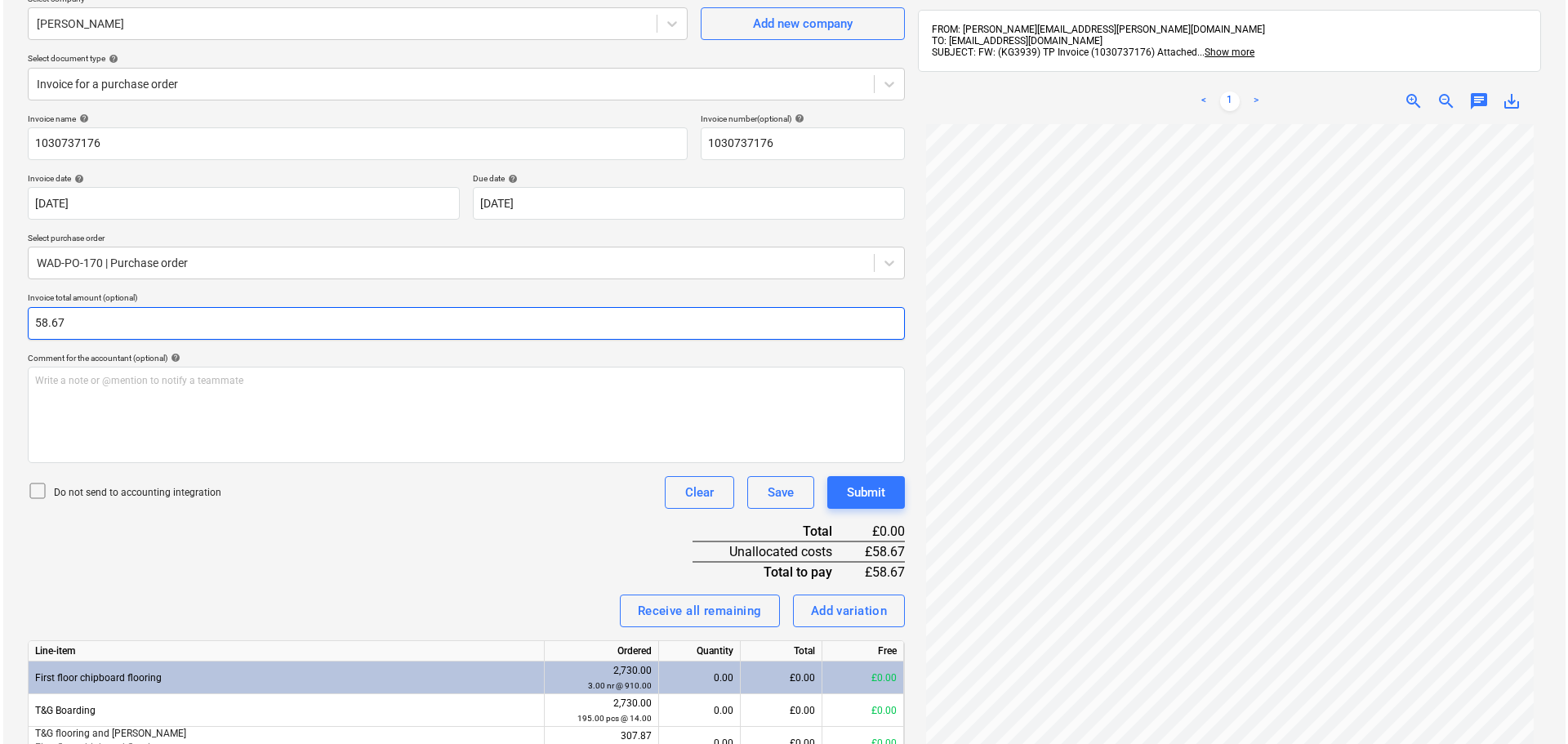
scroll to position [232, 0]
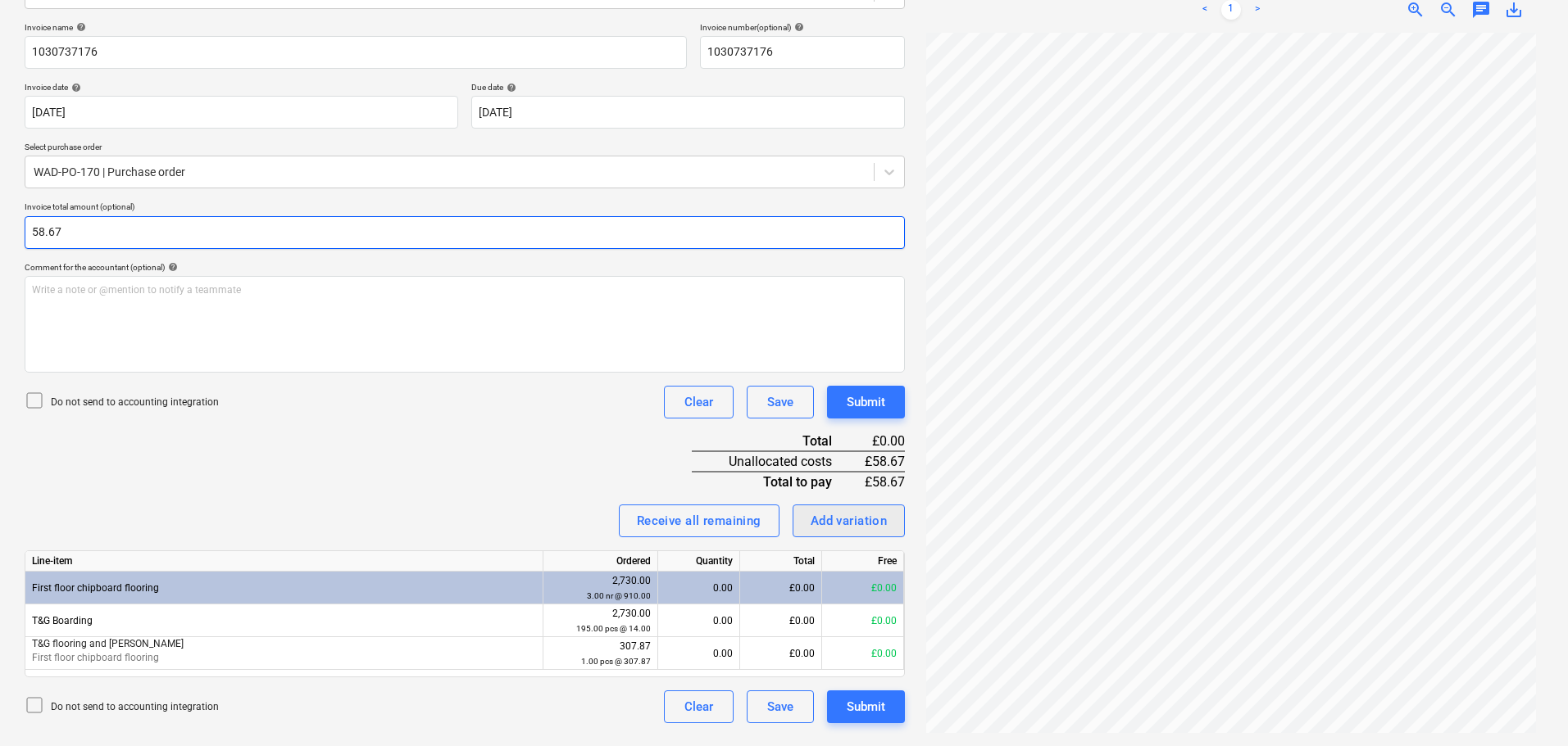
type input "58.67"
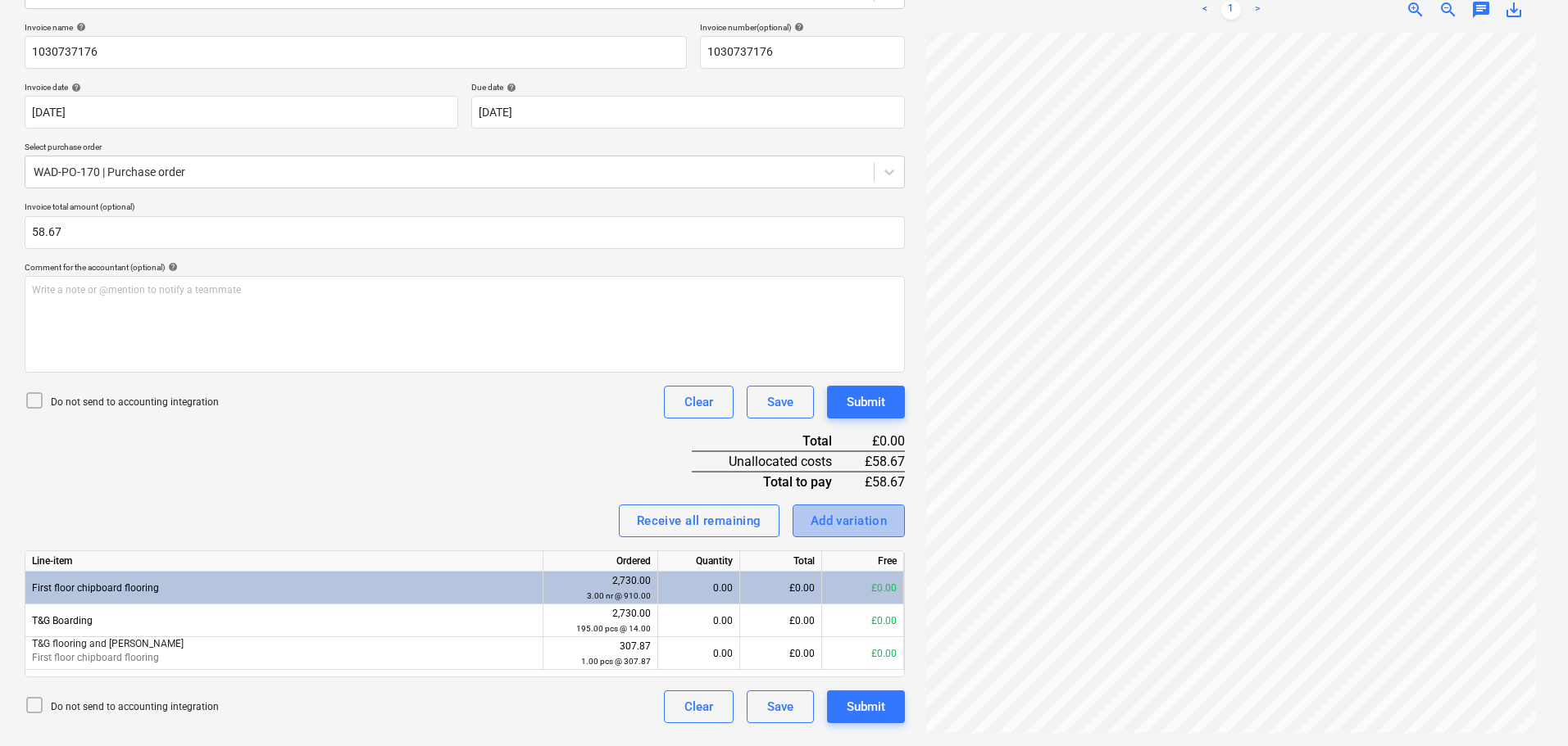
click at [851, 527] on div "Add variation" at bounding box center [849, 520] width 77 height 21
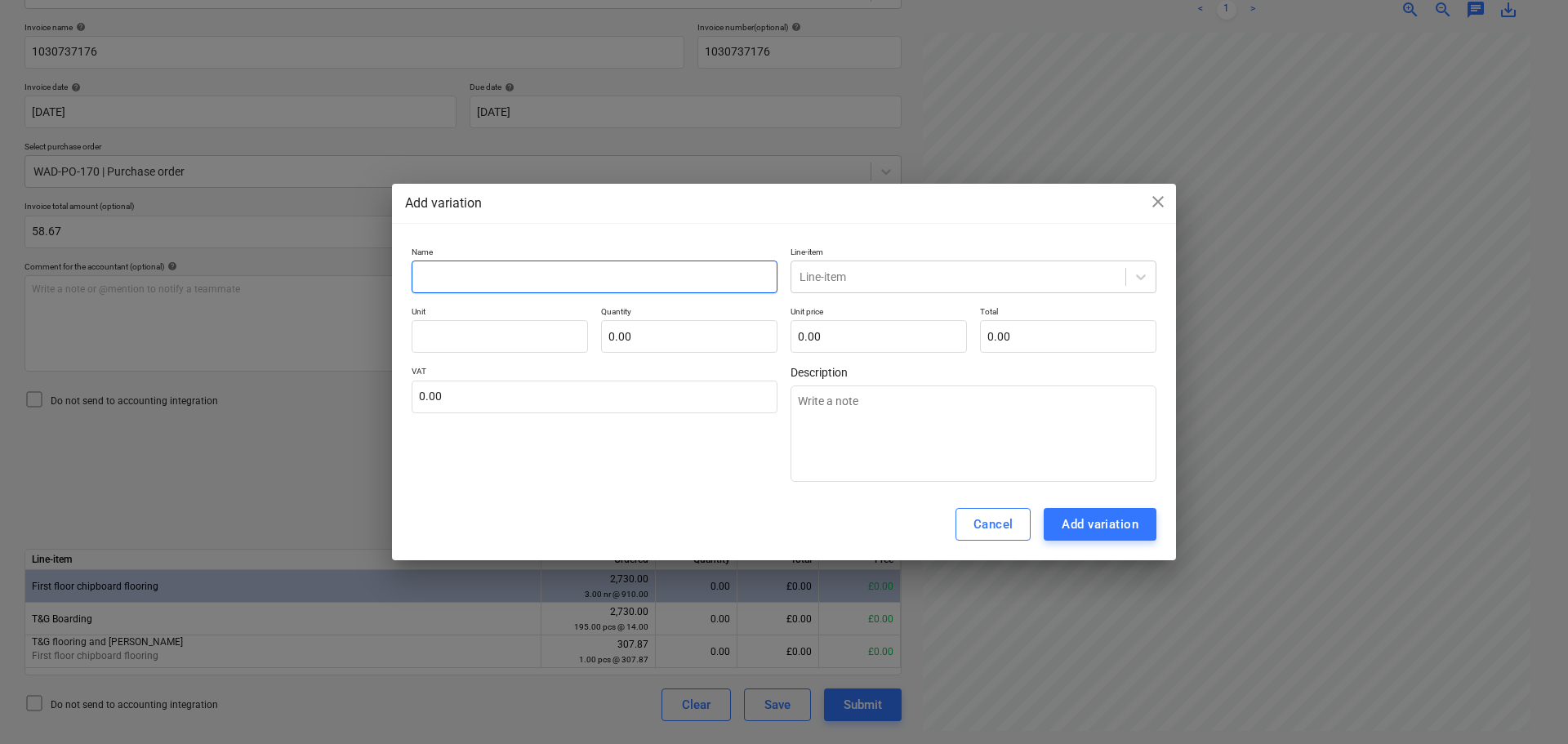
click at [585, 273] on input "text" at bounding box center [594, 276] width 366 height 32
type input "f"
type textarea "x"
type input "fl"
type textarea "x"
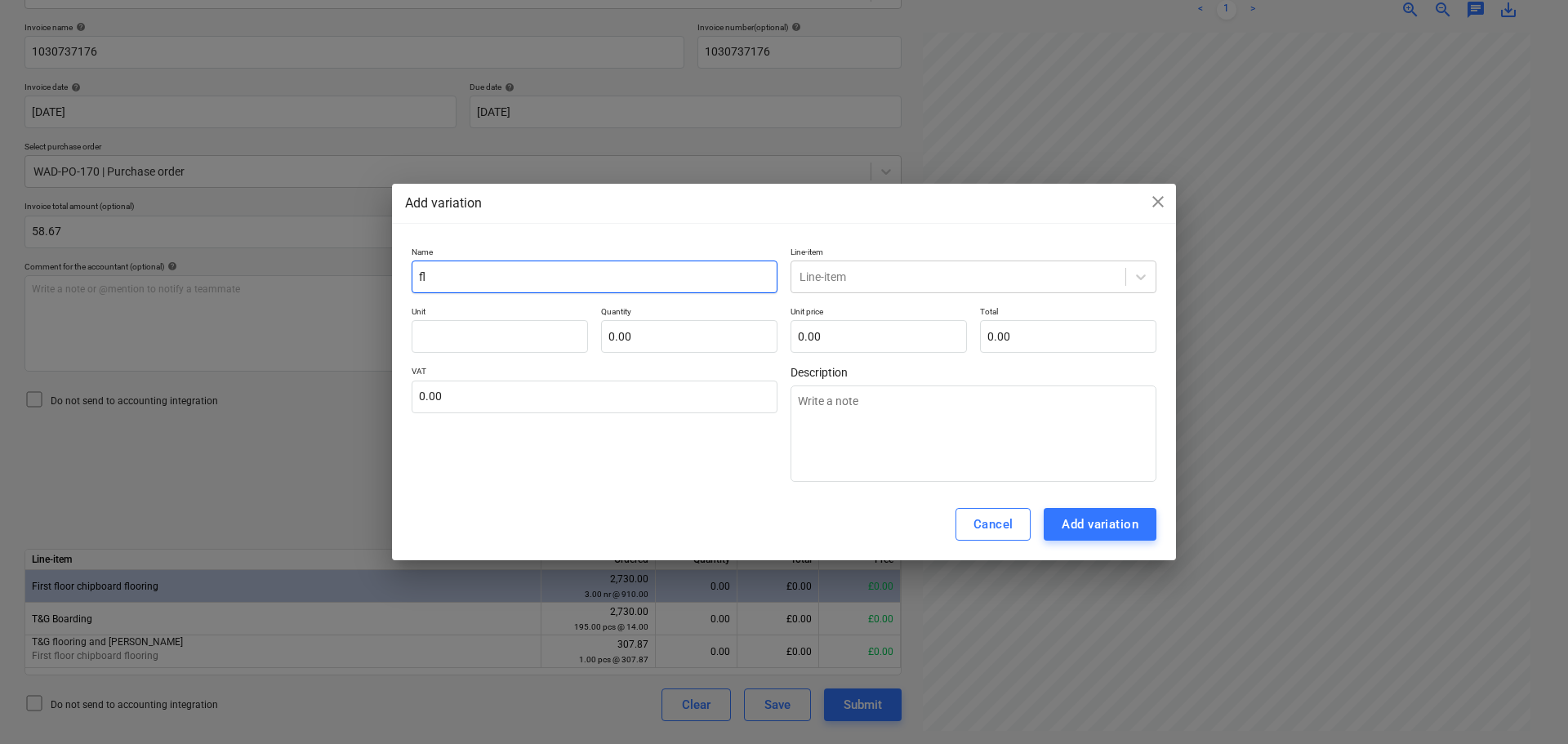
type input "flo"
type textarea "x"
type input "floo"
type textarea "x"
type input "floor"
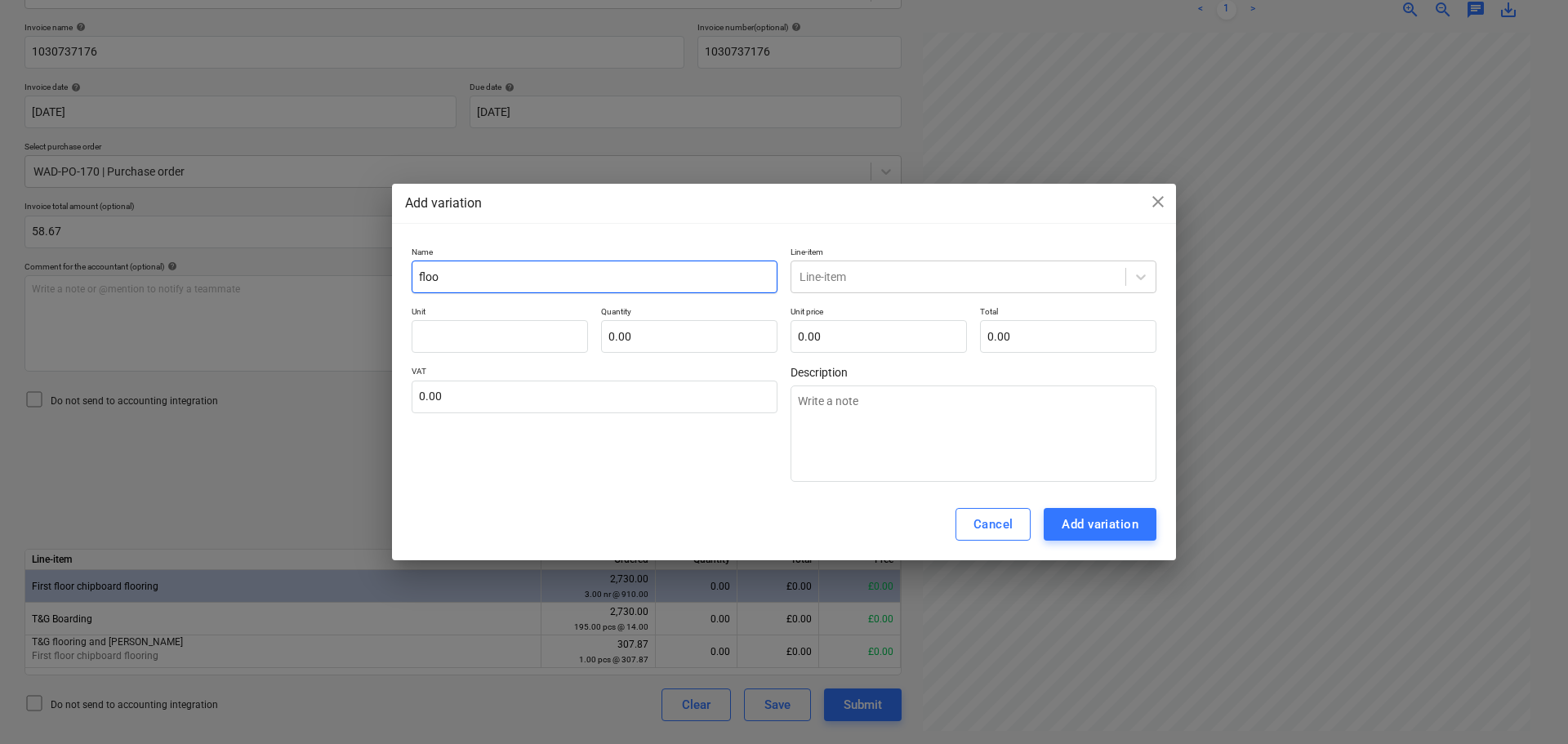
type textarea "x"
type input "floori"
type textarea "x"
type input "floorin"
type textarea "x"
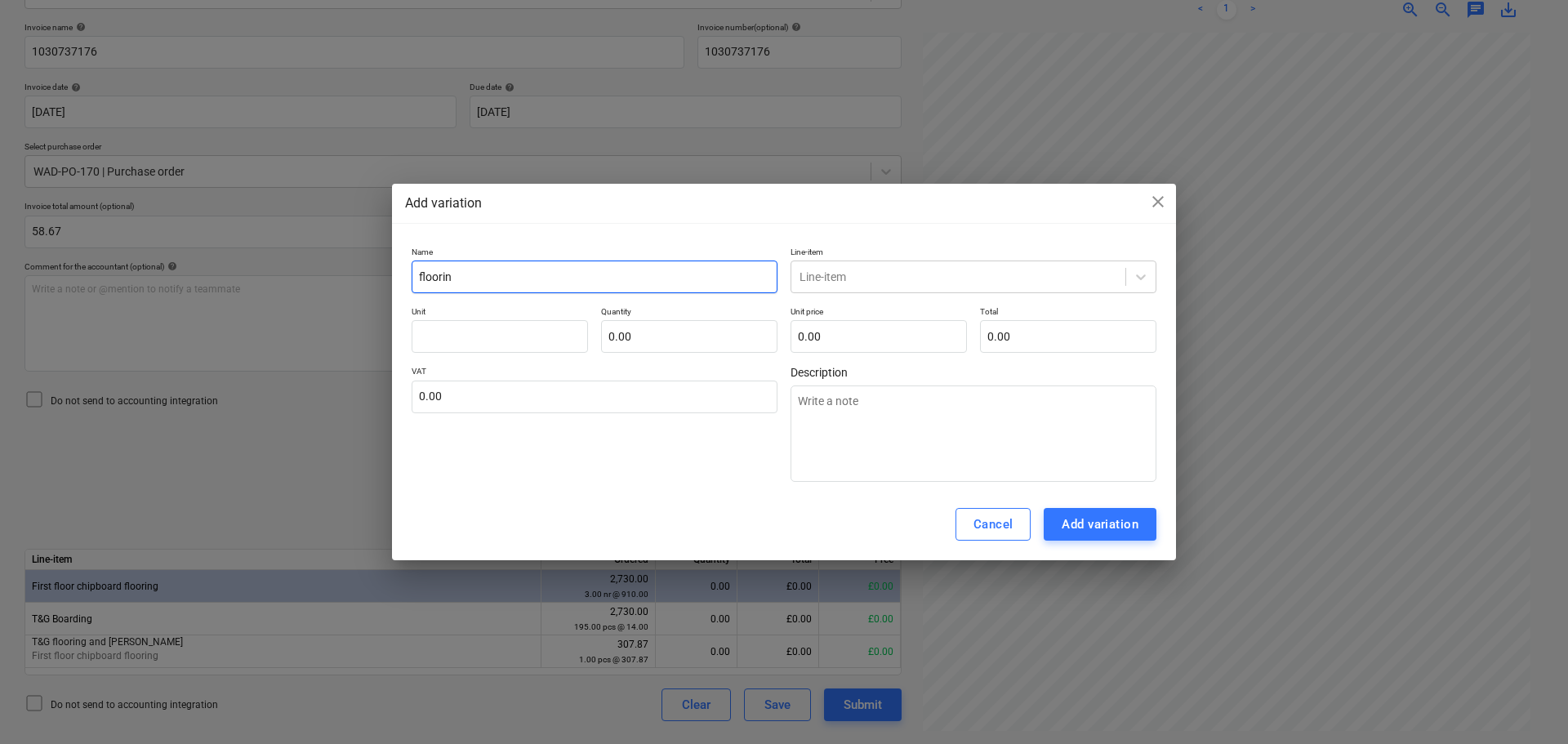
type input "flooring"
type textarea "x"
type input "flooring"
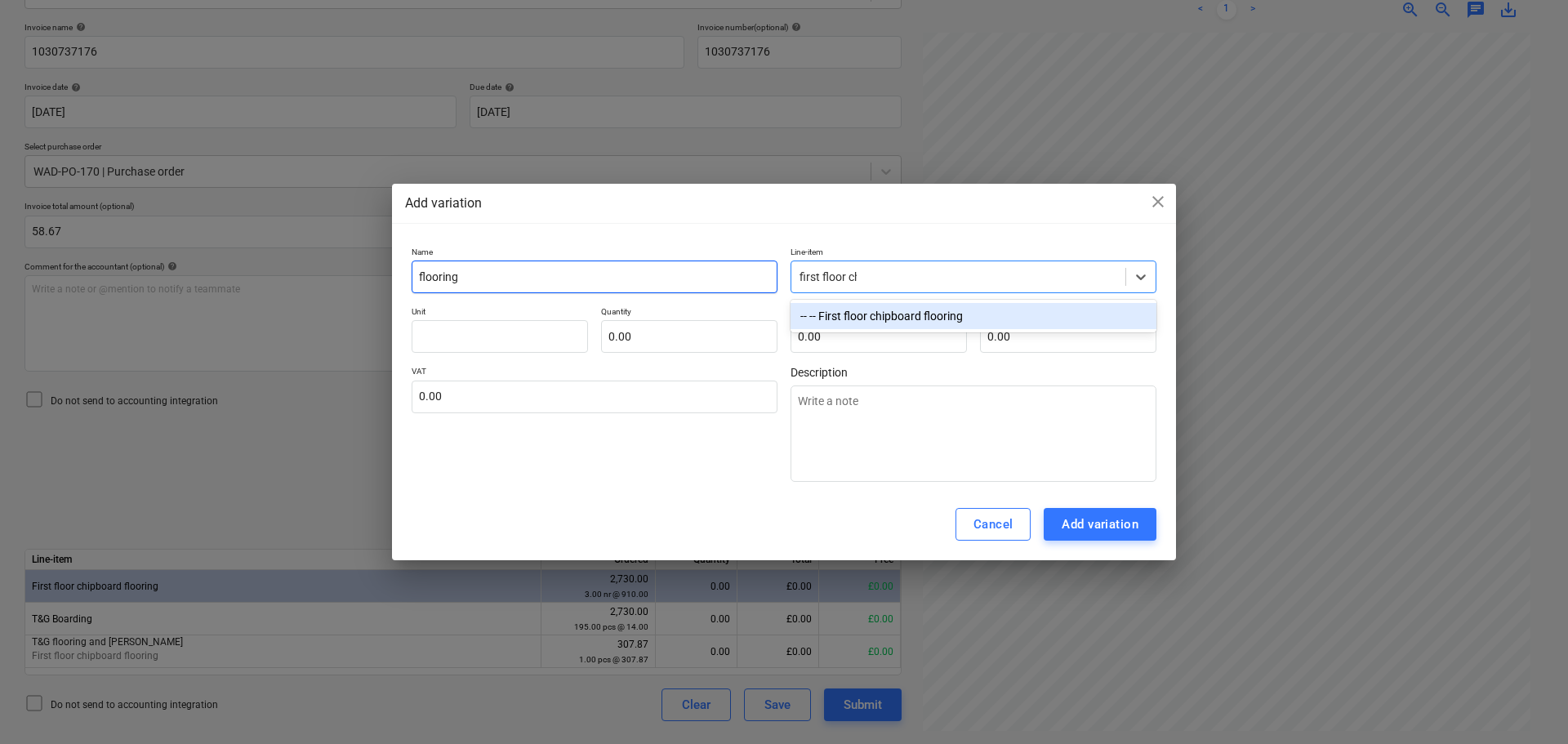
type input "first floor chi"
type textarea "x"
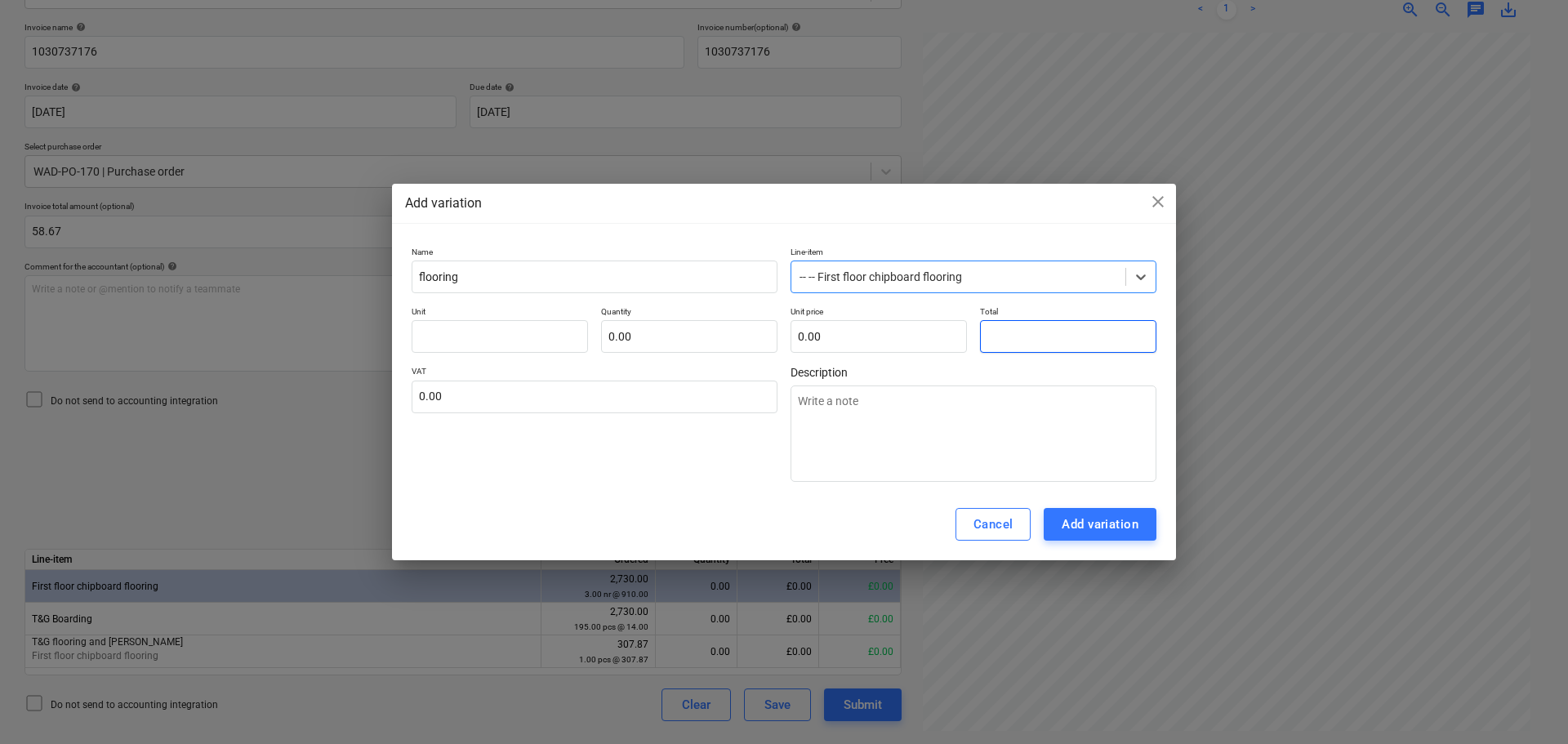
click at [1031, 333] on input "text" at bounding box center [1068, 336] width 176 height 32
type input "pcs"
type input "5"
type textarea "x"
type input "1.00"
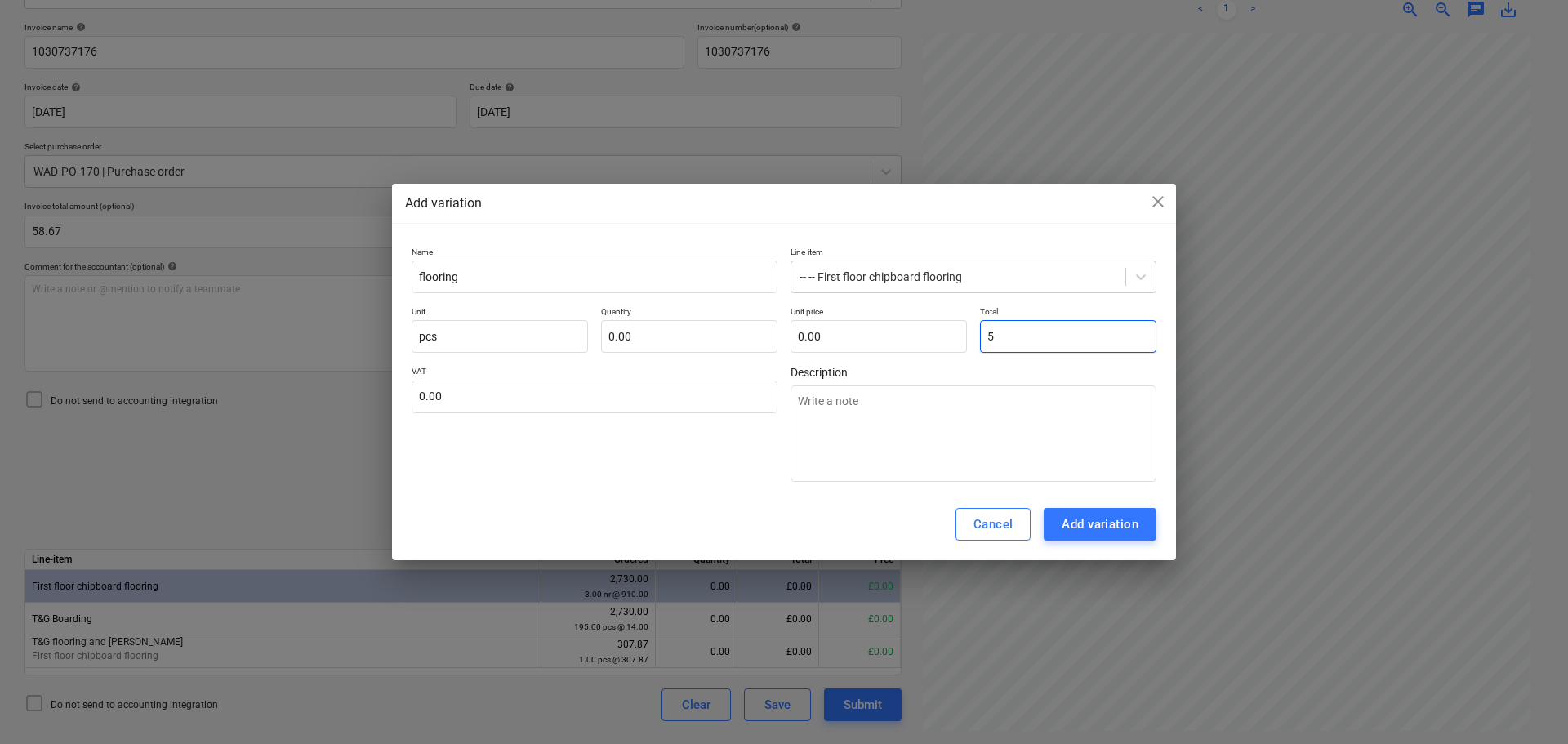
type input "5.00"
type input "58"
type textarea "x"
type input "58.00"
type input "58."
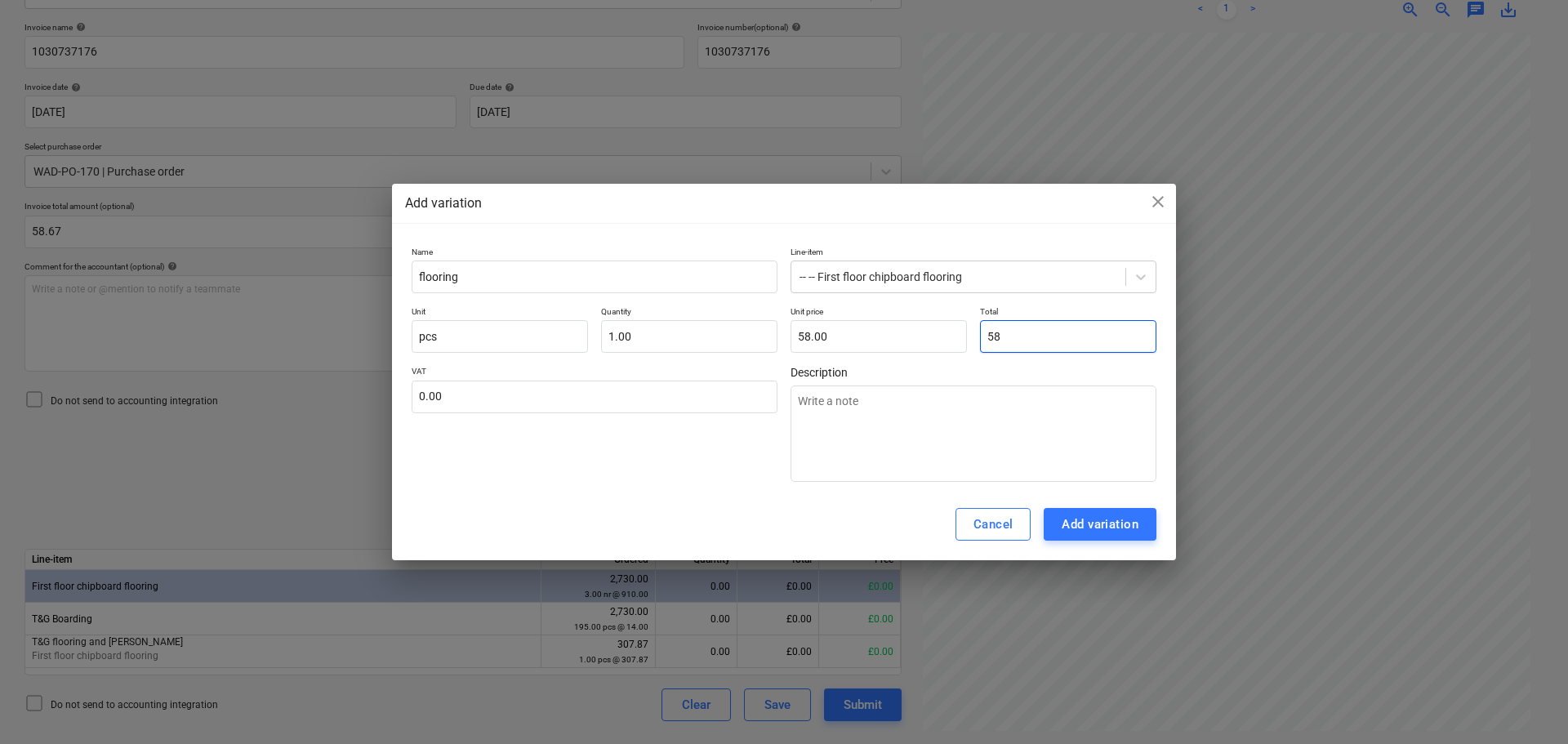
type textarea "x"
type input "58.6"
type textarea "x"
type input "58.60"
type input "58.67"
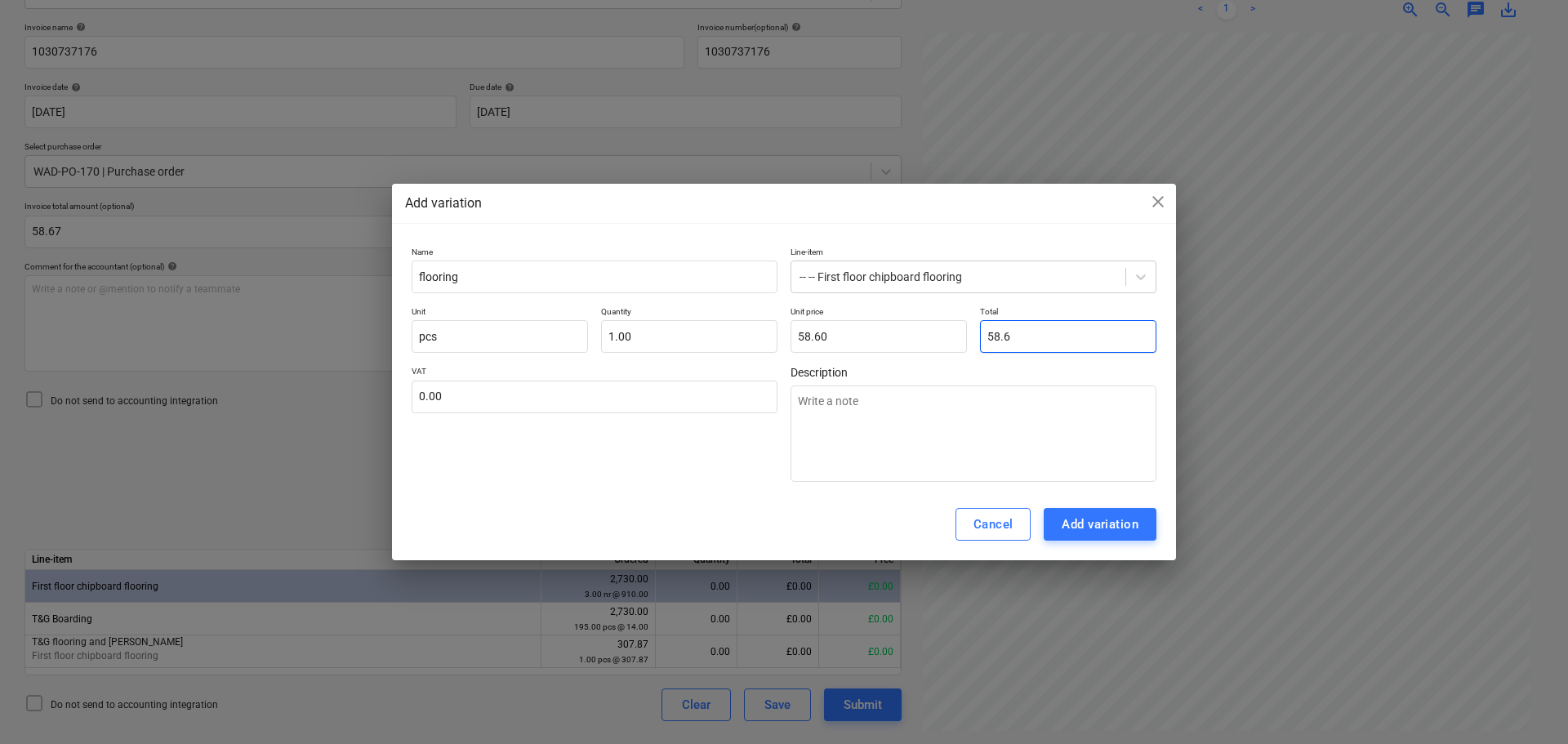
type textarea "x"
type input "58.67"
click at [1093, 528] on div "Add variation" at bounding box center [1099, 524] width 77 height 21
type textarea "x"
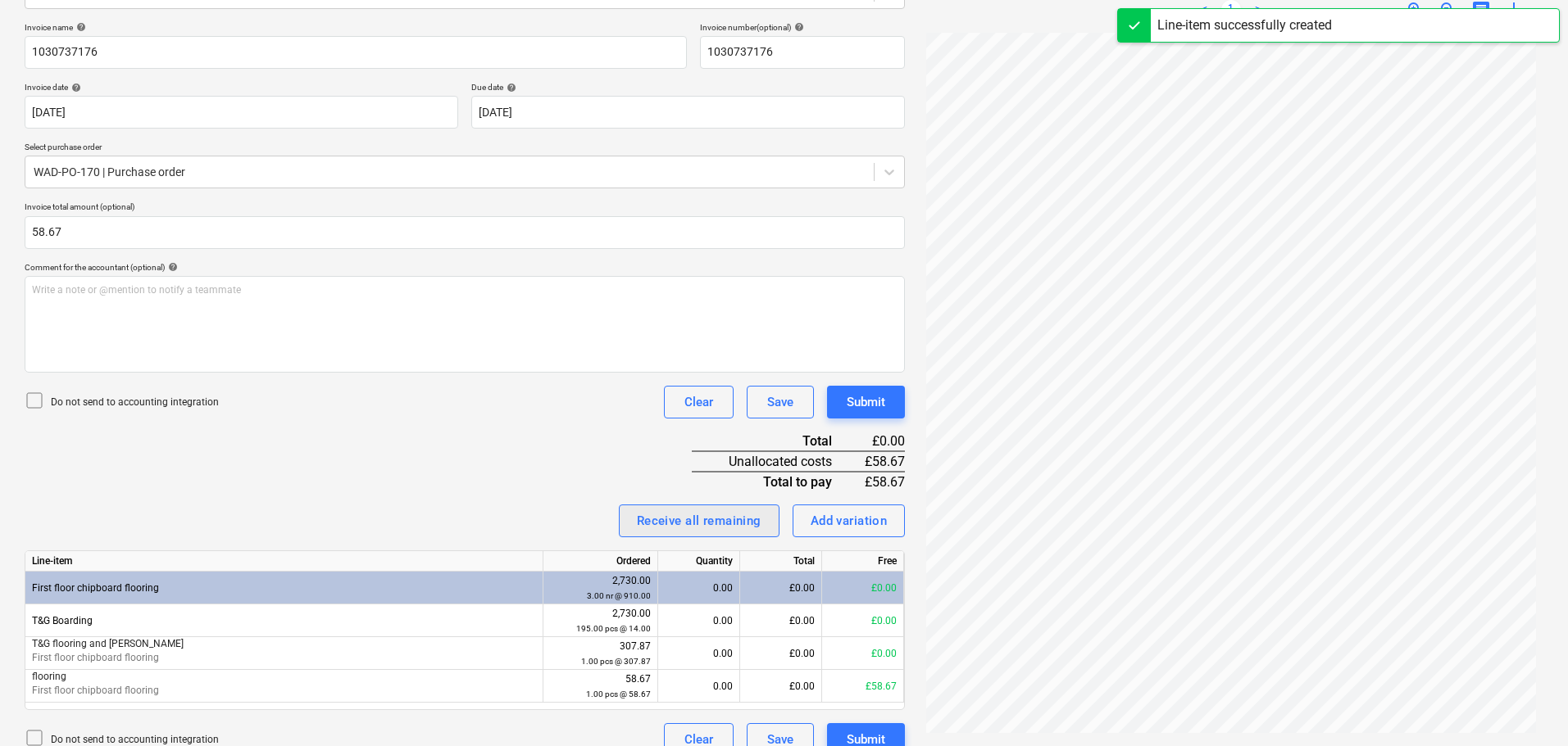
click at [749, 512] on div "Receive all remaining" at bounding box center [699, 520] width 125 height 21
click at [513, 461] on div "Invoice name help 1030737176 Invoice number (optional) help 1030737176 Invoice …" at bounding box center [464, 389] width 880 height 734
click at [854, 399] on div "Submit" at bounding box center [865, 401] width 38 height 21
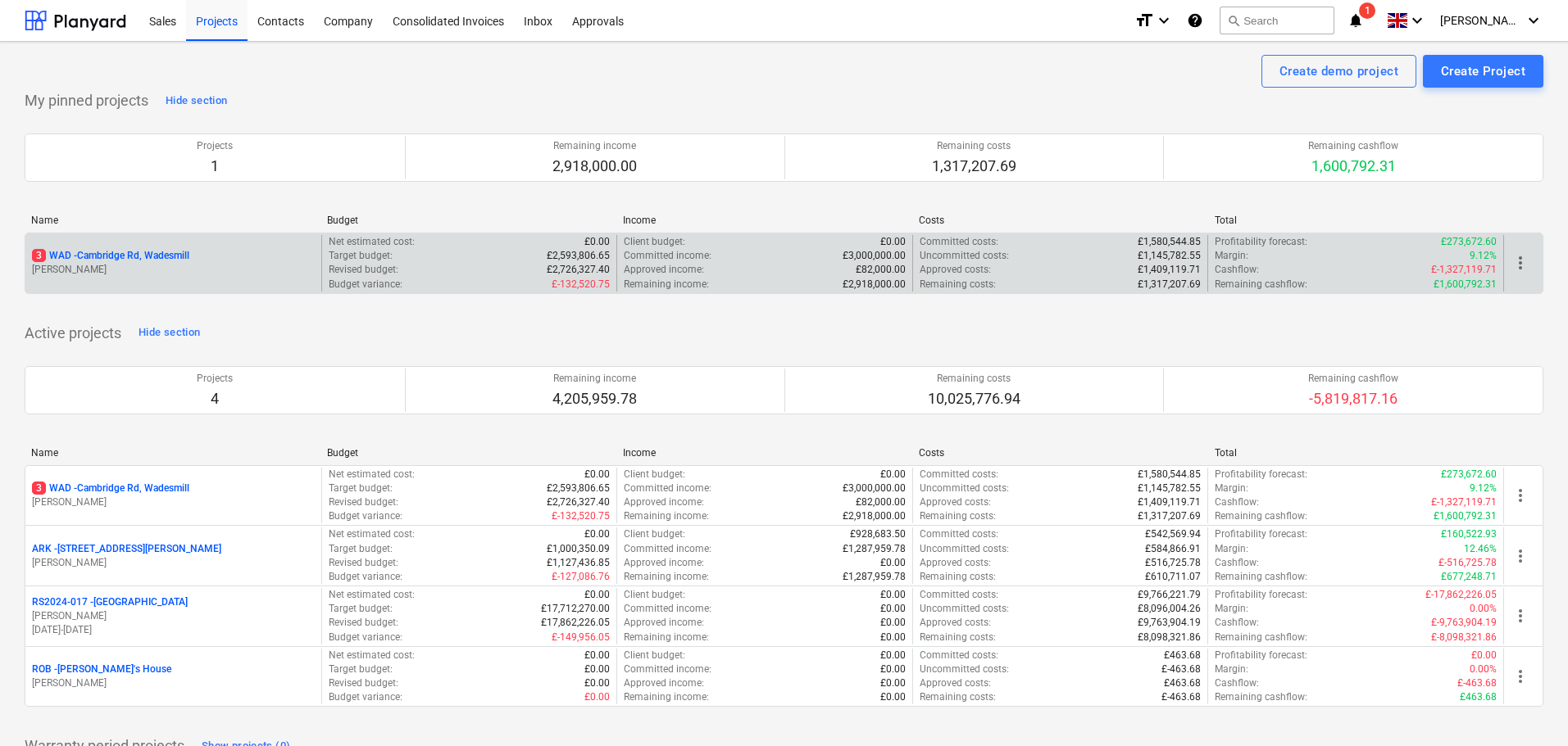
click at [148, 253] on p "3 WAD - Cambridge Rd, Wadesmill" at bounding box center [110, 255] width 157 height 14
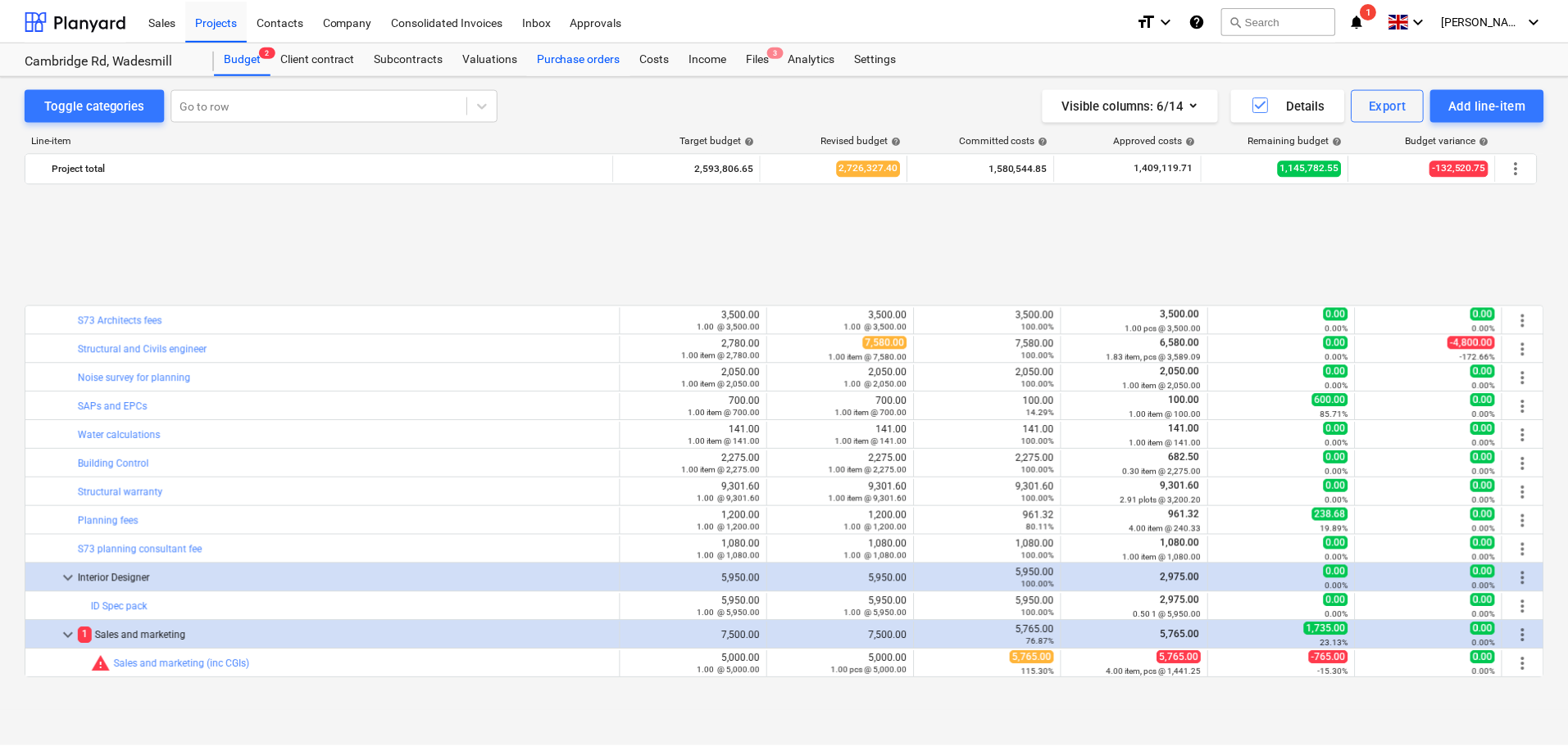
scroll to position [709, 0]
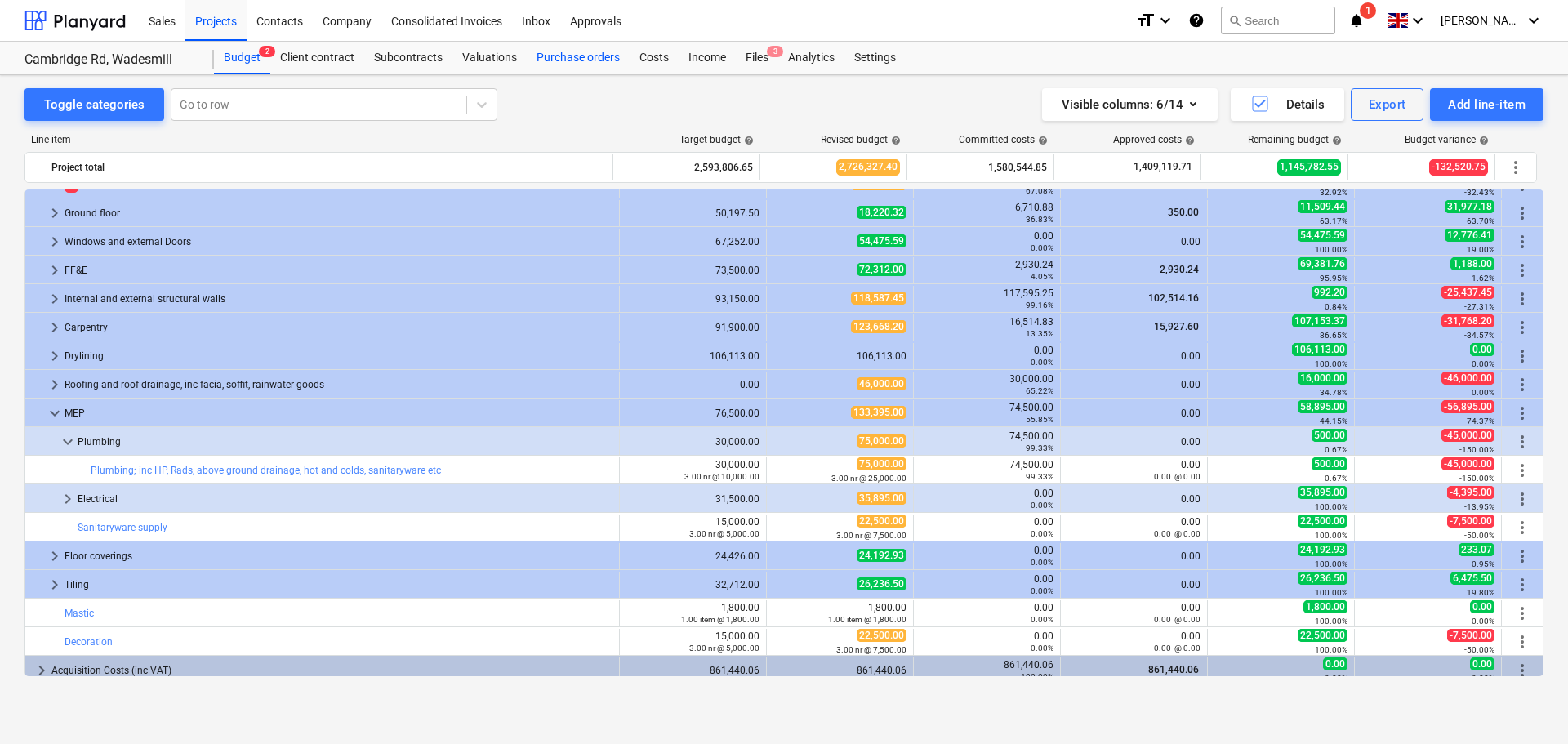
click at [588, 58] on div "Purchase orders" at bounding box center [578, 57] width 103 height 32
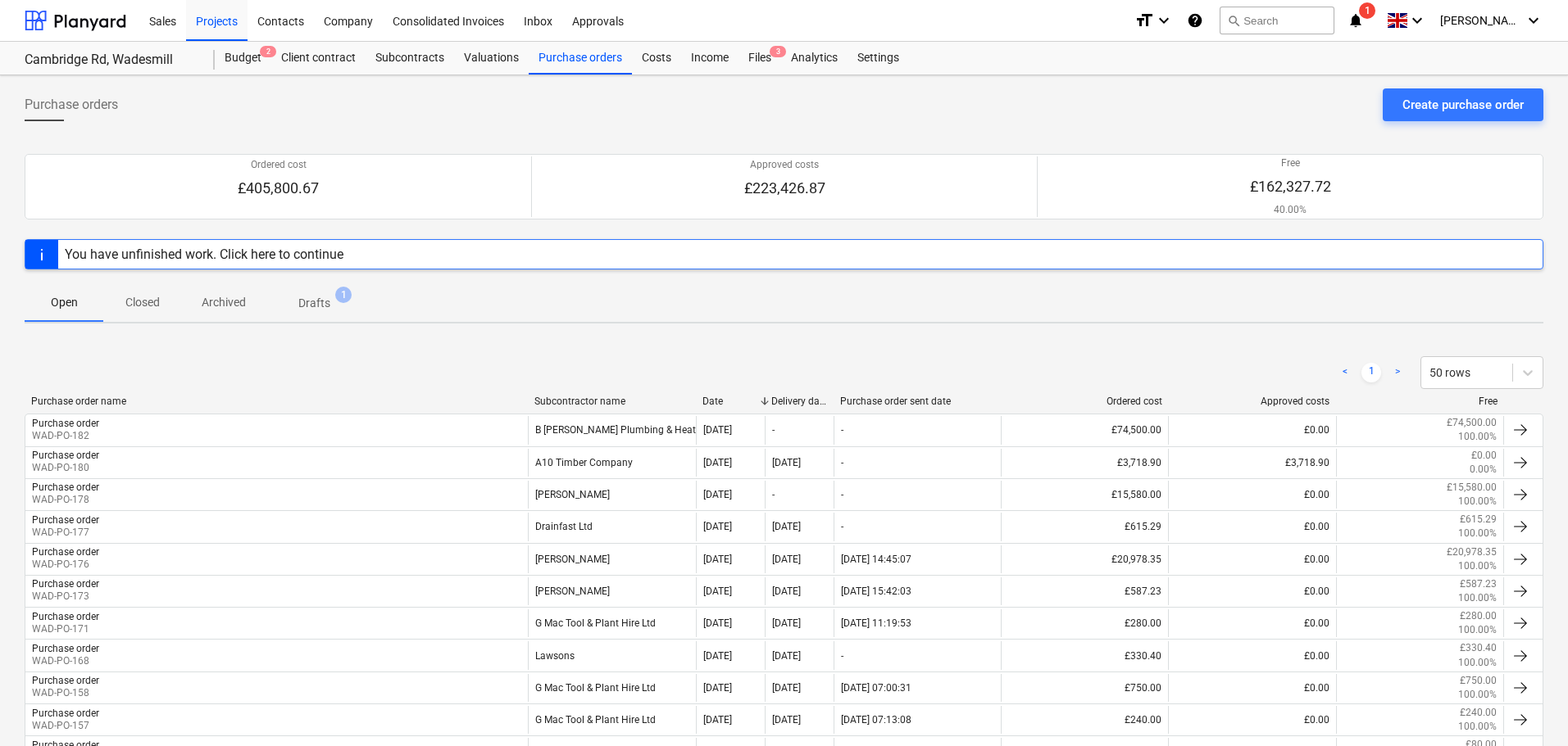
click at [146, 307] on p "Closed" at bounding box center [142, 303] width 39 height 18
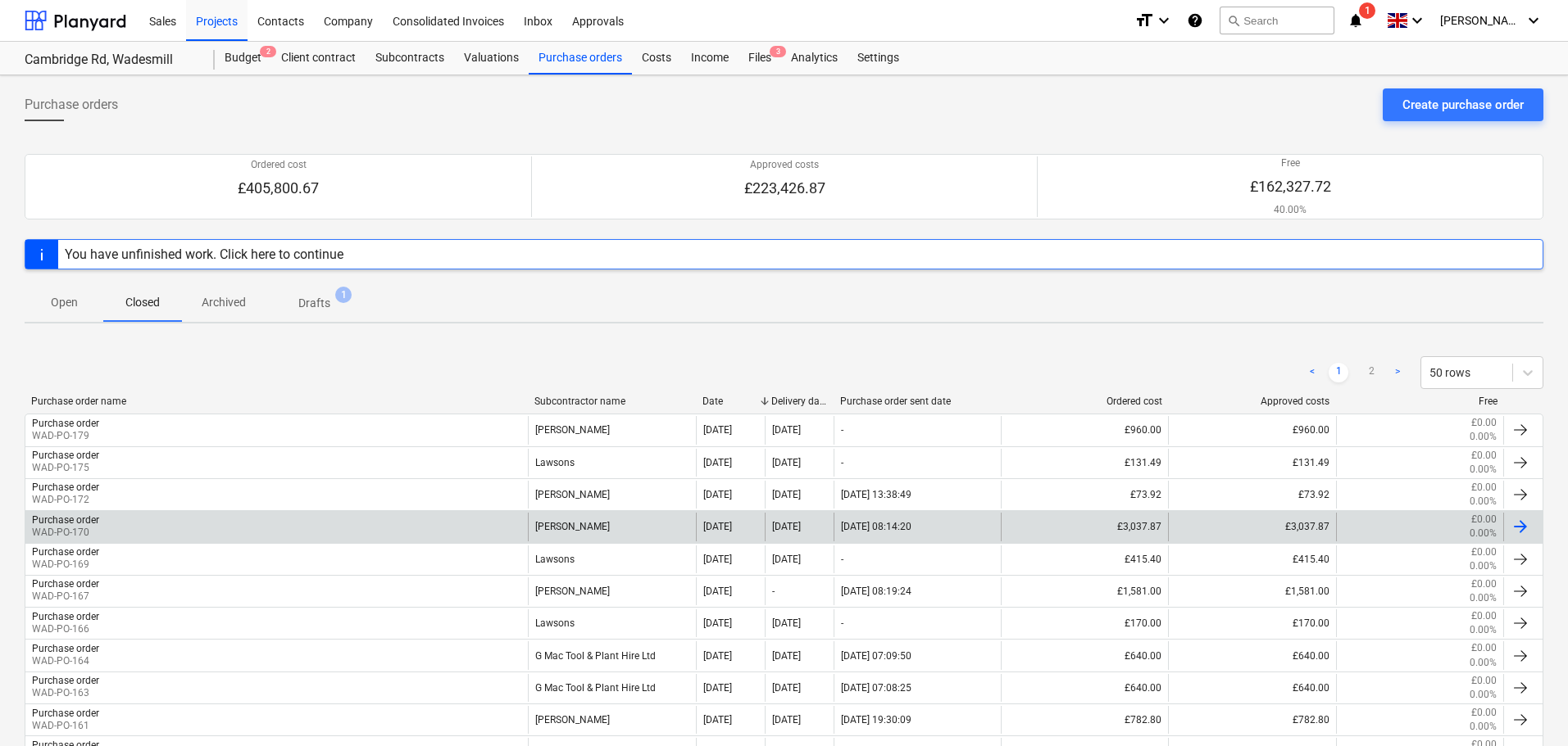
click at [105, 529] on div "Purchase order WAD-PO-170" at bounding box center [276, 527] width 502 height 28
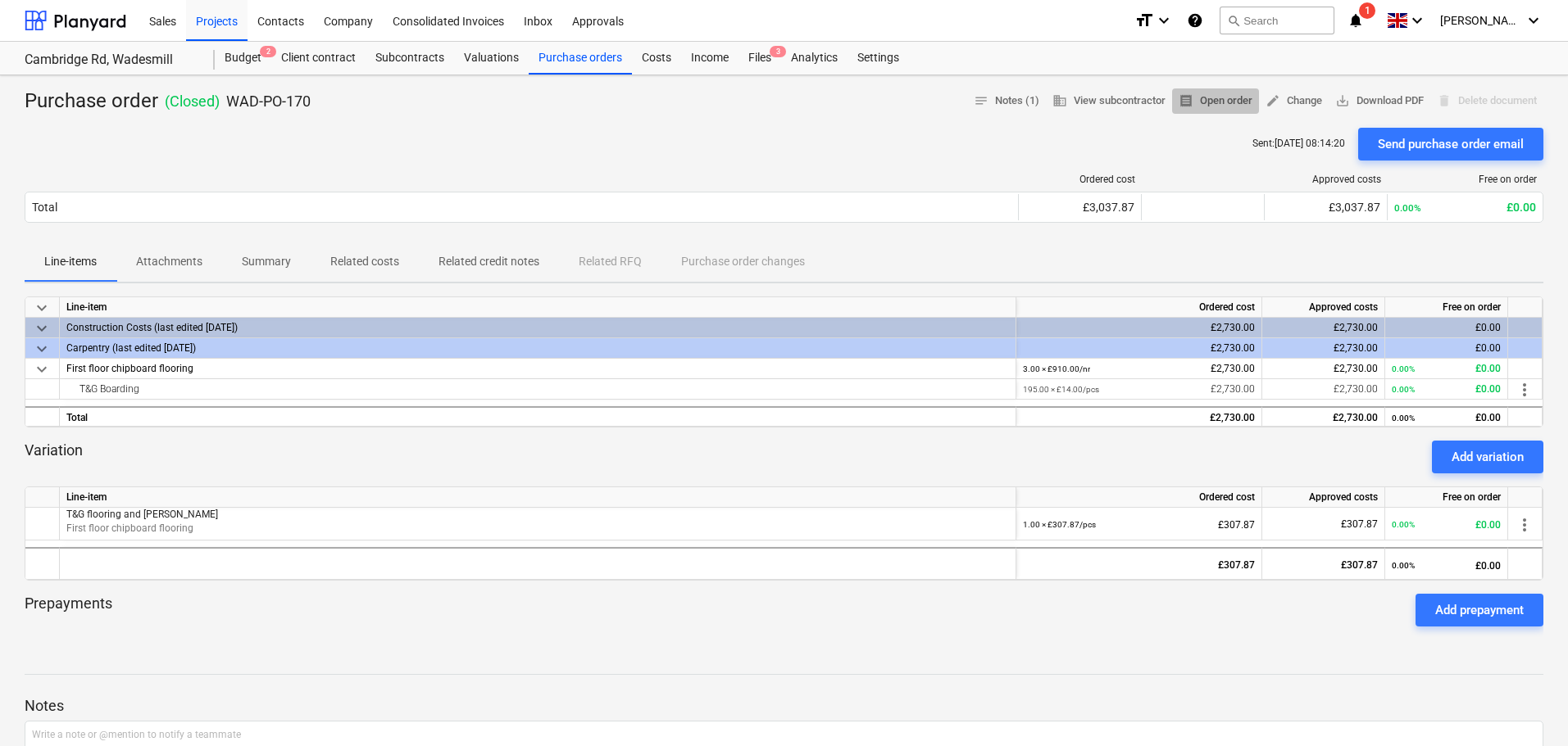
click at [1221, 95] on span "receipt Open order" at bounding box center [1215, 101] width 73 height 19
drag, startPoint x: 336, startPoint y: 284, endPoint x: 363, endPoint y: 260, distance: 36.1
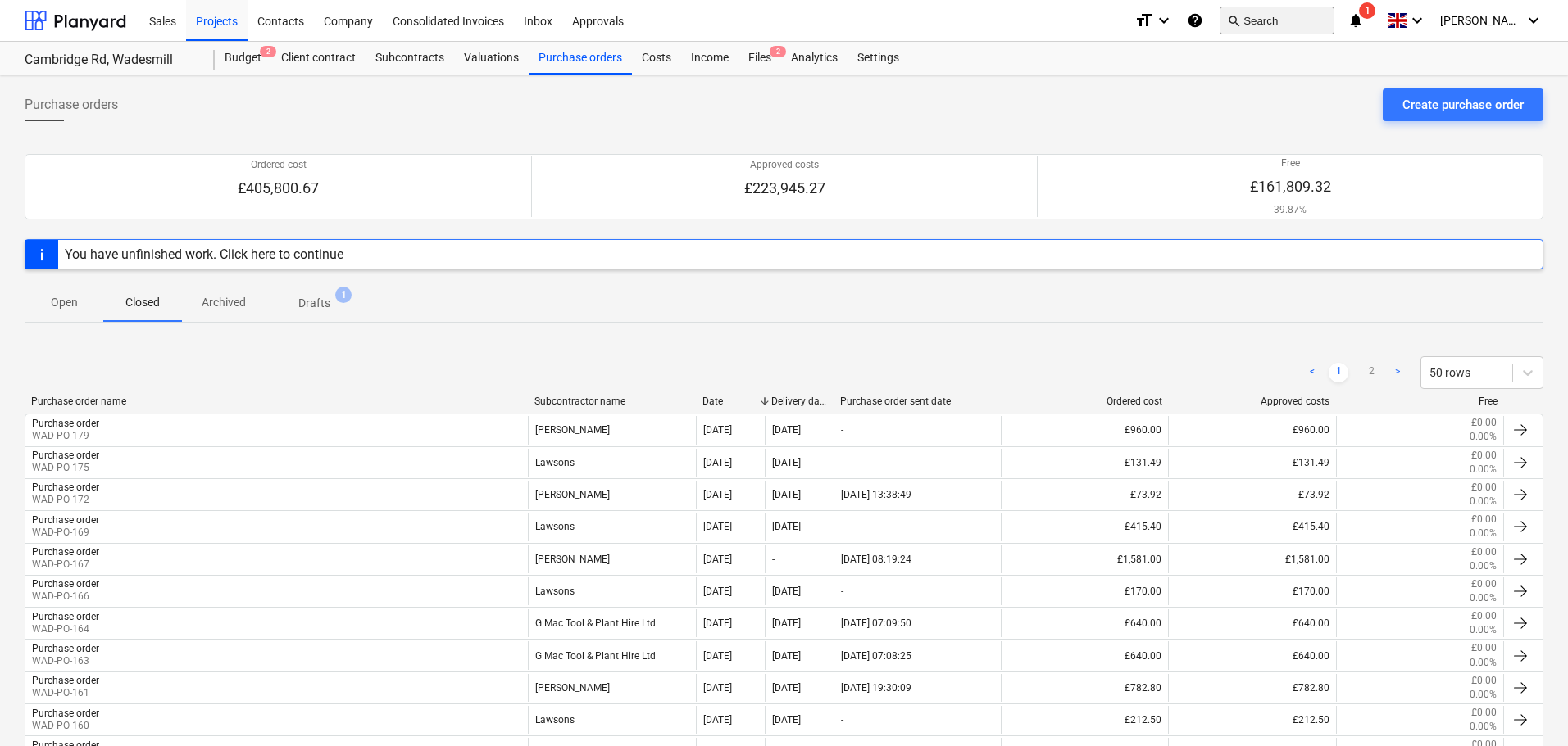
click at [1306, 14] on button "search Search" at bounding box center [1276, 20] width 114 height 28
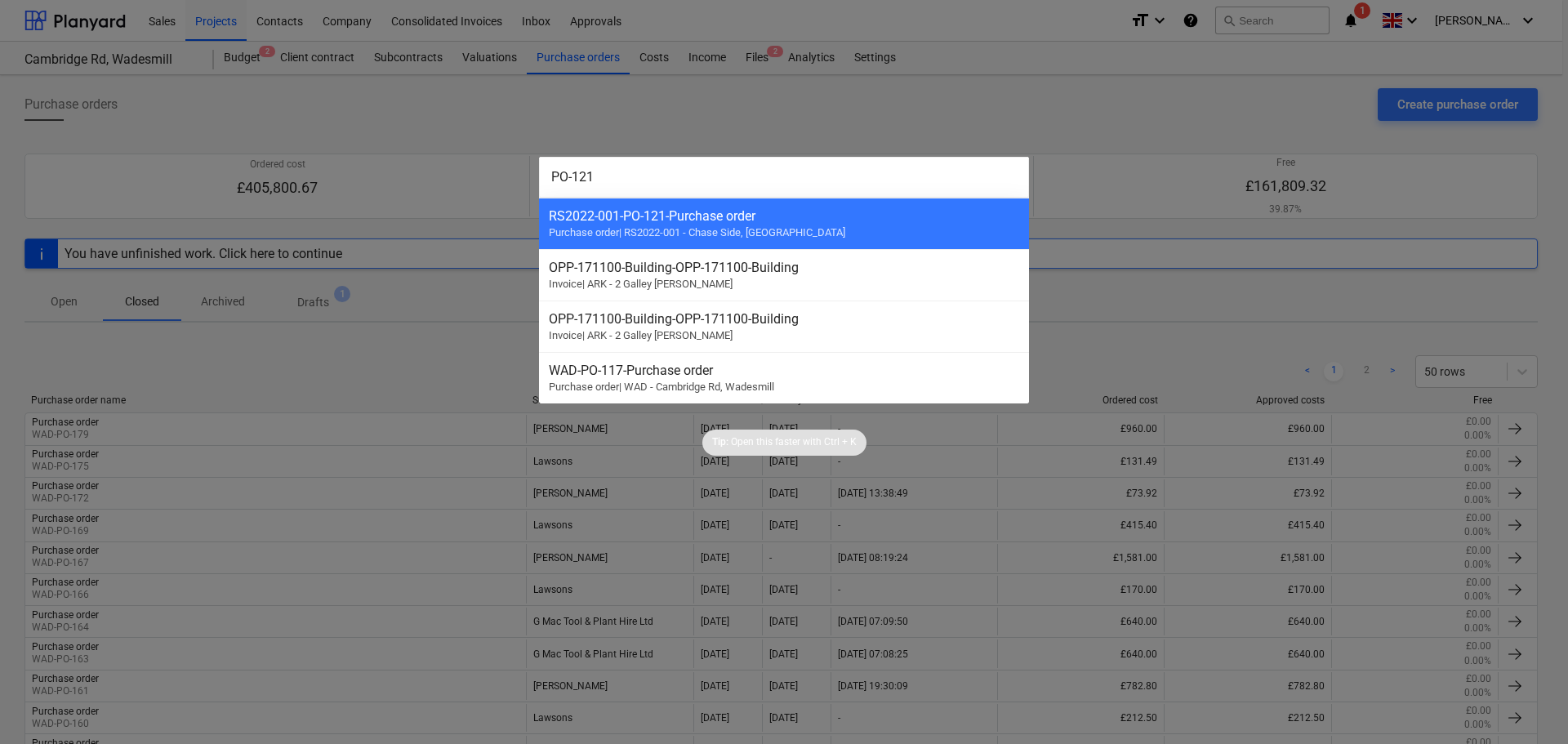
type input "PO-121"
click at [319, 353] on div at bounding box center [784, 372] width 1568 height 744
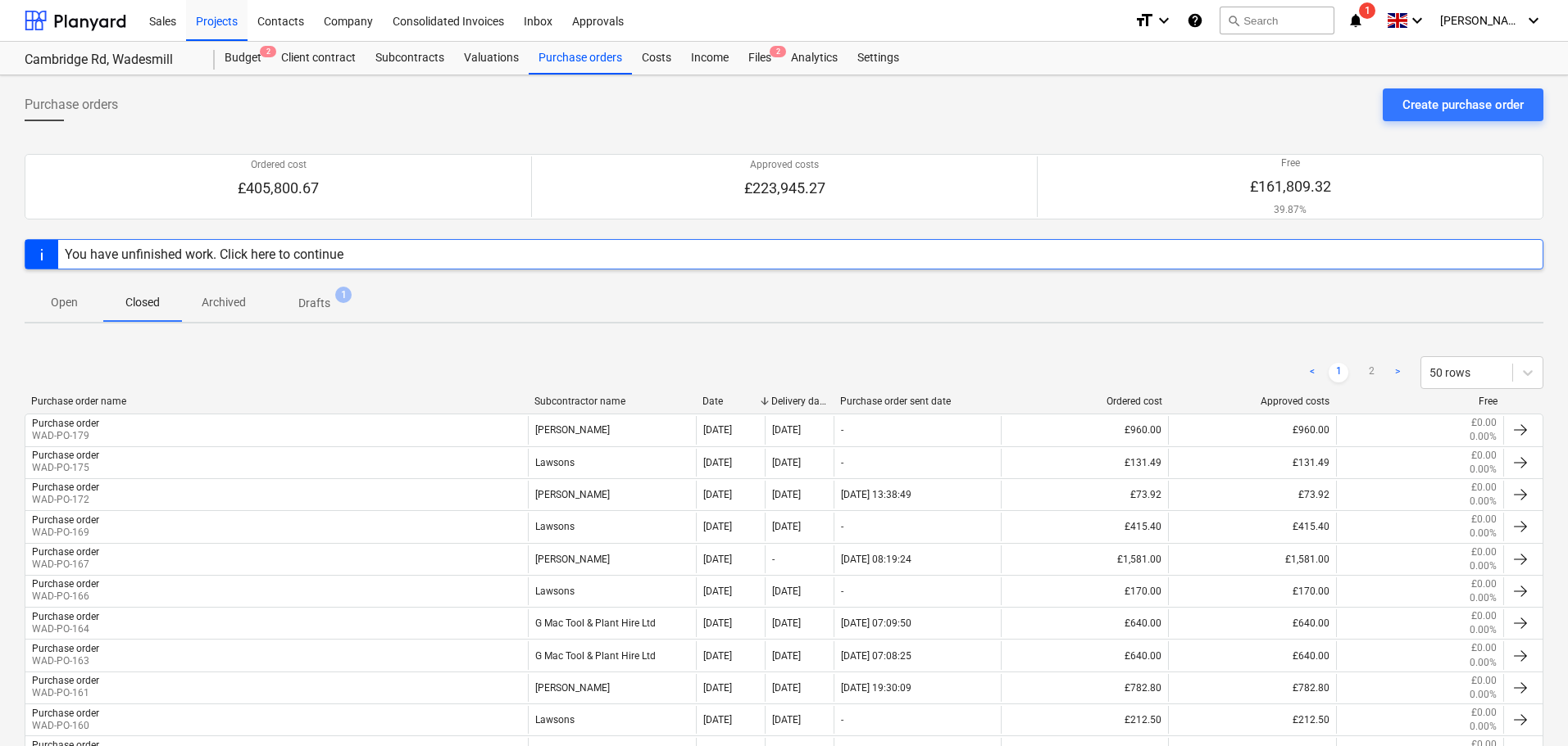
click at [59, 308] on p "Open" at bounding box center [64, 303] width 39 height 18
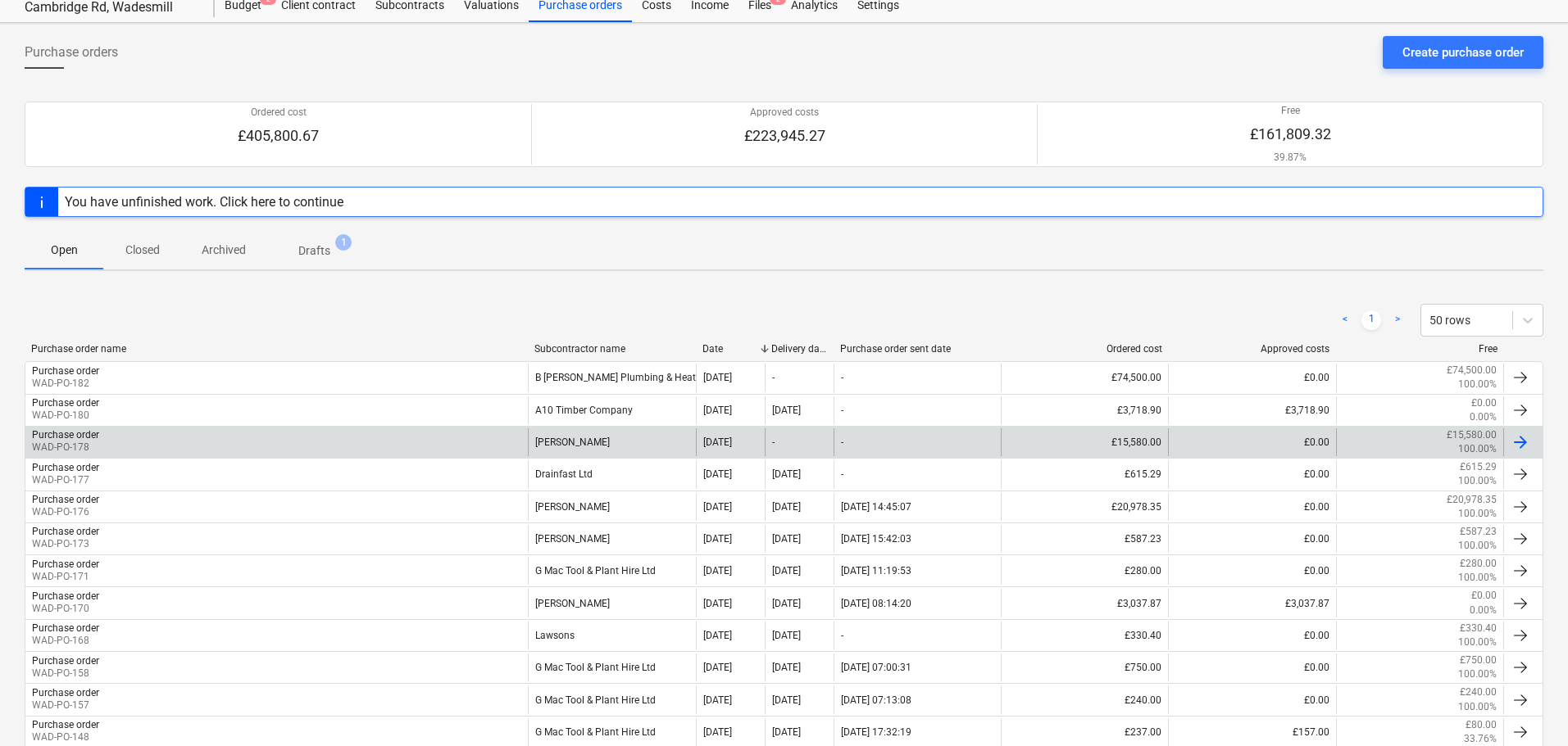
scroll to position [82, 0]
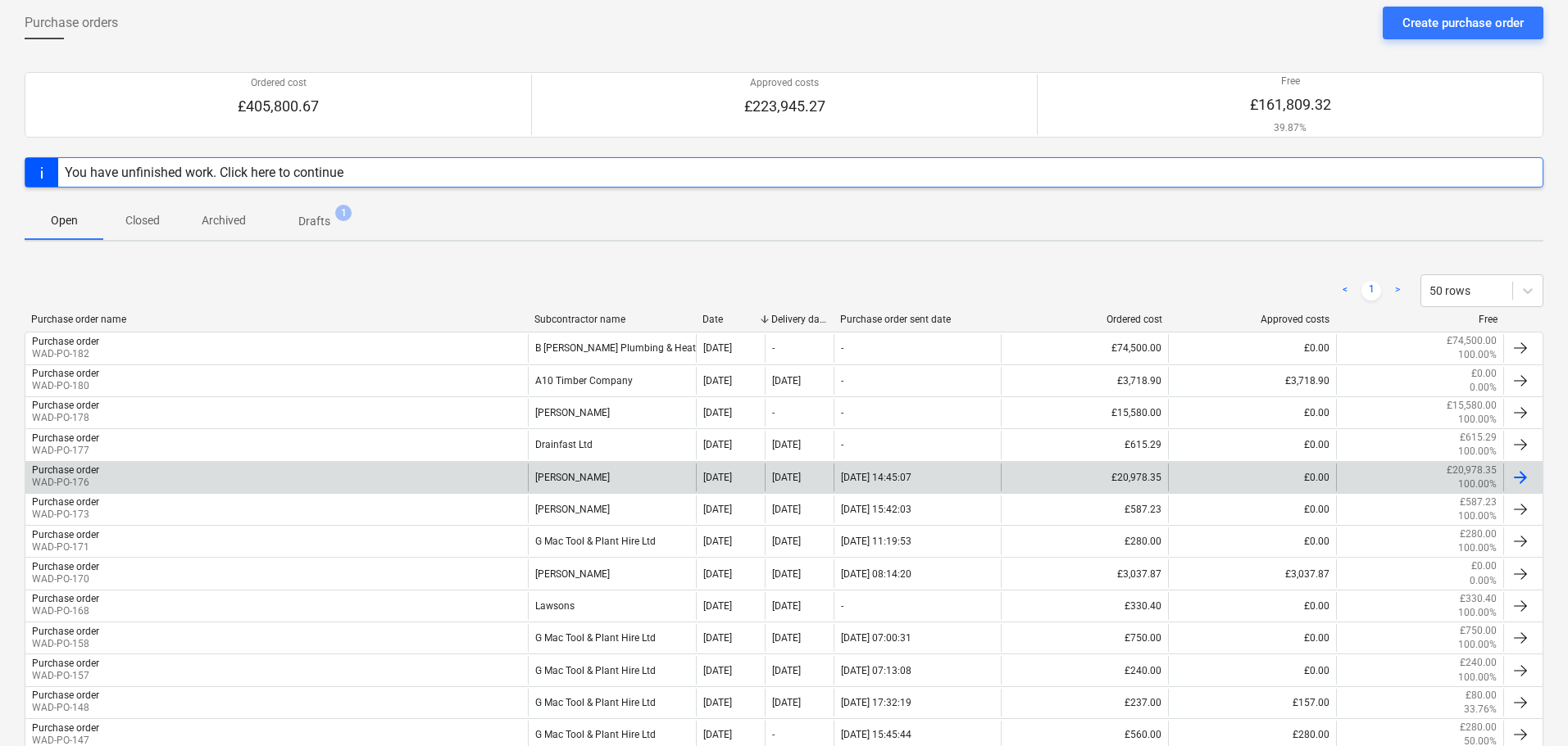
click at [128, 483] on div "Purchase order WAD-PO-176" at bounding box center [276, 478] width 502 height 28
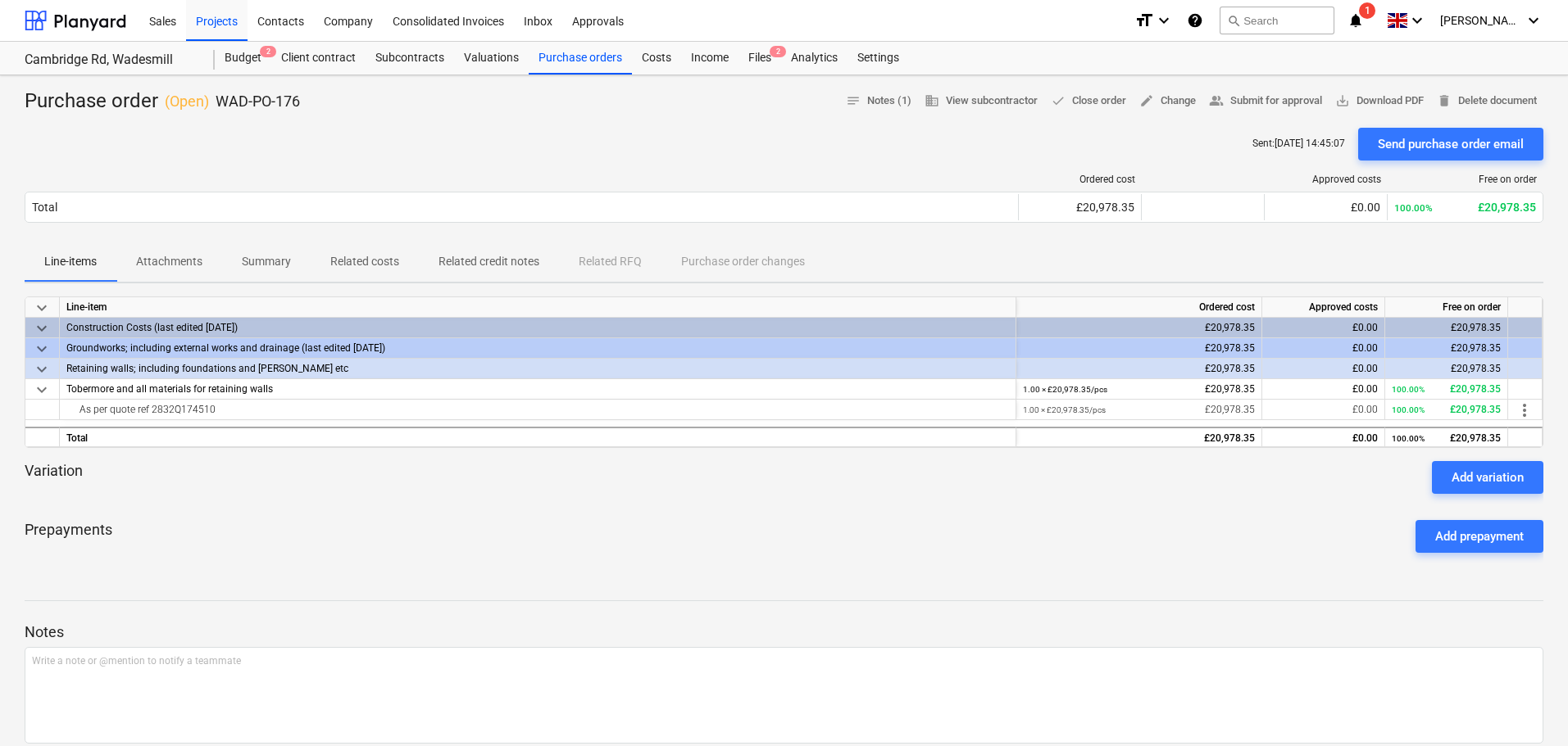
click at [178, 272] on span "Attachments" at bounding box center [169, 261] width 106 height 27
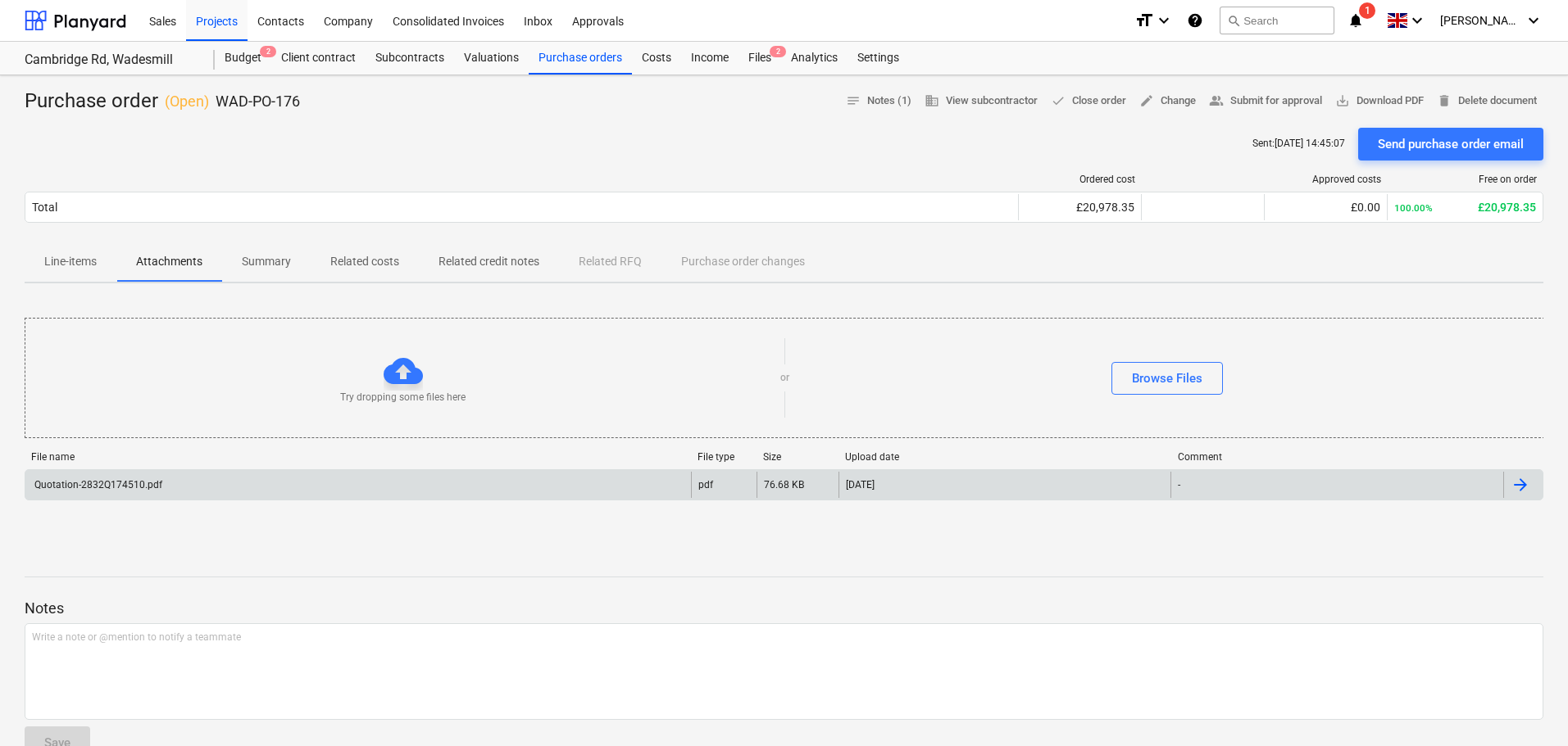
click at [179, 496] on div "Quotation-2832Q174510.pdf" at bounding box center [358, 485] width 665 height 26
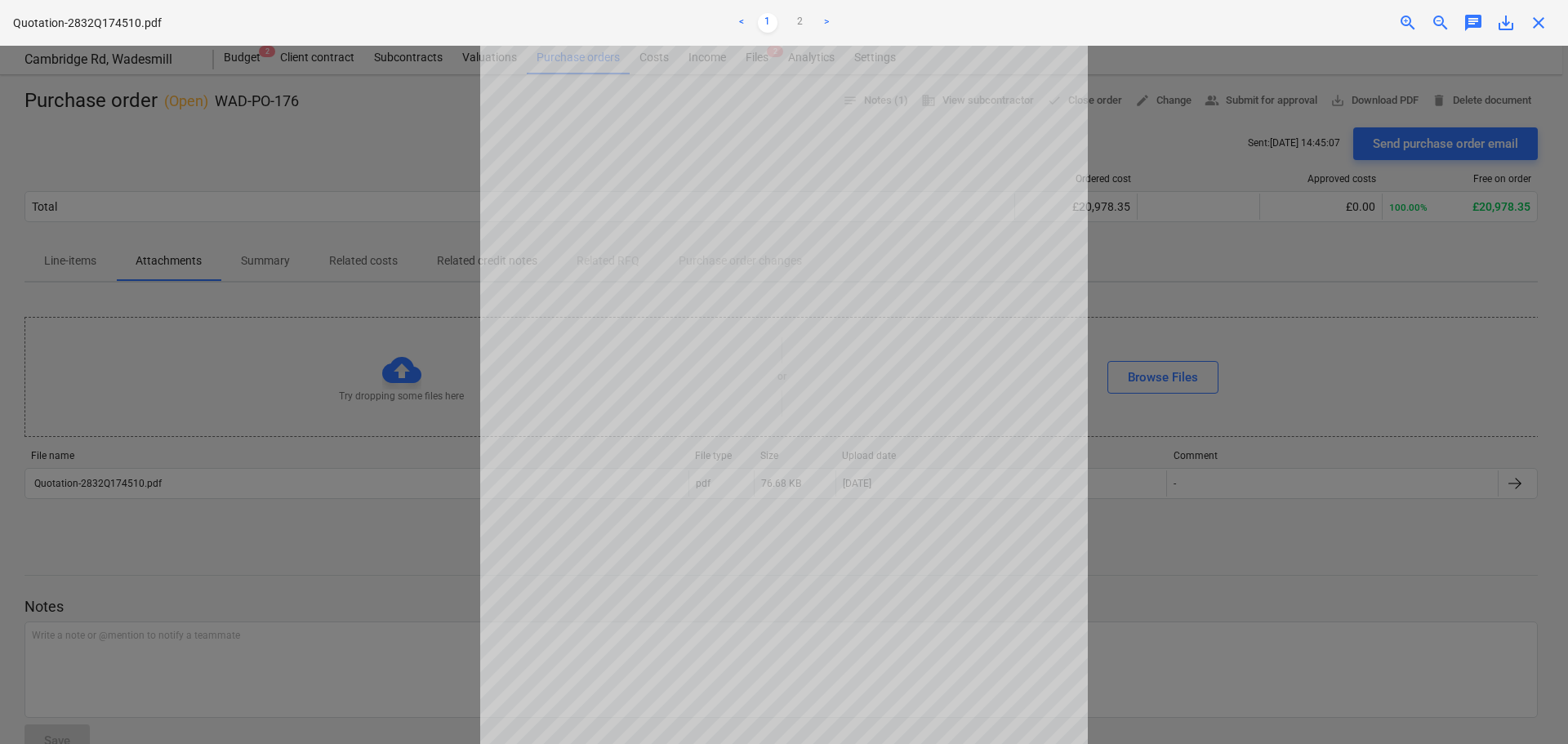
scroll to position [165, 0]
click at [799, 24] on link "2" at bounding box center [800, 22] width 19 height 19
click at [1537, 19] on span "close" at bounding box center [1538, 22] width 19 height 19
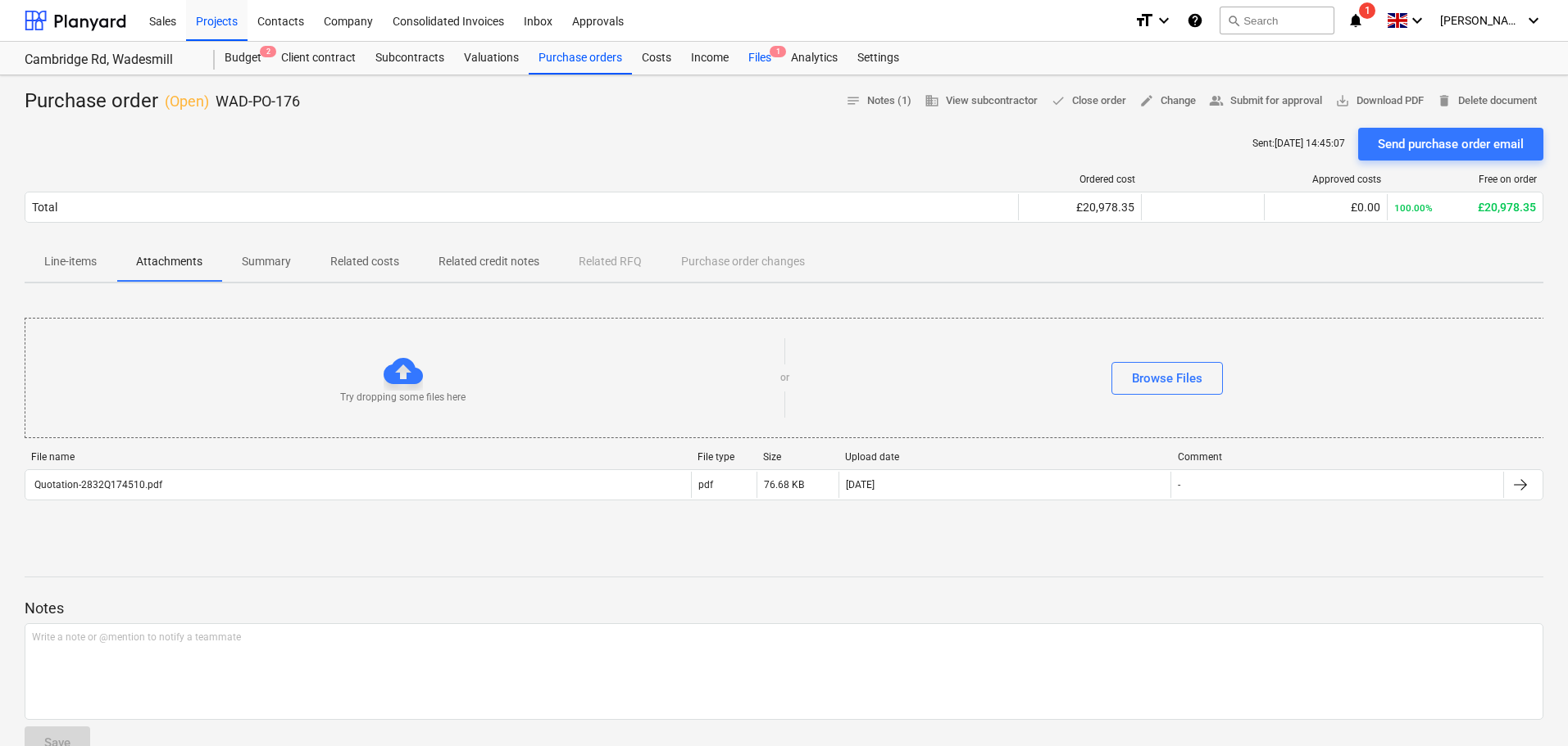
click at [754, 59] on div "Files 1" at bounding box center [759, 58] width 43 height 33
